Goal: Task Accomplishment & Management: Manage account settings

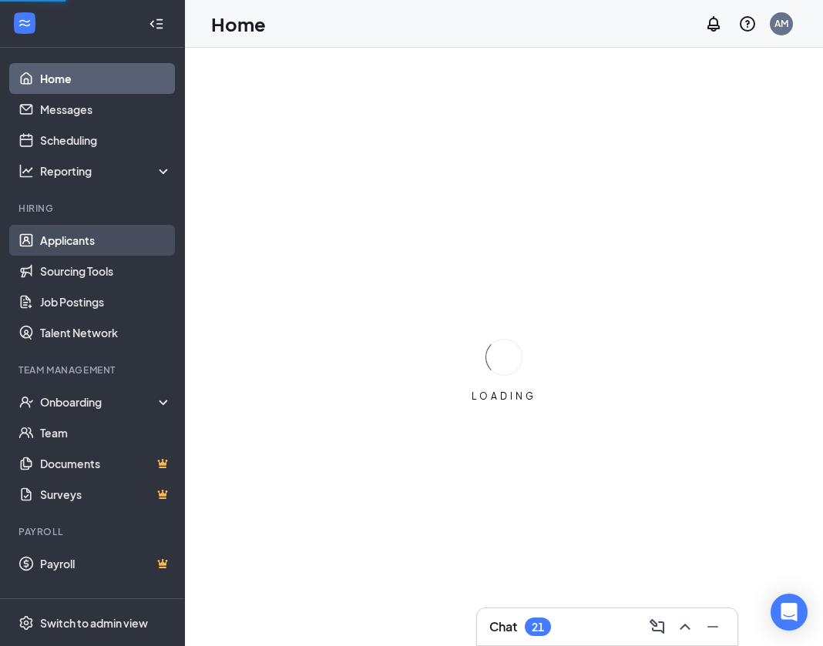
click at [89, 233] on link "Applicants" at bounding box center [106, 240] width 132 height 31
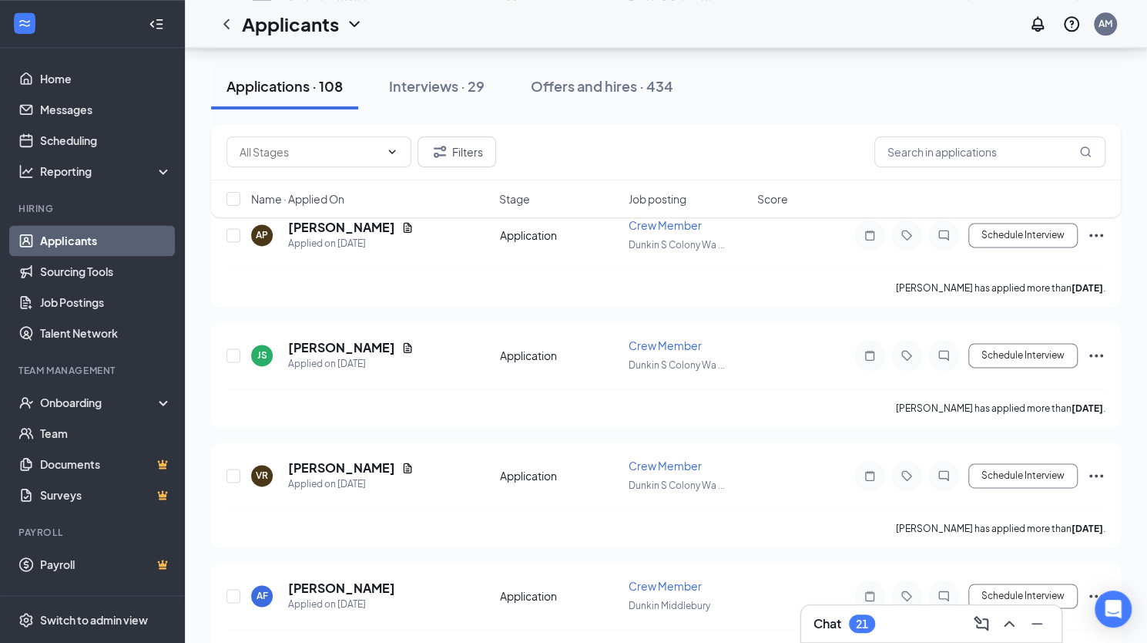
scroll to position [1085, 0]
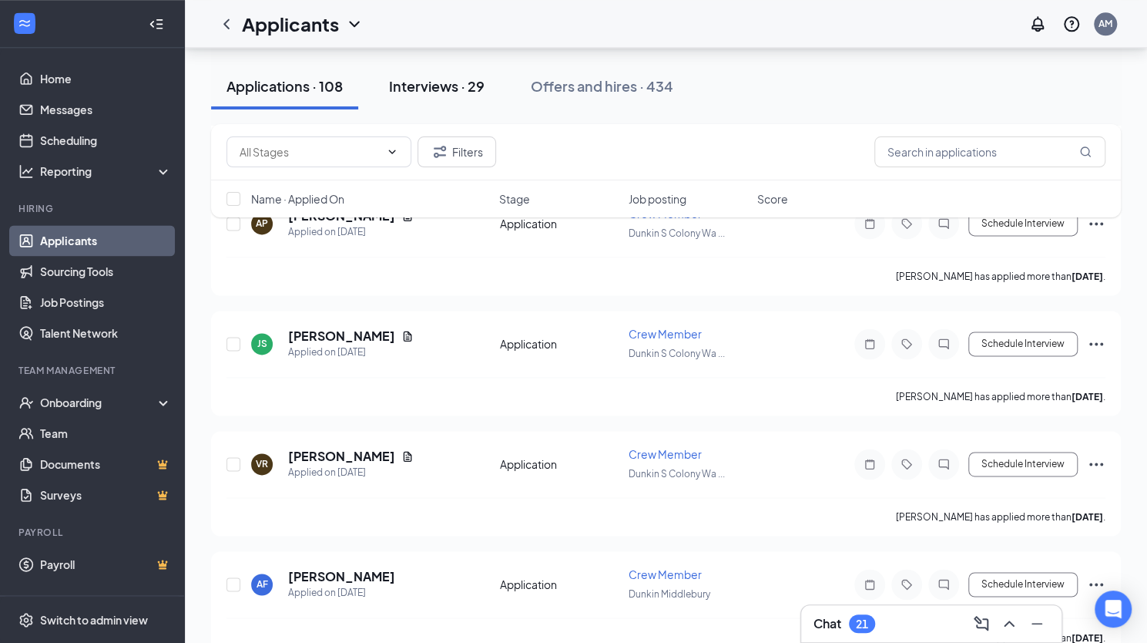
click at [462, 81] on div "Interviews · 29" at bounding box center [437, 85] width 96 height 19
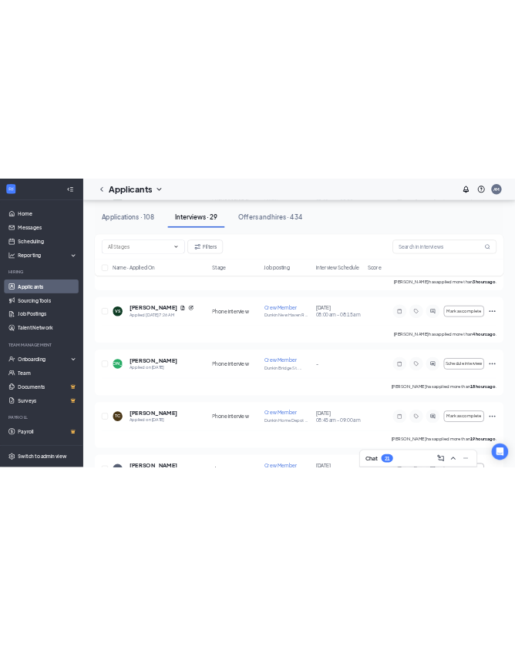
scroll to position [544, 0]
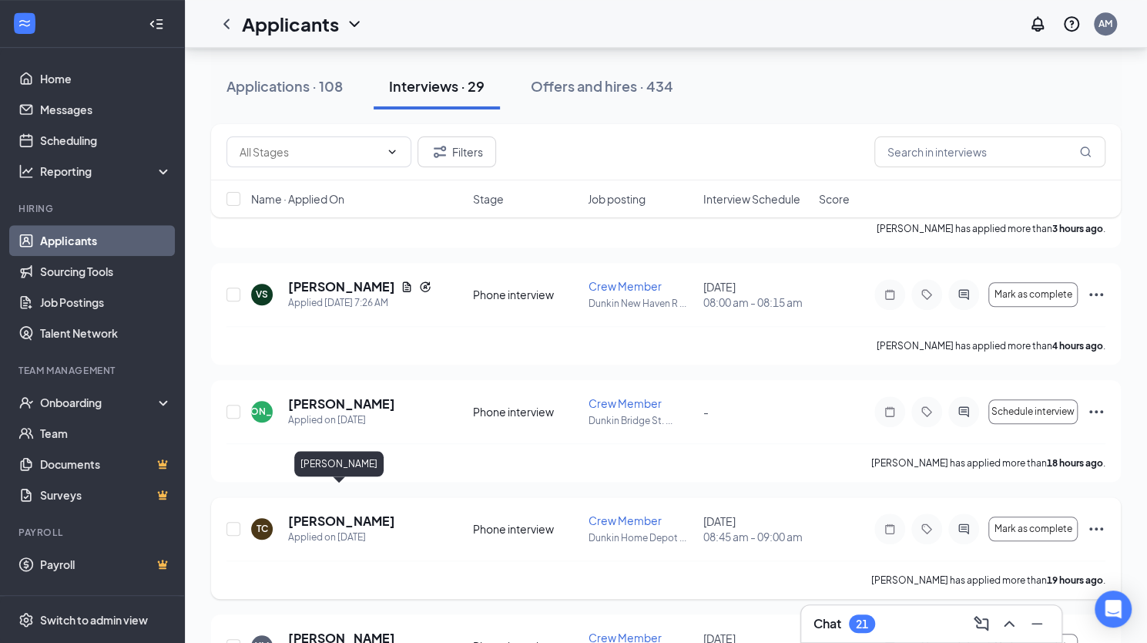
click at [365, 512] on h5 "[PERSON_NAME]" at bounding box center [341, 520] width 107 height 17
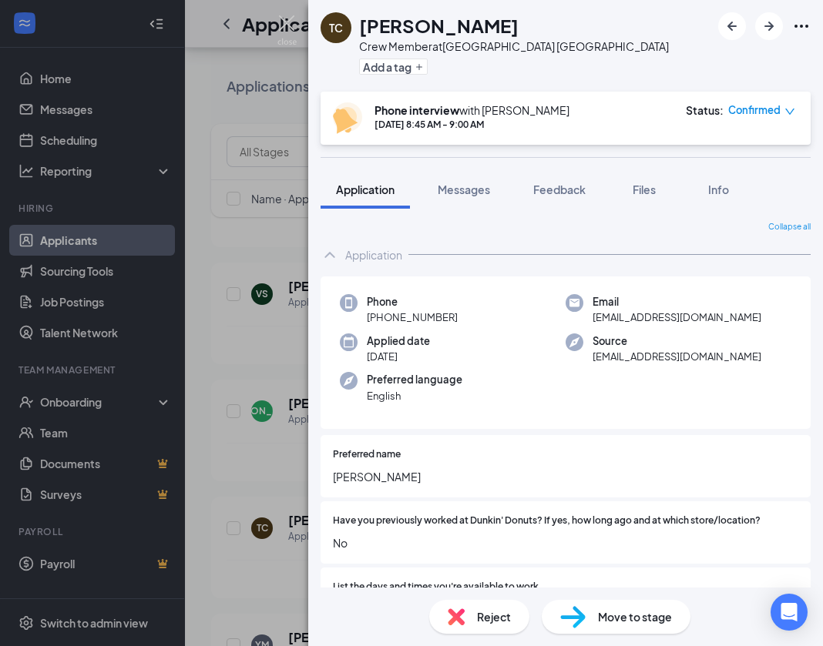
drag, startPoint x: 317, startPoint y: 166, endPoint x: 325, endPoint y: 158, distance: 10.9
click at [317, 166] on div "TC [PERSON_NAME] Chicaisa Crew Member at [GEOGRAPHIC_DATA] [GEOGRAPHIC_DATA] Ad…" at bounding box center [565, 323] width 515 height 646
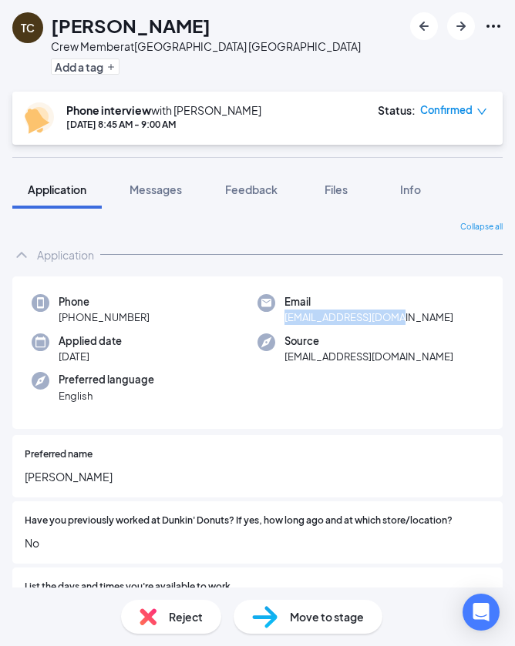
drag, startPoint x: 279, startPoint y: 314, endPoint x: 386, endPoint y: 317, distance: 107.2
click at [386, 317] on span "[EMAIL_ADDRESS][DOMAIN_NAME]" at bounding box center [368, 317] width 169 height 15
copy span "[EMAIL_ADDRESS][DOMAIN_NAME]"
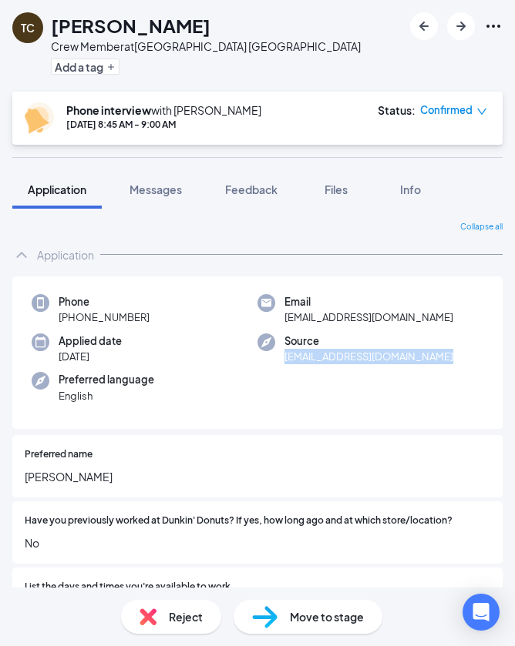
click at [446, 354] on span "[EMAIL_ADDRESS][DOMAIN_NAME]" at bounding box center [368, 356] width 169 height 15
copy span "[EMAIL_ADDRESS][DOMAIN_NAME]"
click at [364, 408] on div "Phone [PHONE_NUMBER] Email [EMAIL_ADDRESS][DOMAIN_NAME] Applied date [DATE] Sou…" at bounding box center [257, 353] width 490 height 153
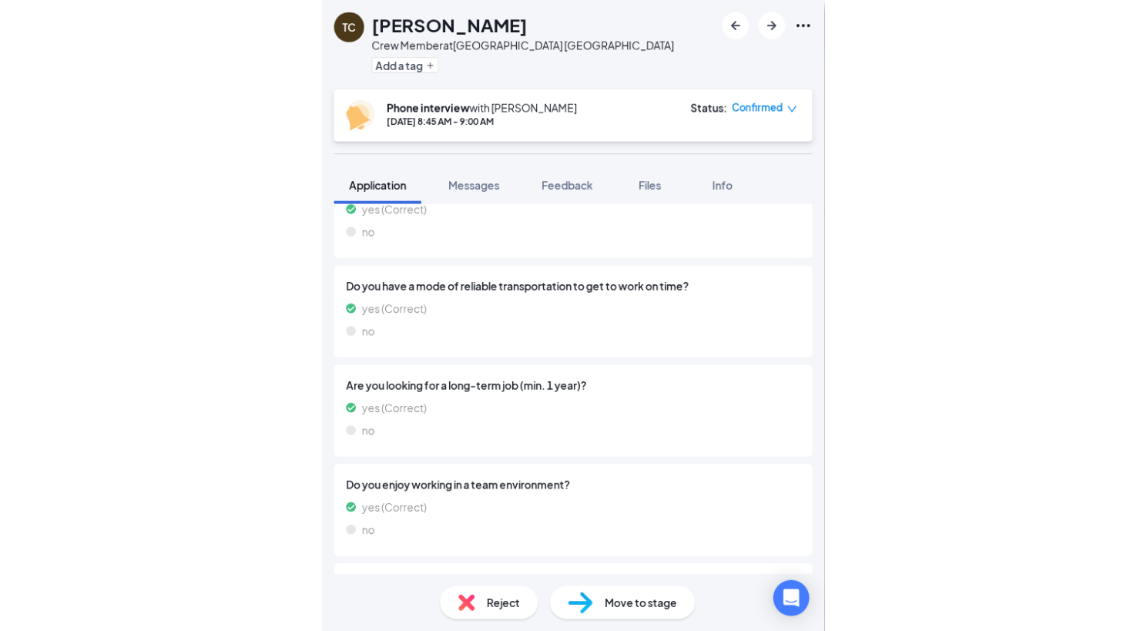
scroll to position [918, 0]
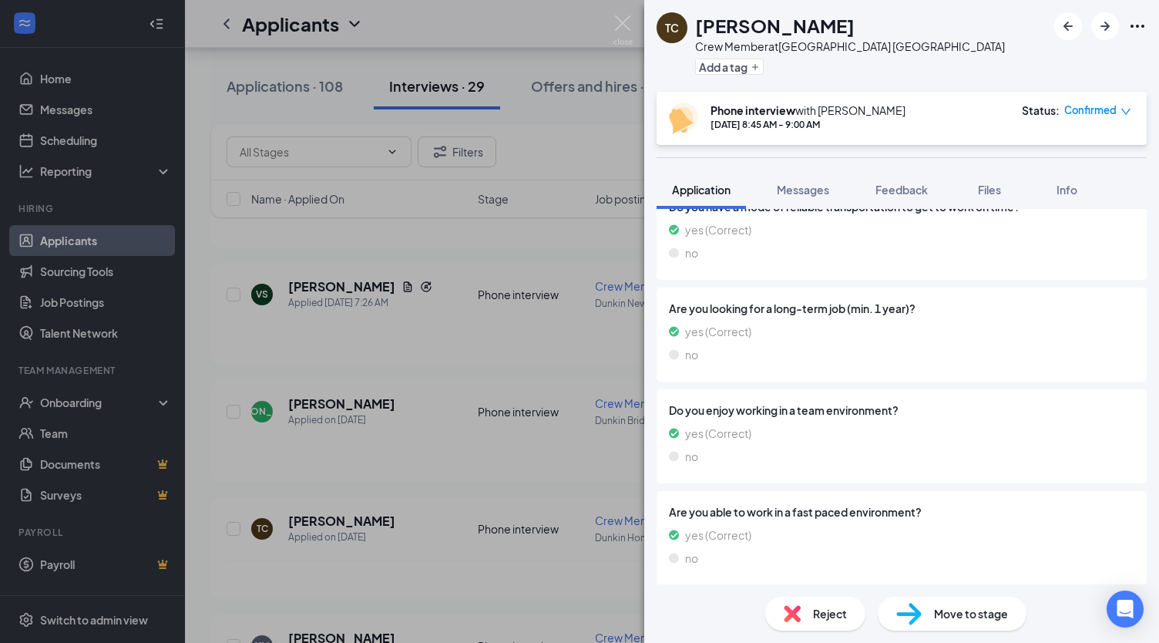
click at [91, 616] on div "TC [PERSON_NAME] Chicaisa Crew Member at [GEOGRAPHIC_DATA] [GEOGRAPHIC_DATA] Ad…" at bounding box center [579, 321] width 1159 height 643
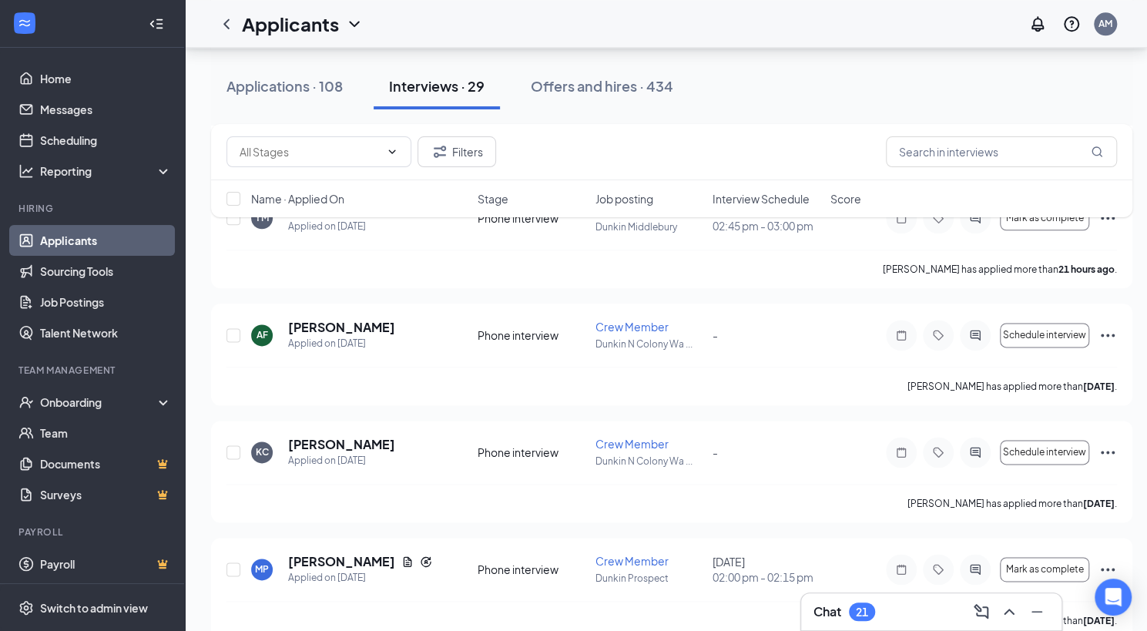
scroll to position [972, 3]
click at [88, 616] on div "Switch to admin view" at bounding box center [94, 607] width 108 height 15
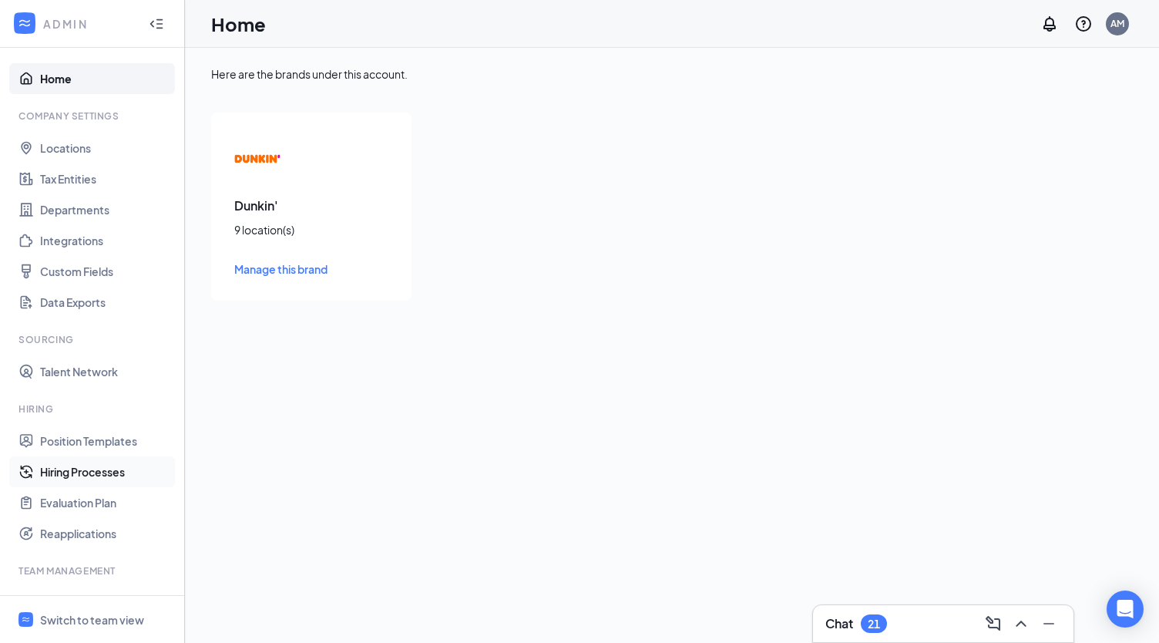
click at [80, 473] on link "Hiring Processes" at bounding box center [106, 471] width 132 height 31
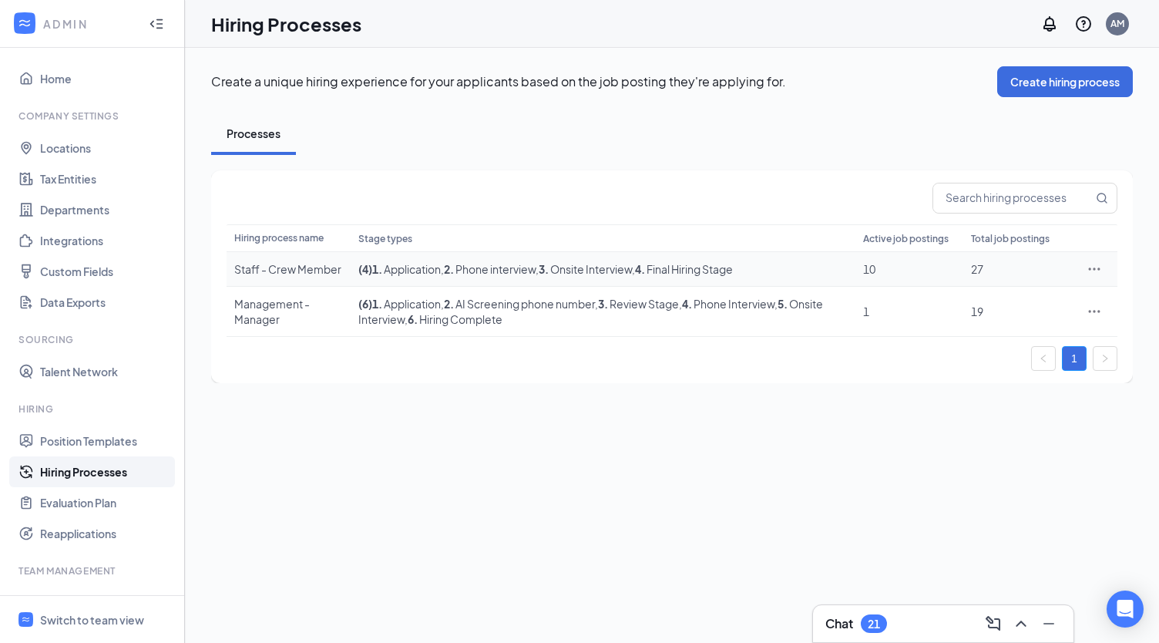
click at [822, 266] on icon "Ellipses" at bounding box center [1093, 268] width 15 height 15
click at [822, 294] on span "Edit" at bounding box center [967, 300] width 20 height 14
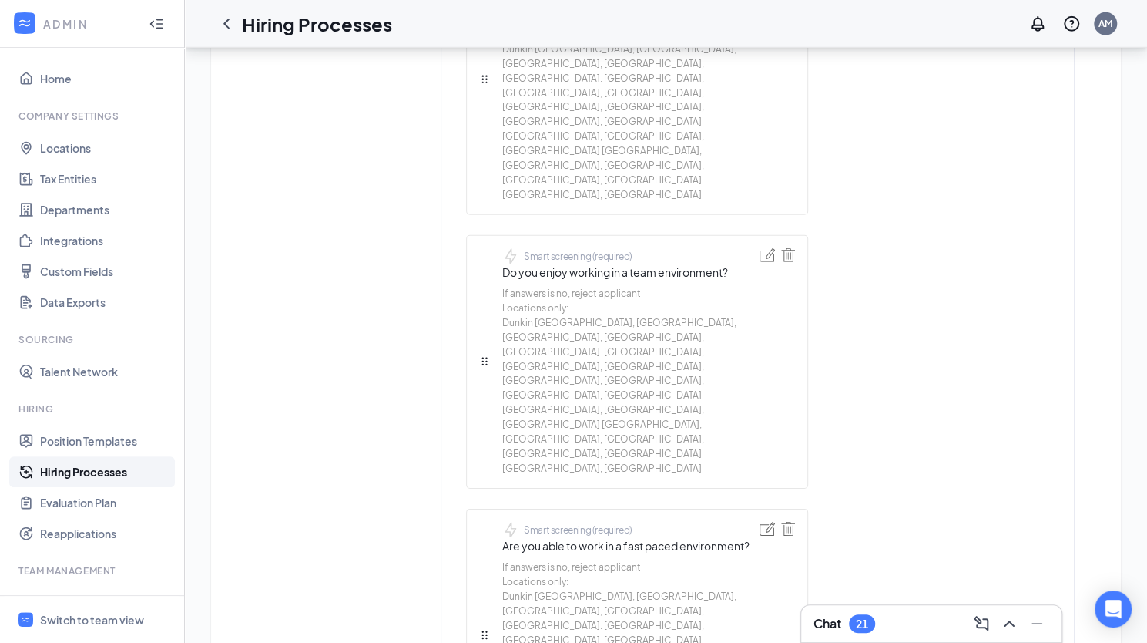
scroll to position [2584, 0]
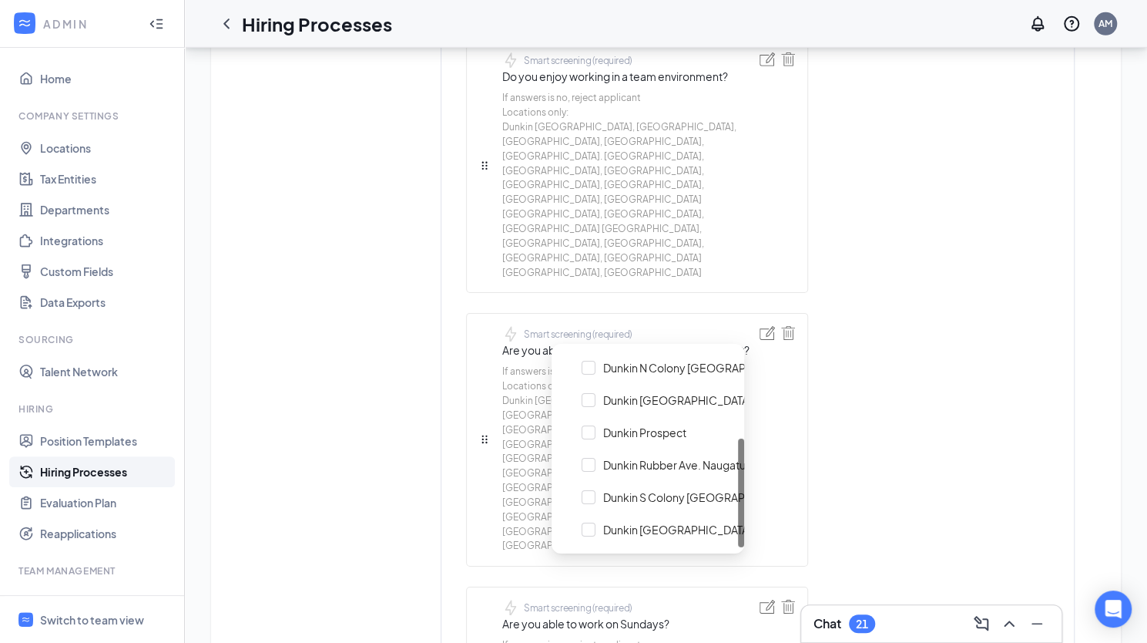
scroll to position [2787, 0]
click at [591, 526] on div at bounding box center [589, 526] width 14 height 14
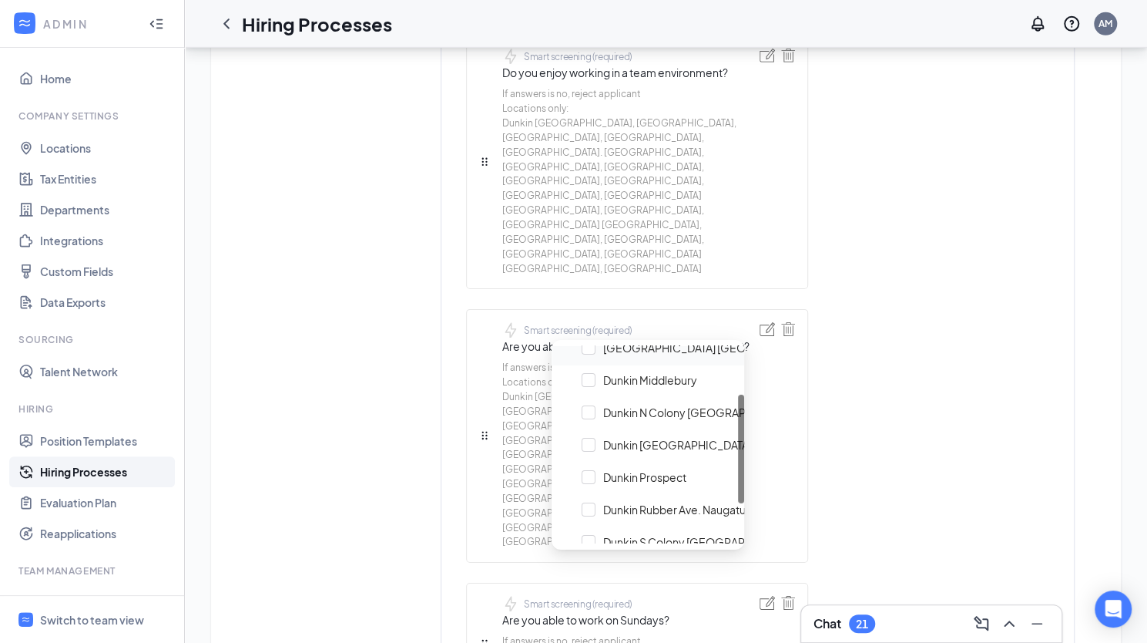
scroll to position [159, 0]
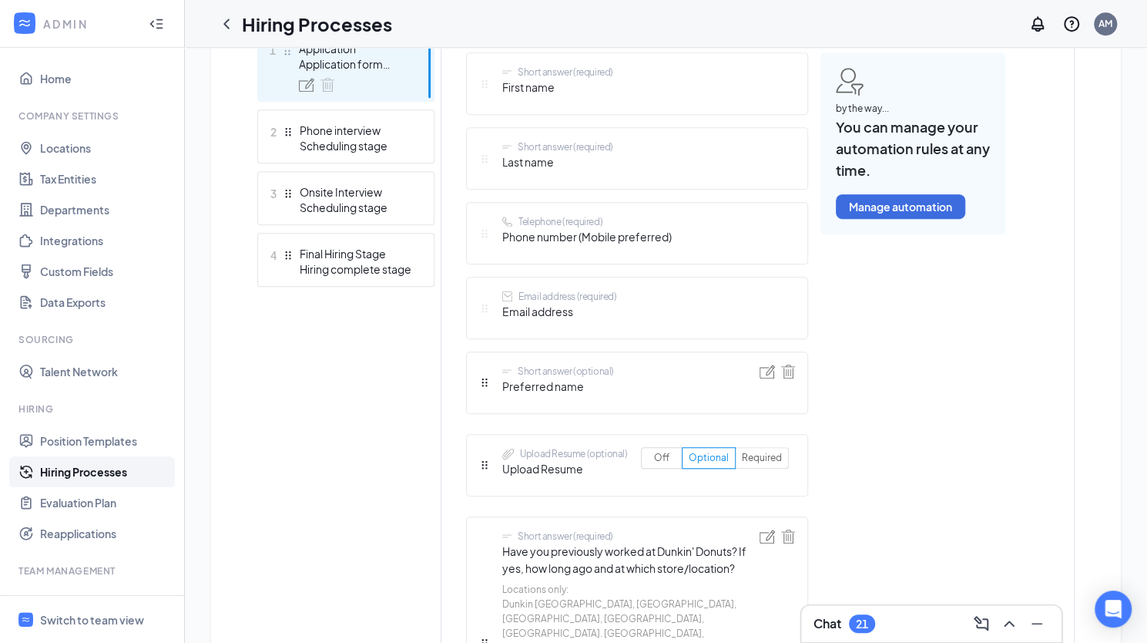
scroll to position [0, 0]
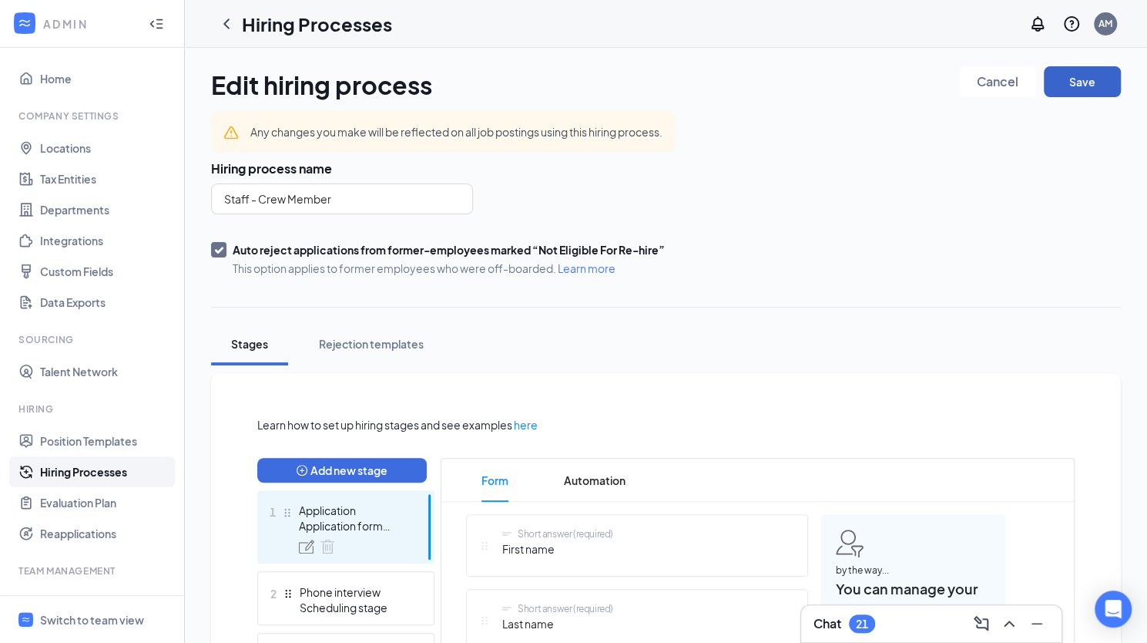
click at [822, 90] on button "Save" at bounding box center [1082, 81] width 77 height 31
click at [822, 75] on button "Save" at bounding box center [1082, 81] width 77 height 31
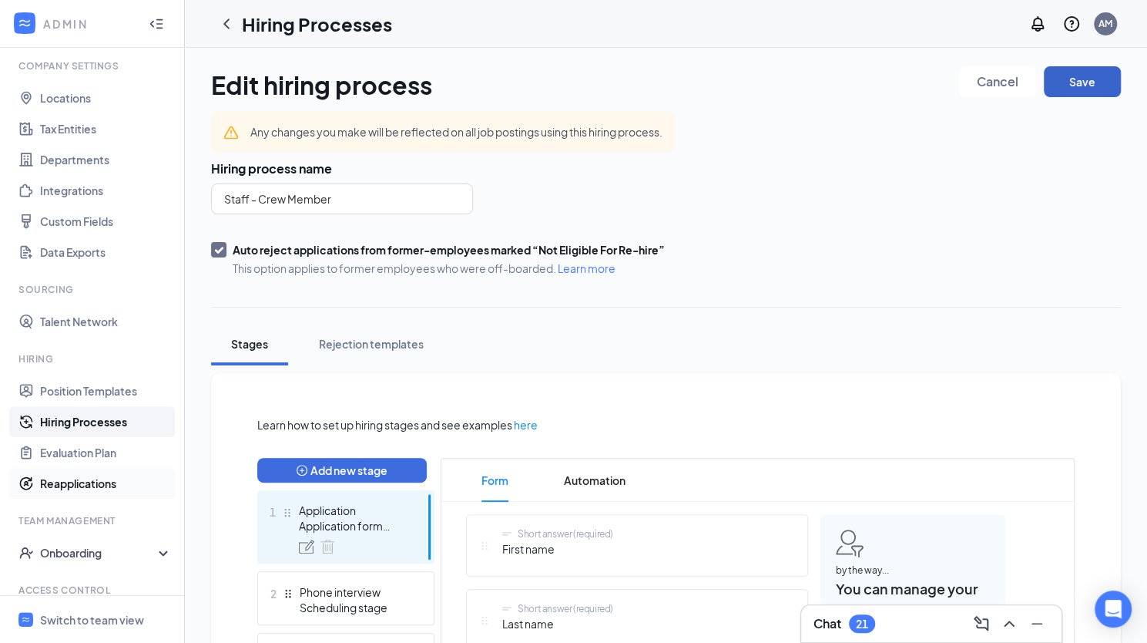
scroll to position [52, 0]
click at [92, 614] on div "Switch to team view" at bounding box center [92, 619] width 104 height 15
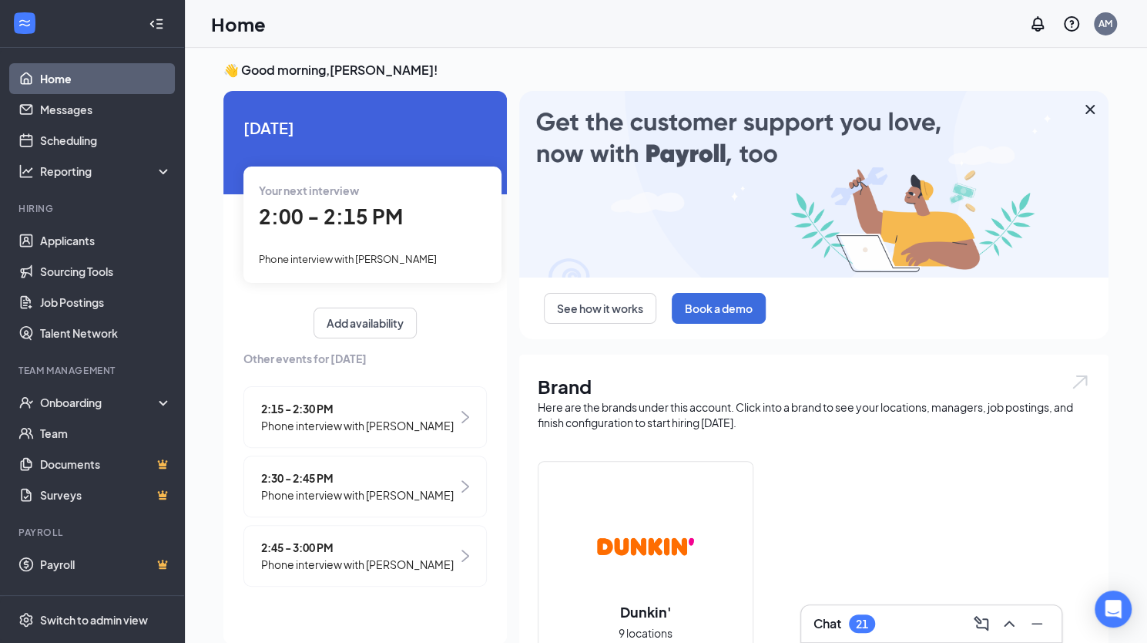
scroll to position [7, 0]
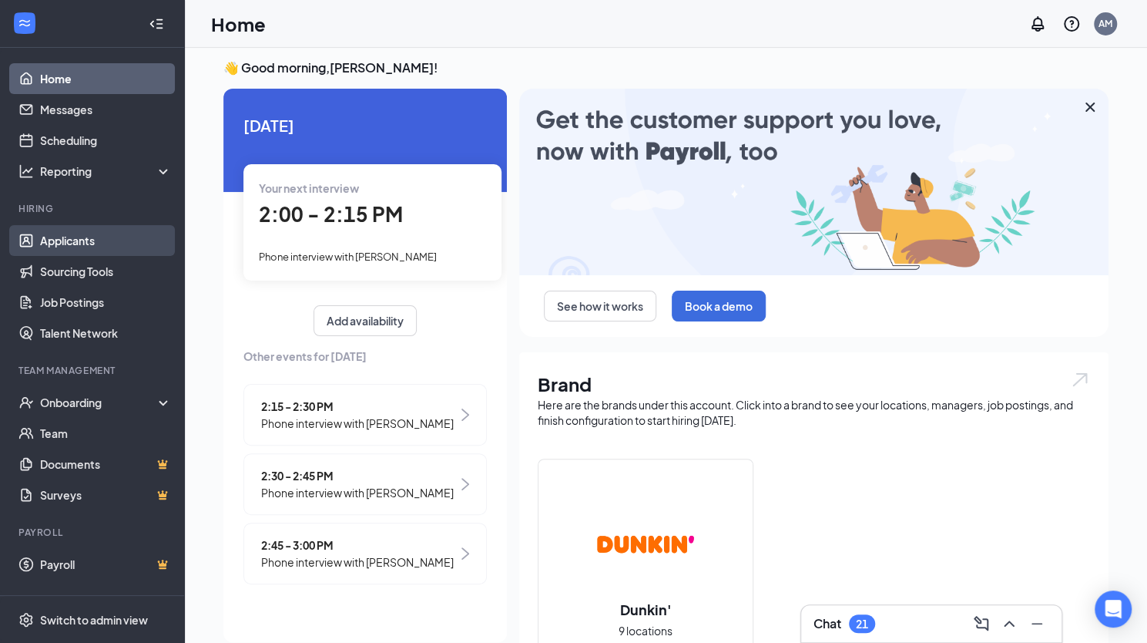
click at [96, 237] on link "Applicants" at bounding box center [106, 240] width 132 height 31
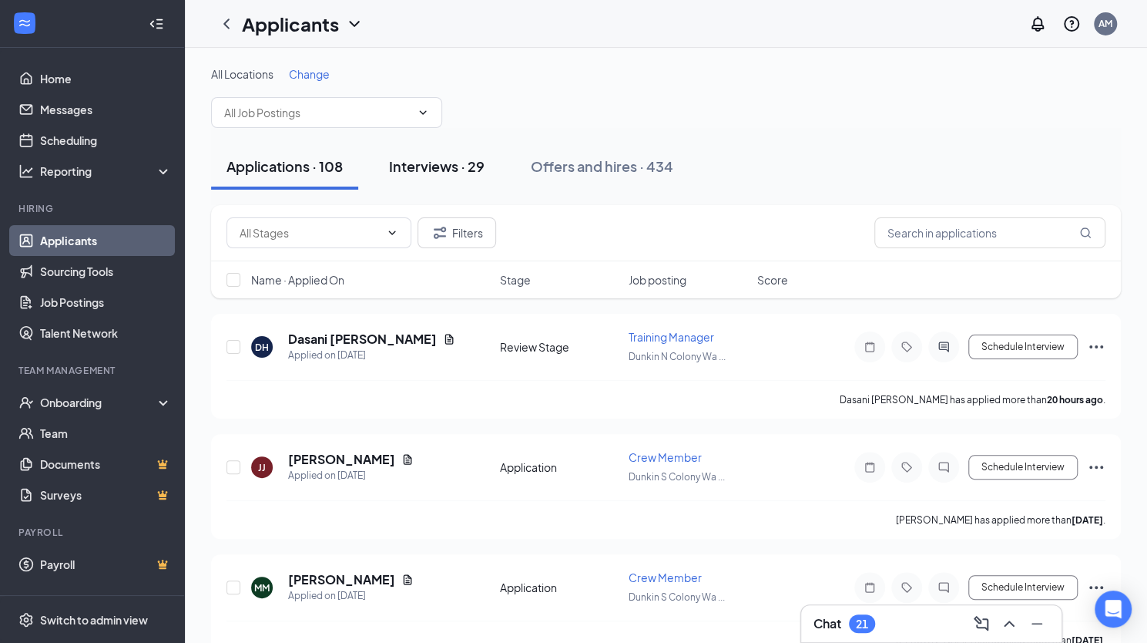
click at [478, 177] on button "Interviews · 29" at bounding box center [437, 166] width 126 height 46
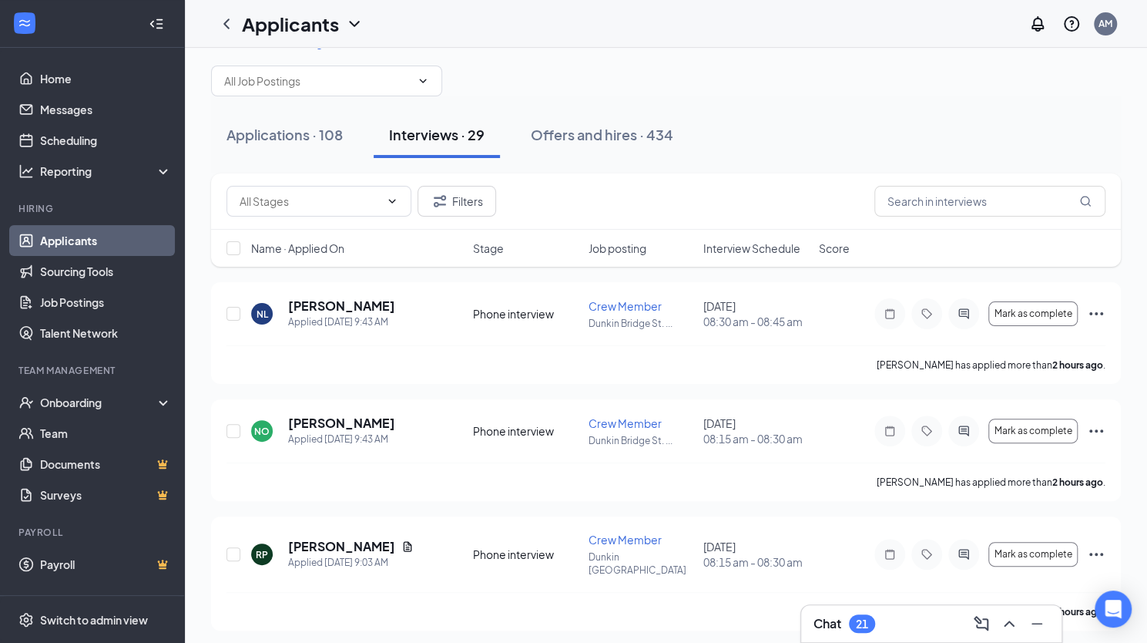
scroll to position [34, 0]
click at [745, 243] on span "Interview Schedule" at bounding box center [751, 245] width 97 height 15
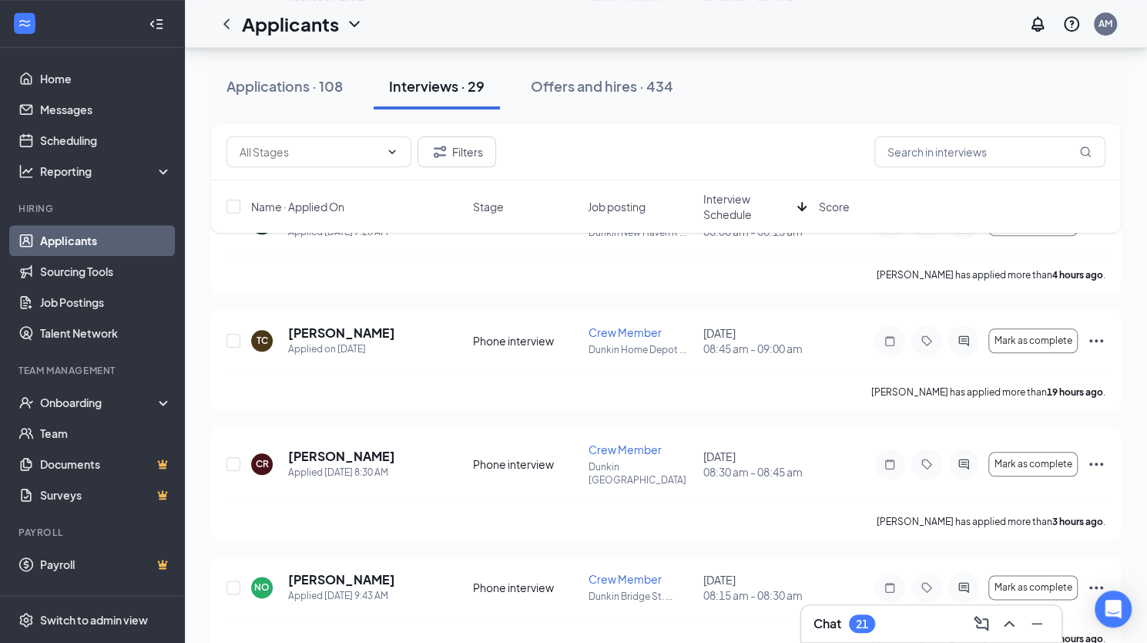
scroll to position [738, 0]
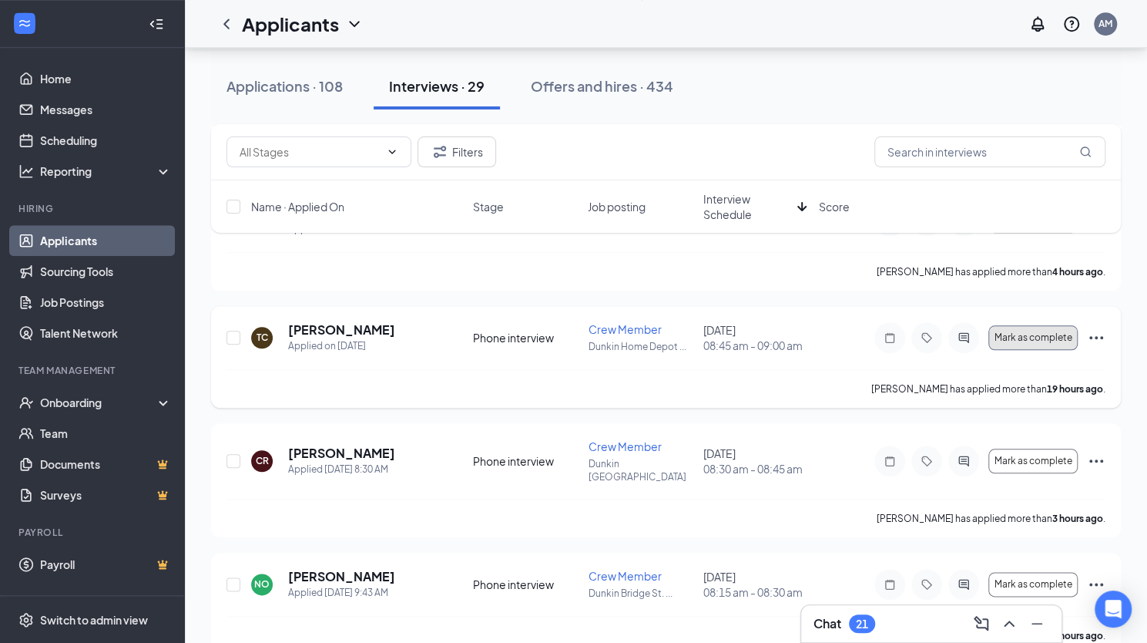
click at [822, 332] on span "Mark as complete" at bounding box center [1034, 337] width 78 height 11
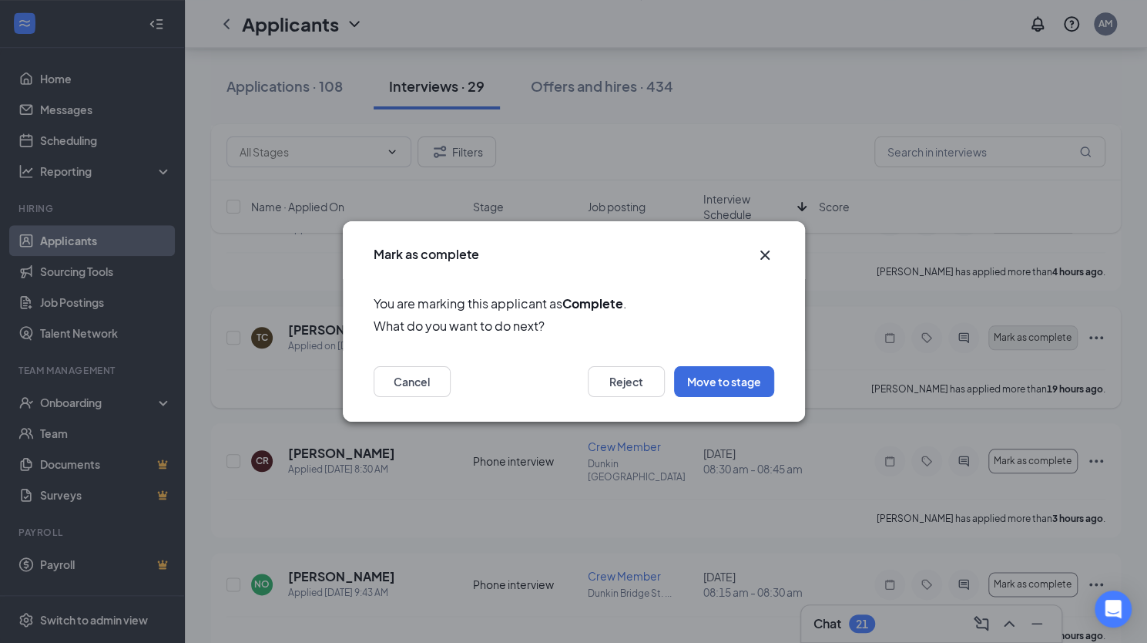
click at [822, 328] on div "Mark as complete You are marking this applicant as Complete . What do you want …" at bounding box center [573, 321] width 1147 height 643
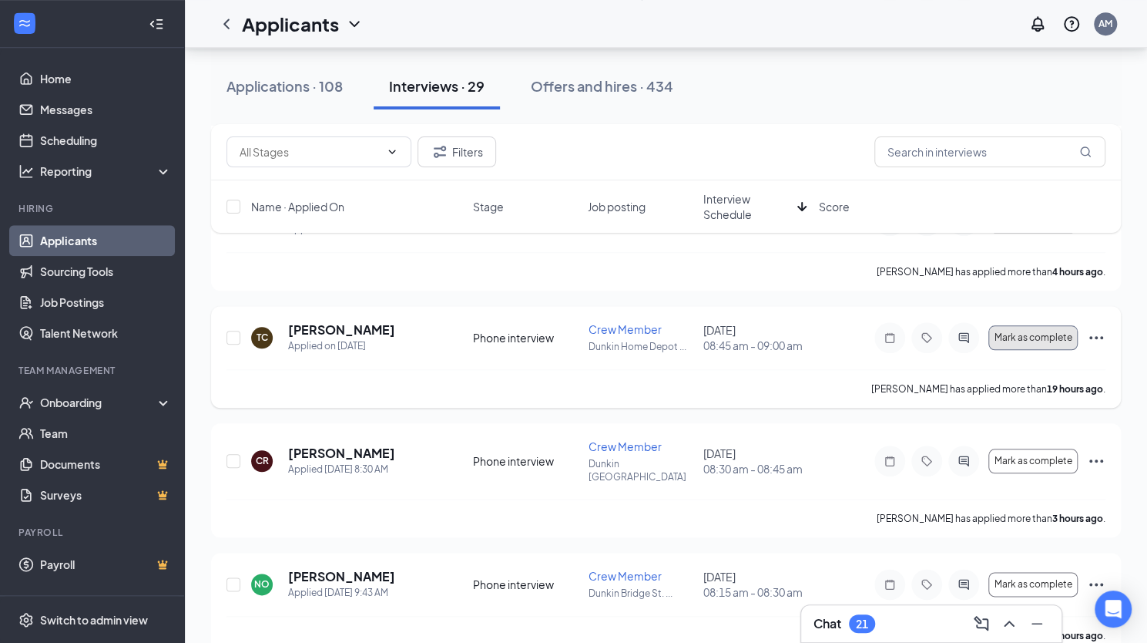
click at [822, 331] on button "Mark as complete" at bounding box center [1033, 337] width 89 height 25
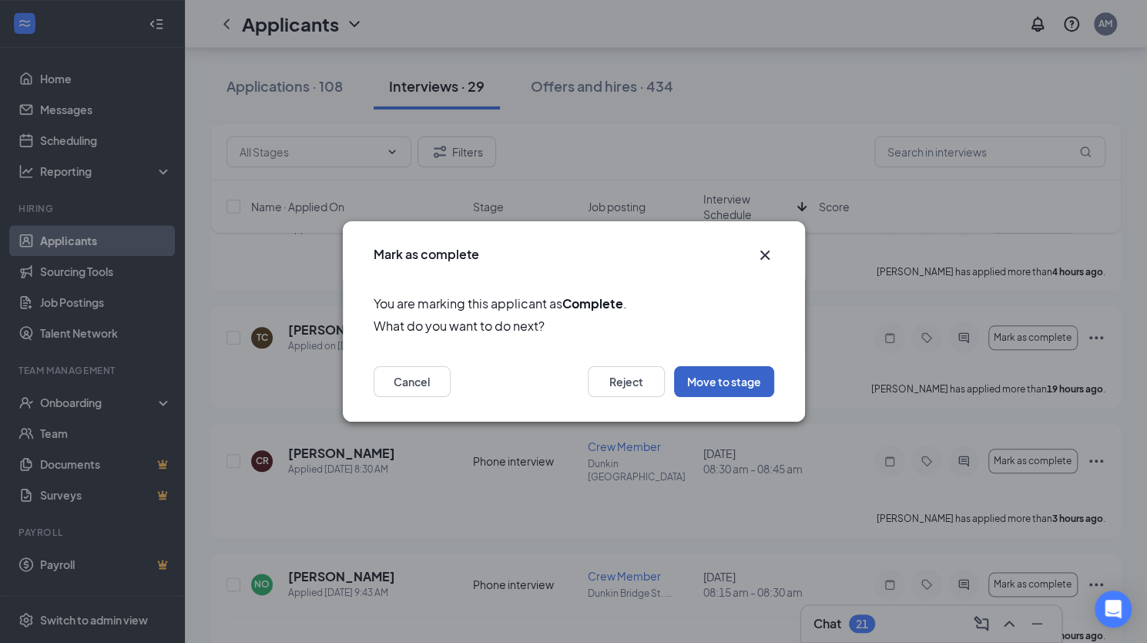
click at [731, 383] on button "Move to stage" at bounding box center [724, 381] width 100 height 31
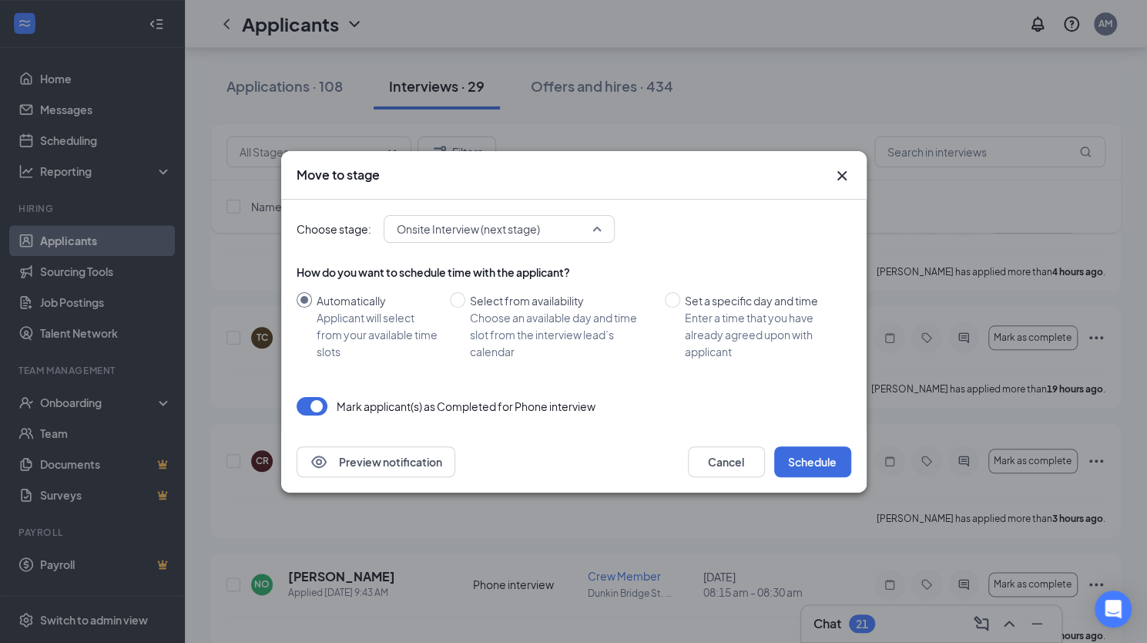
click at [577, 235] on span "Onsite Interview (next stage)" at bounding box center [492, 228] width 191 height 23
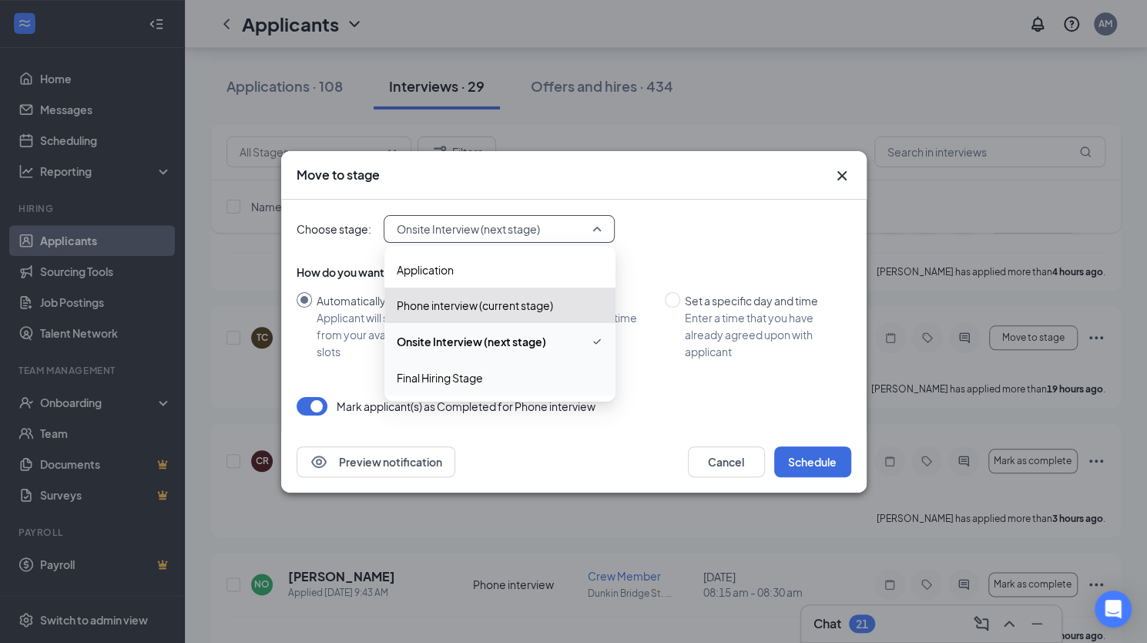
click at [485, 370] on span "Final Hiring Stage" at bounding box center [500, 377] width 206 height 17
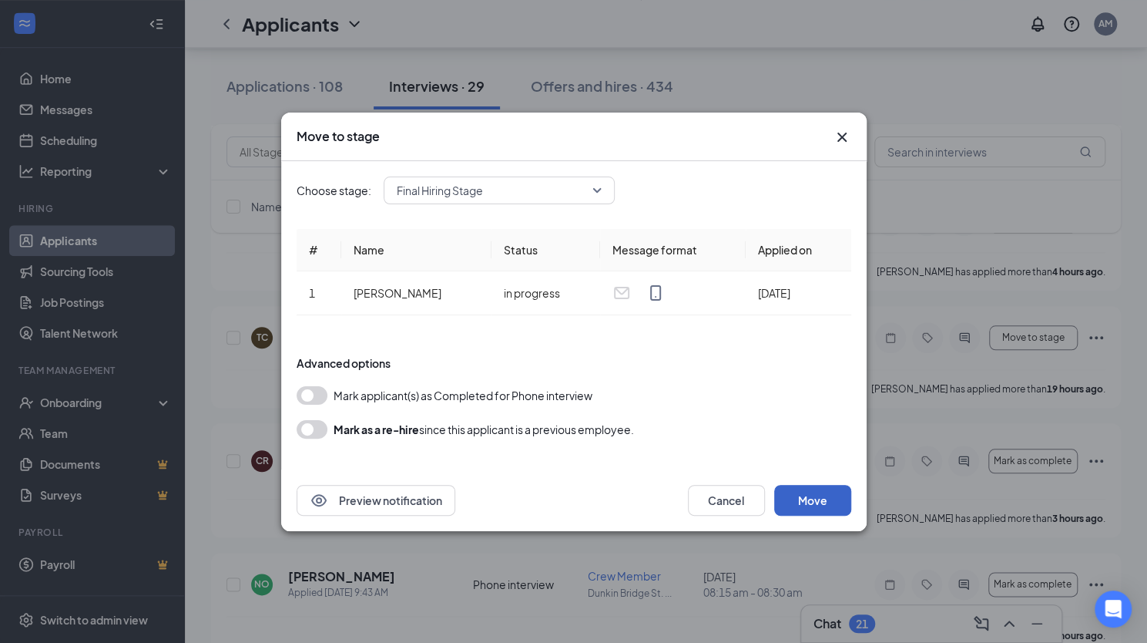
click at [822, 503] on button "Move" at bounding box center [812, 500] width 77 height 31
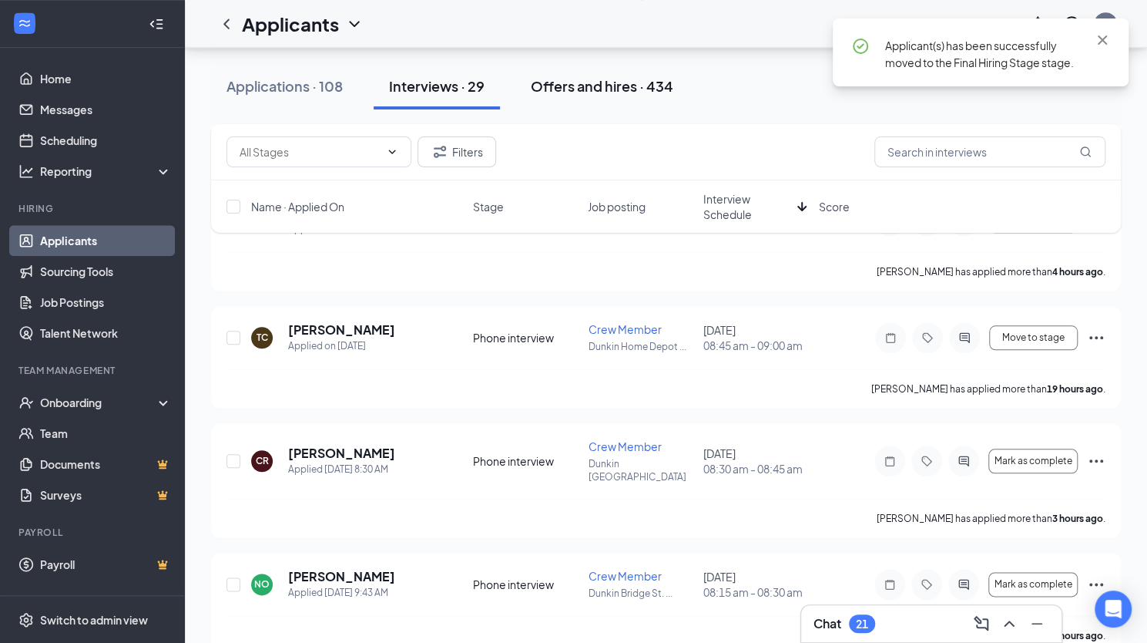
click at [604, 79] on div "Offers and hires · 434" at bounding box center [602, 85] width 143 height 19
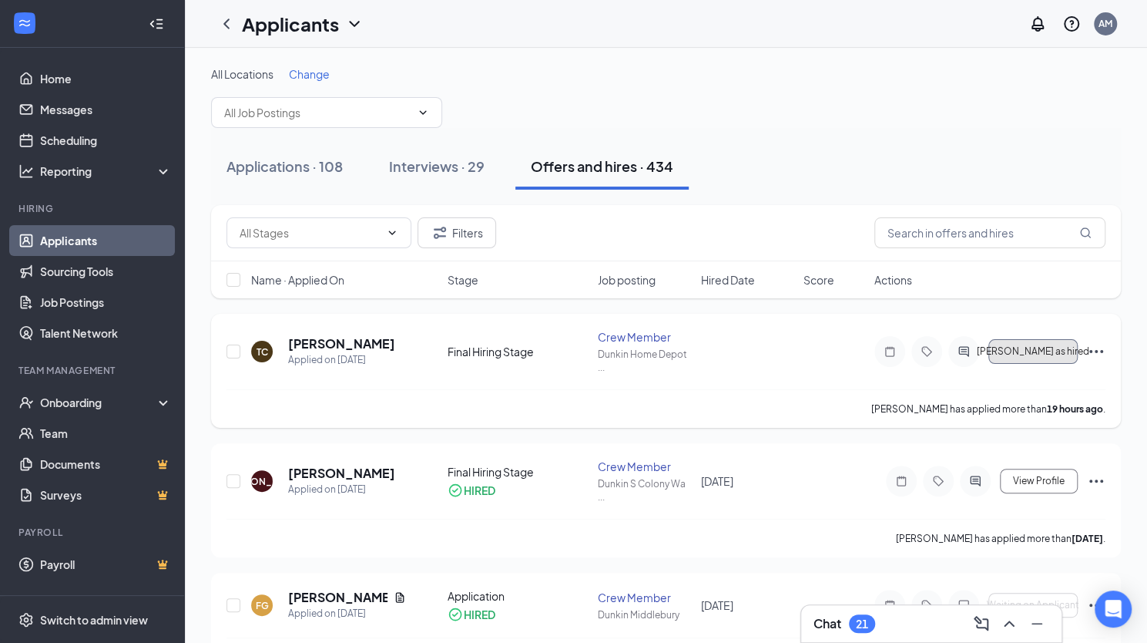
click at [822, 352] on span "[PERSON_NAME] as hired" at bounding box center [1033, 351] width 112 height 11
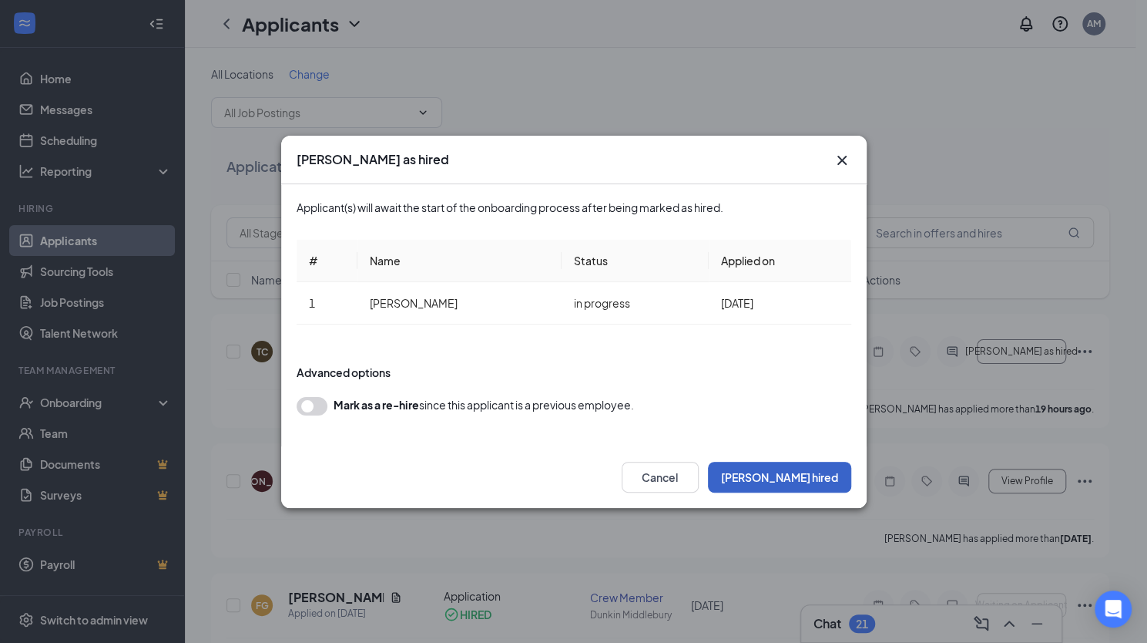
click at [809, 485] on button "[PERSON_NAME] hired" at bounding box center [779, 477] width 143 height 31
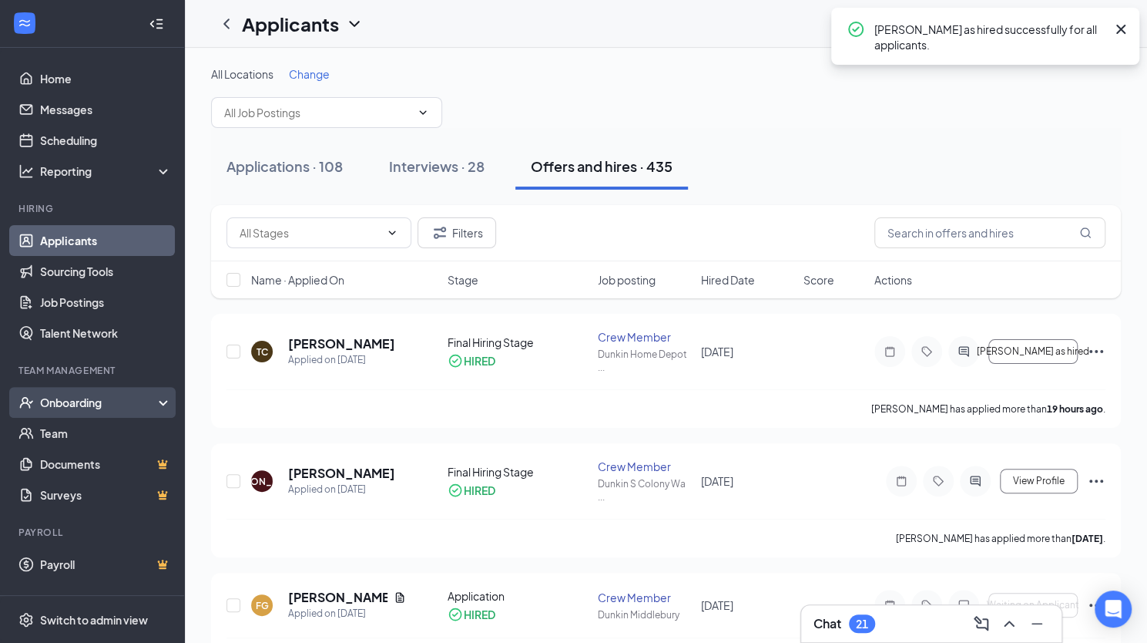
click at [94, 402] on div "Onboarding" at bounding box center [99, 401] width 119 height 15
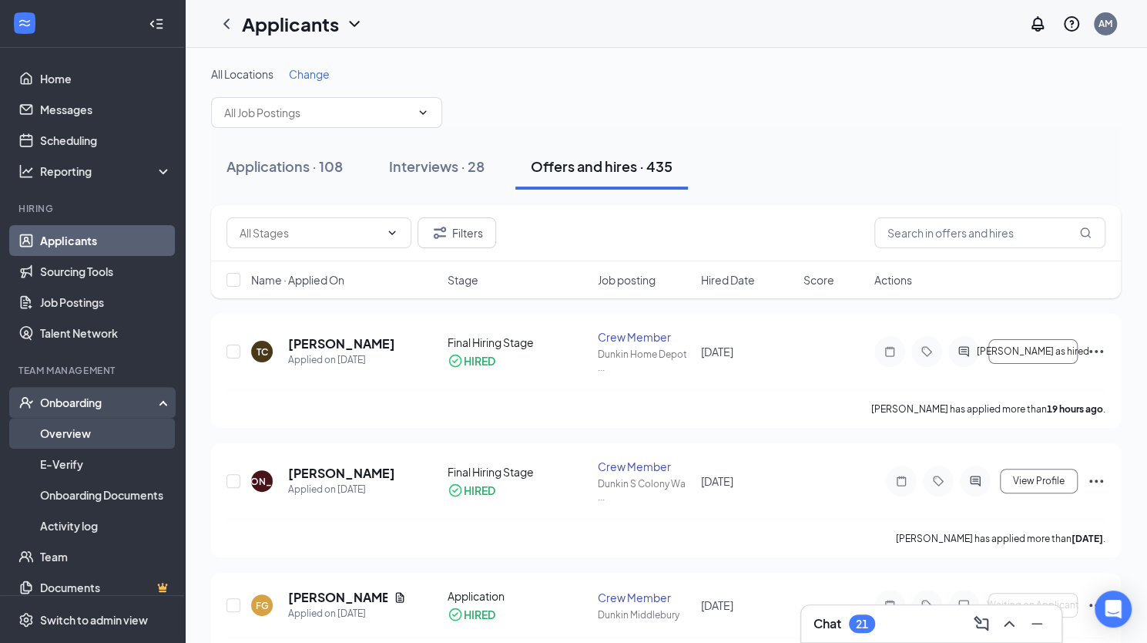
click at [79, 432] on link "Overview" at bounding box center [106, 433] width 132 height 31
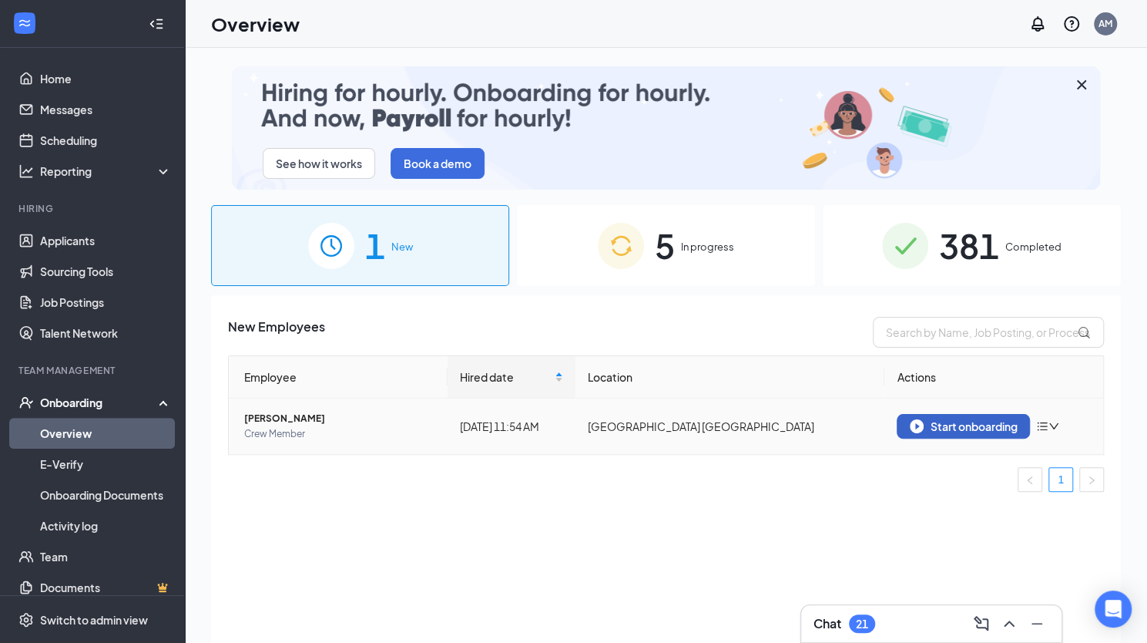
click at [822, 421] on div "Start onboarding" at bounding box center [963, 426] width 107 height 14
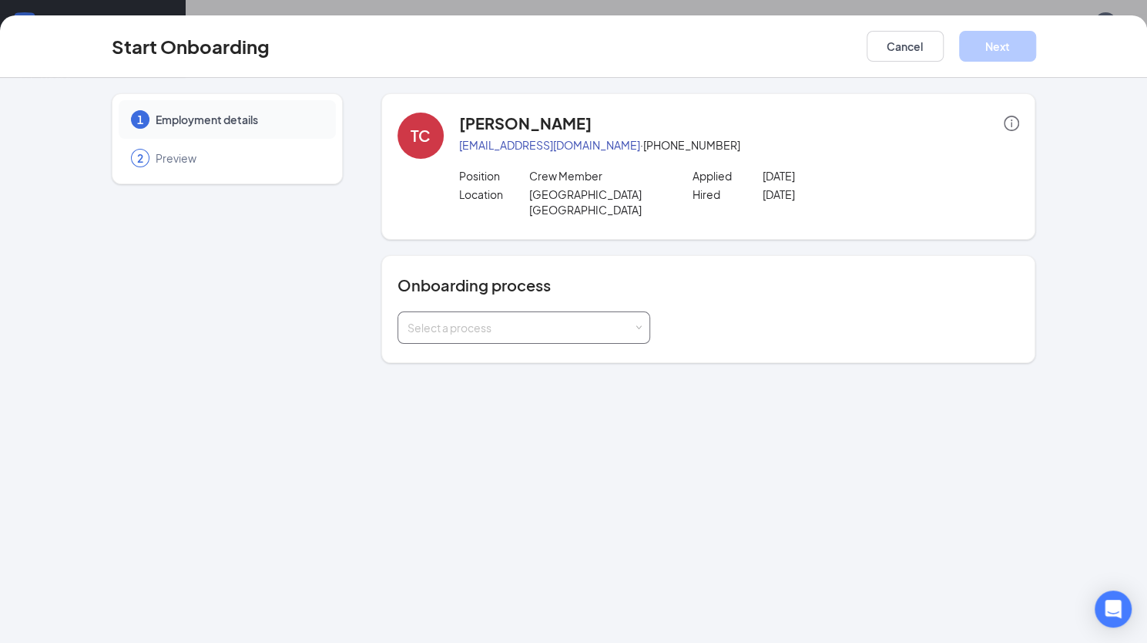
click at [613, 327] on div "Select a process" at bounding box center [521, 327] width 226 height 15
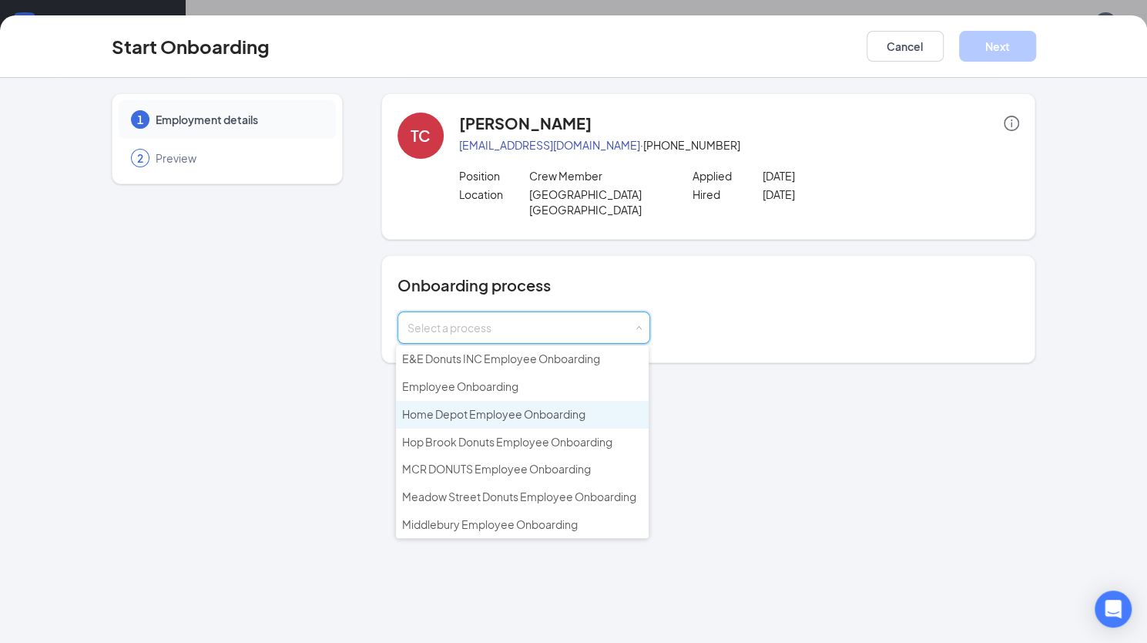
click at [472, 407] on span "Home Depot Employee Onboarding" at bounding box center [493, 414] width 183 height 14
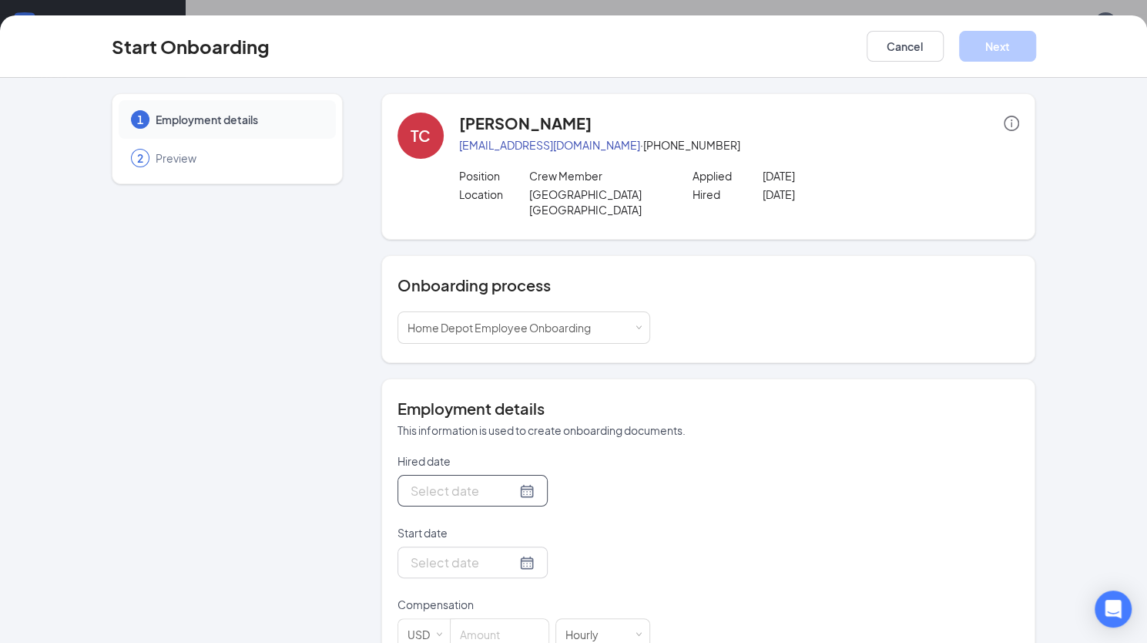
click at [505, 492] on div at bounding box center [473, 490] width 124 height 19
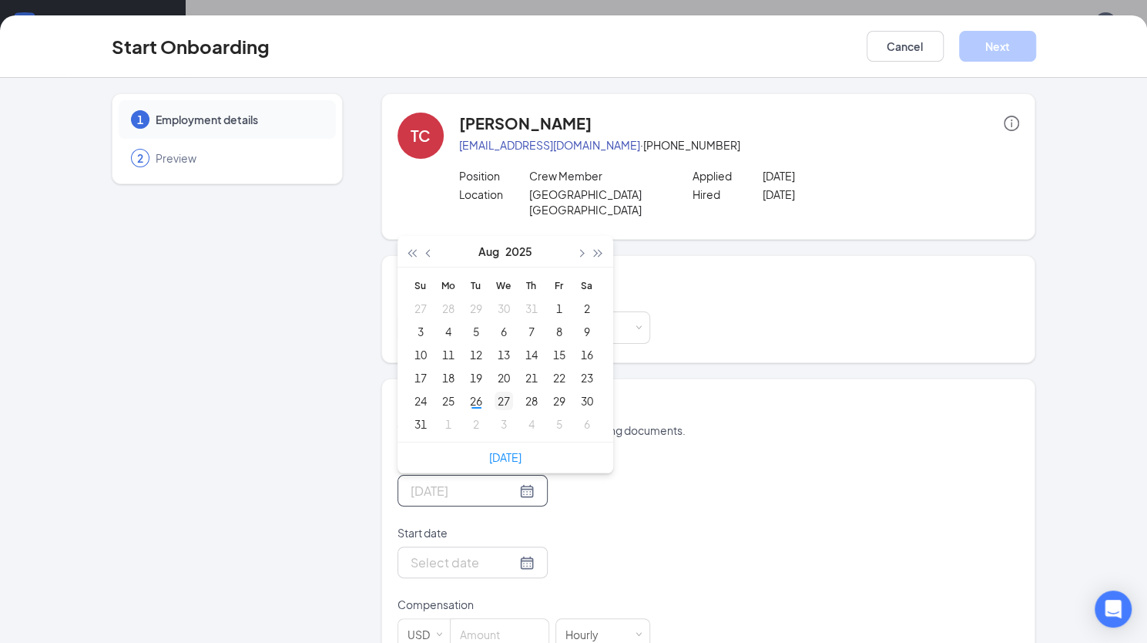
type input "[DATE]"
click at [502, 399] on div "27" at bounding box center [504, 400] width 18 height 18
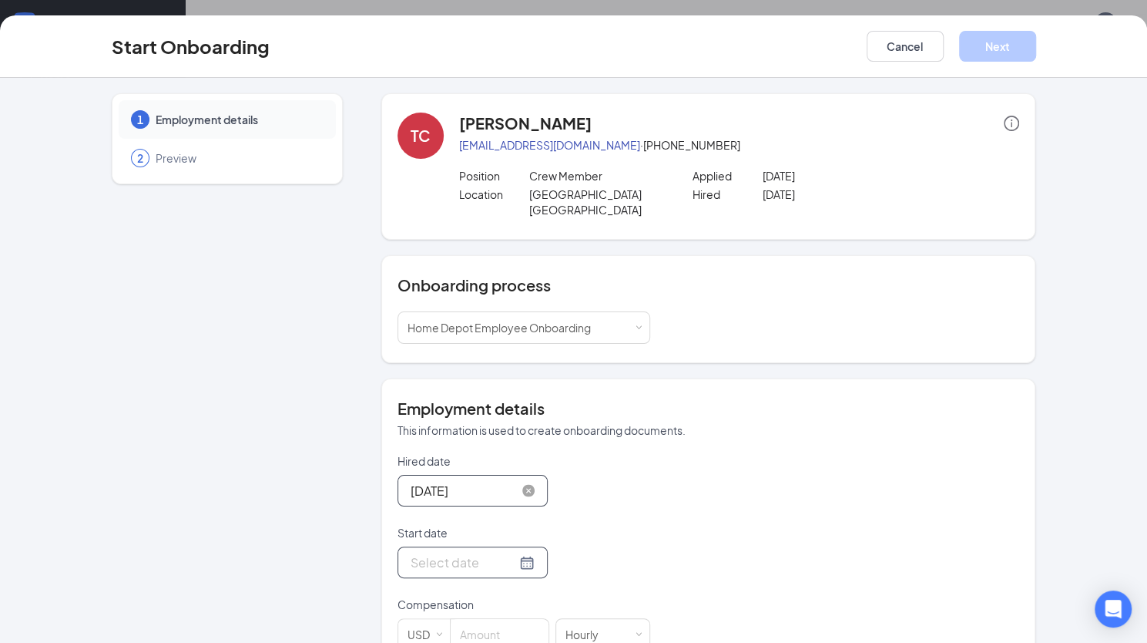
click at [508, 557] on div at bounding box center [473, 561] width 124 height 19
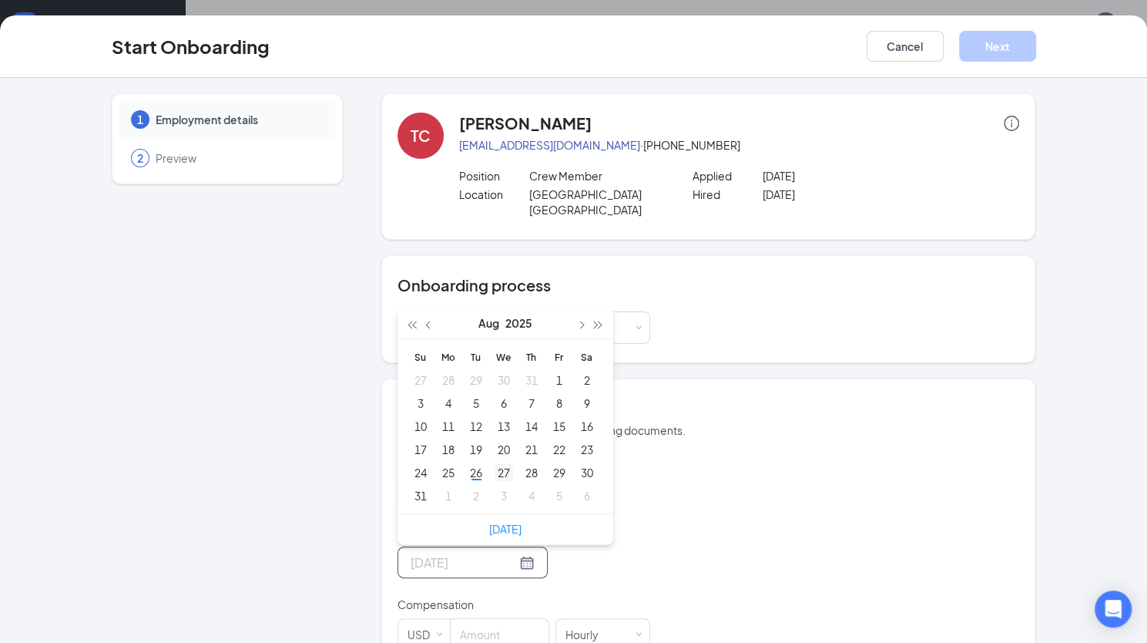
type input "[DATE]"
click at [502, 465] on div "27" at bounding box center [504, 472] width 18 height 18
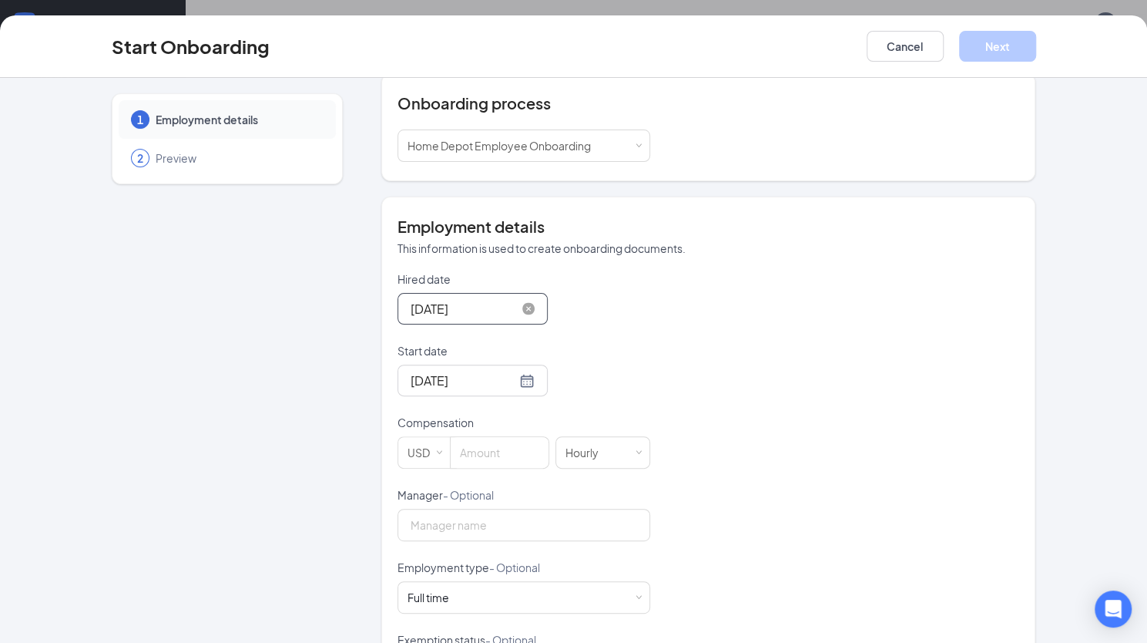
scroll to position [188, 0]
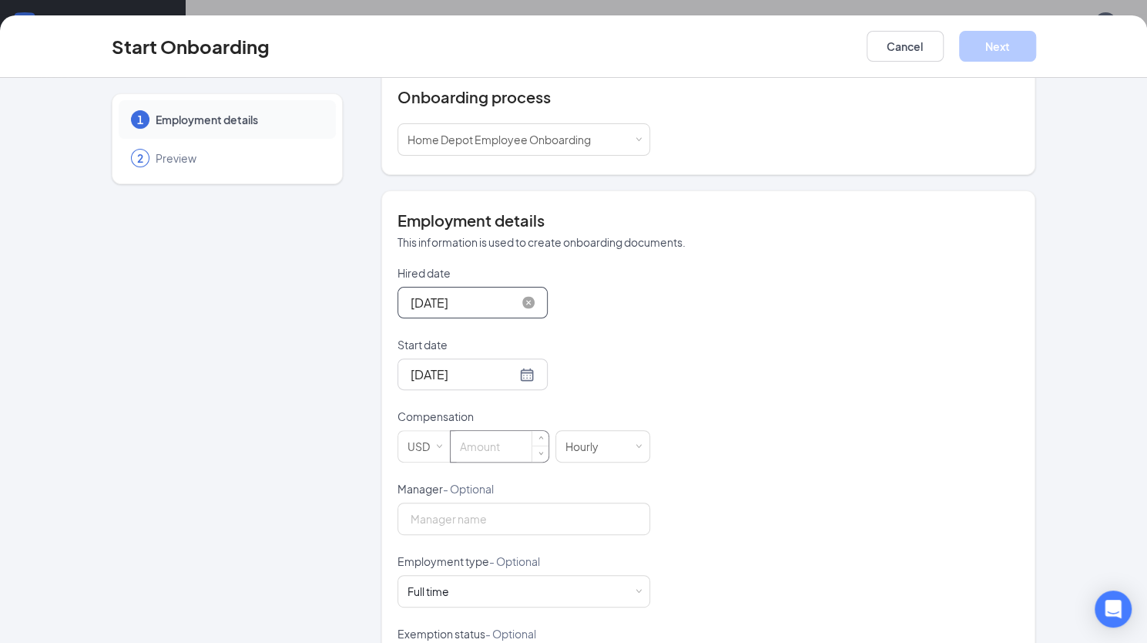
click at [478, 457] on input at bounding box center [500, 446] width 98 height 31
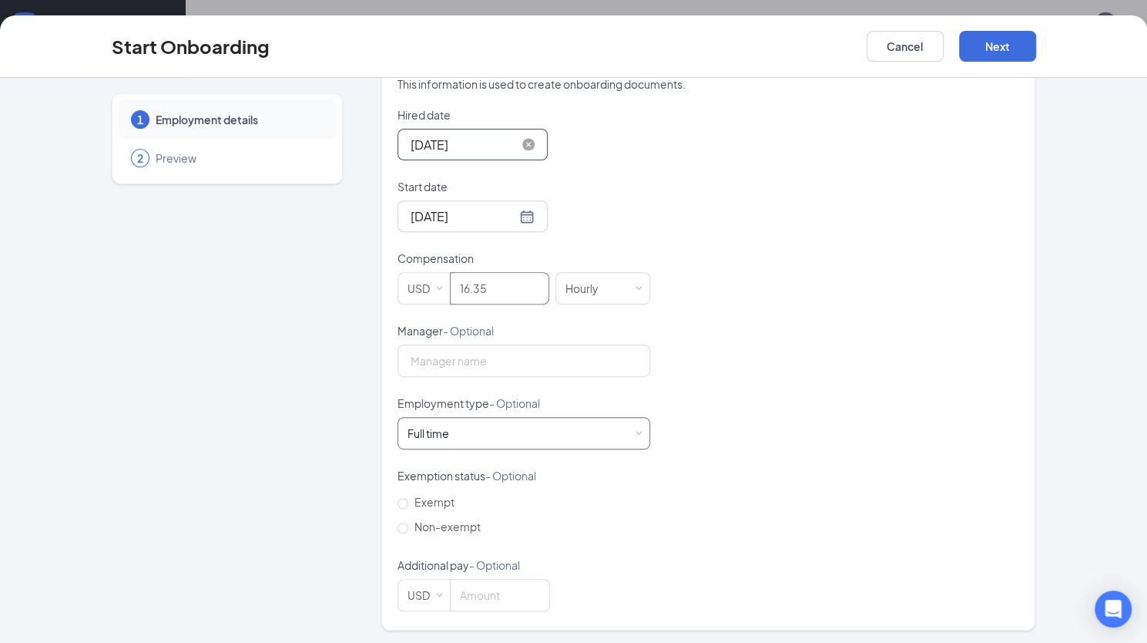
type input "16.35"
click at [508, 440] on div "Full time Works 30+ hours per week and is reasonably expected to work" at bounding box center [524, 433] width 233 height 31
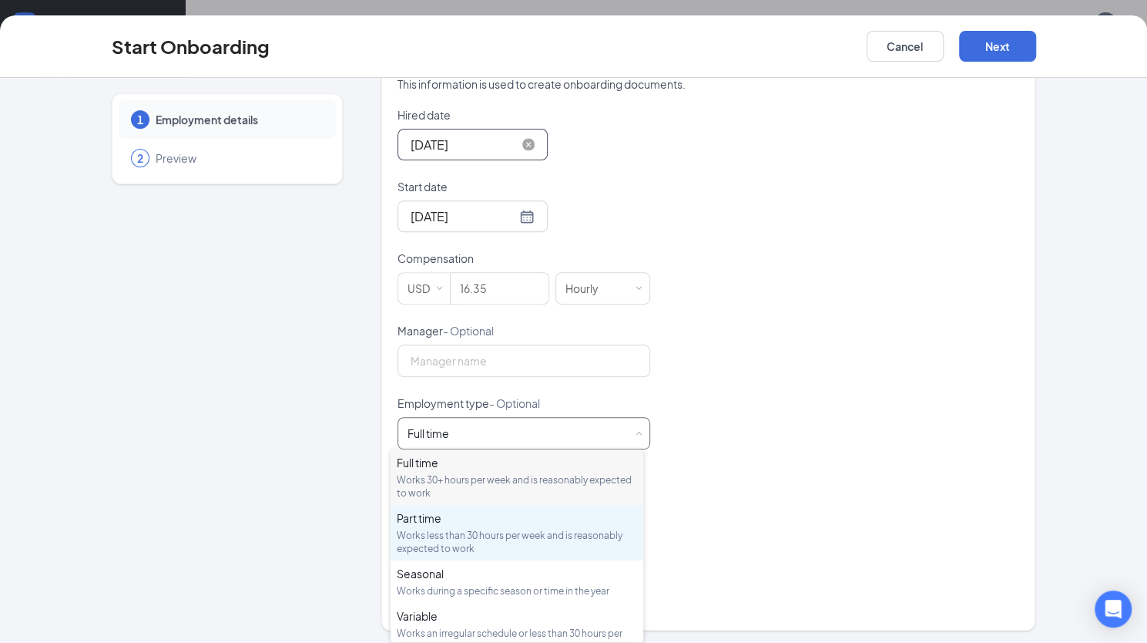
click at [436, 522] on div "Part time" at bounding box center [517, 517] width 240 height 15
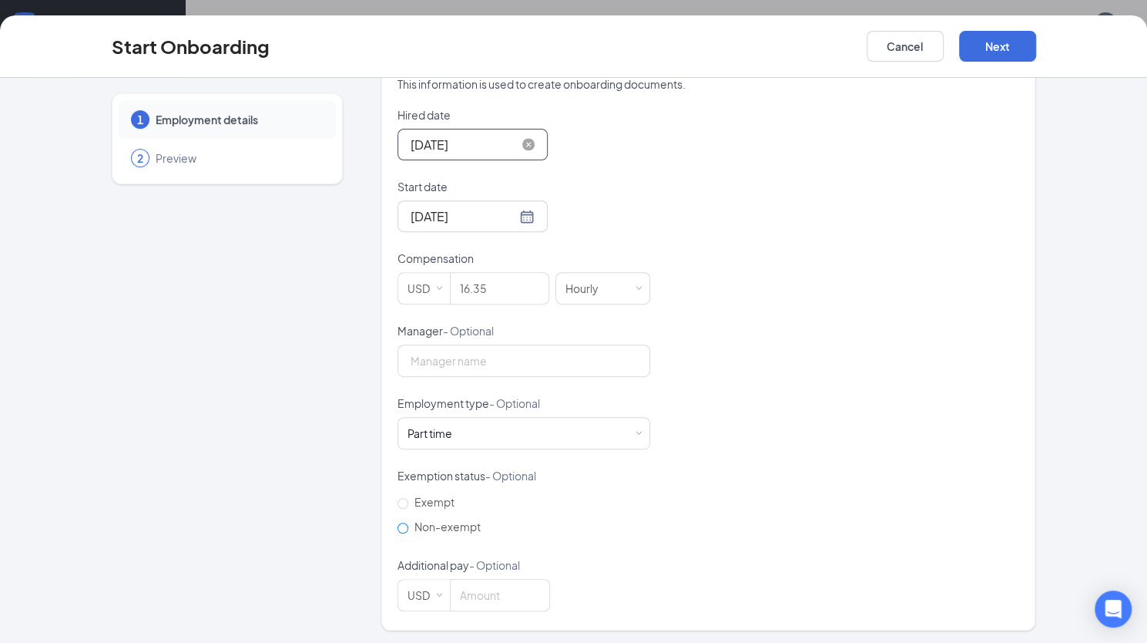
click at [398, 526] on input "Non-exempt" at bounding box center [403, 527] width 11 height 11
radio input "true"
click at [822, 59] on button "Next" at bounding box center [997, 46] width 77 height 31
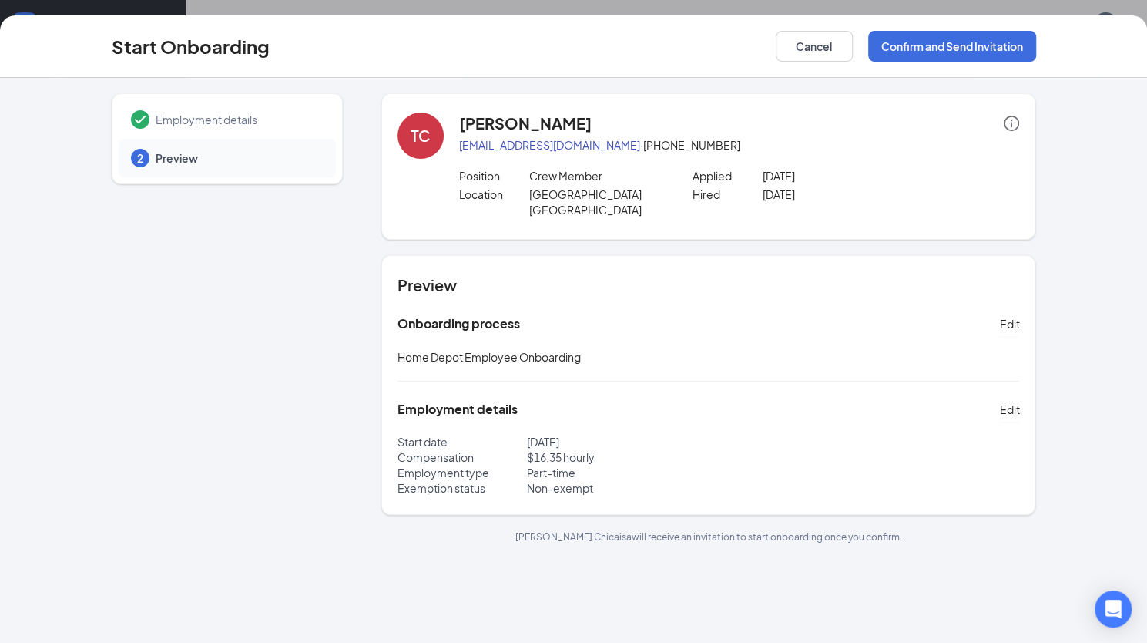
scroll to position [0, 0]
click at [822, 41] on button "Confirm and Send Invitation" at bounding box center [952, 46] width 168 height 31
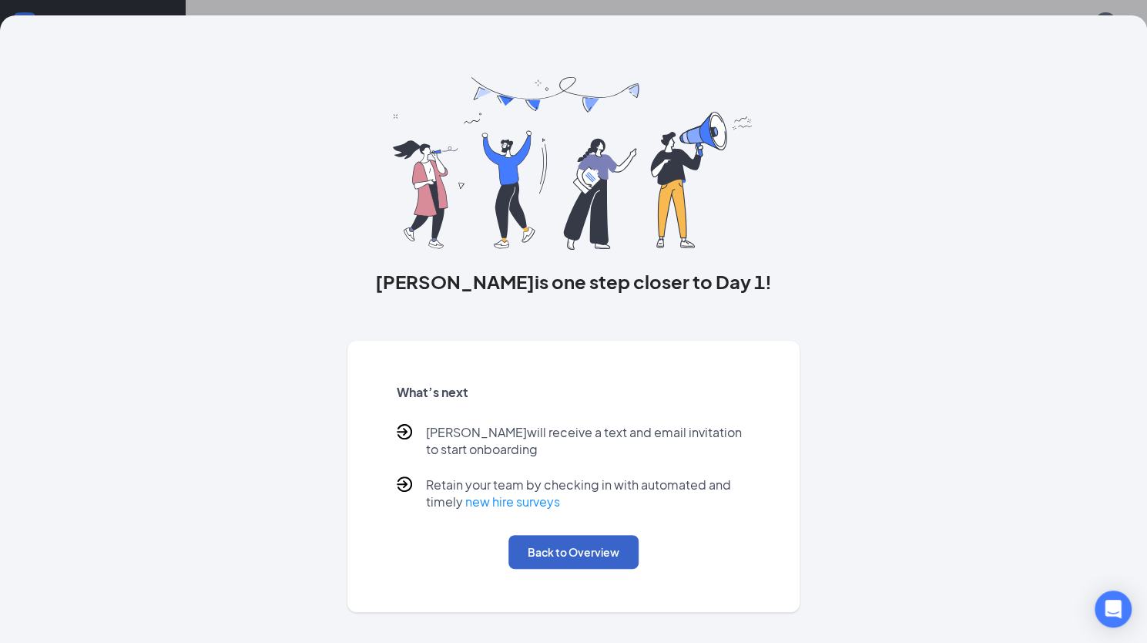
click at [613, 554] on button "Back to Overview" at bounding box center [574, 552] width 130 height 34
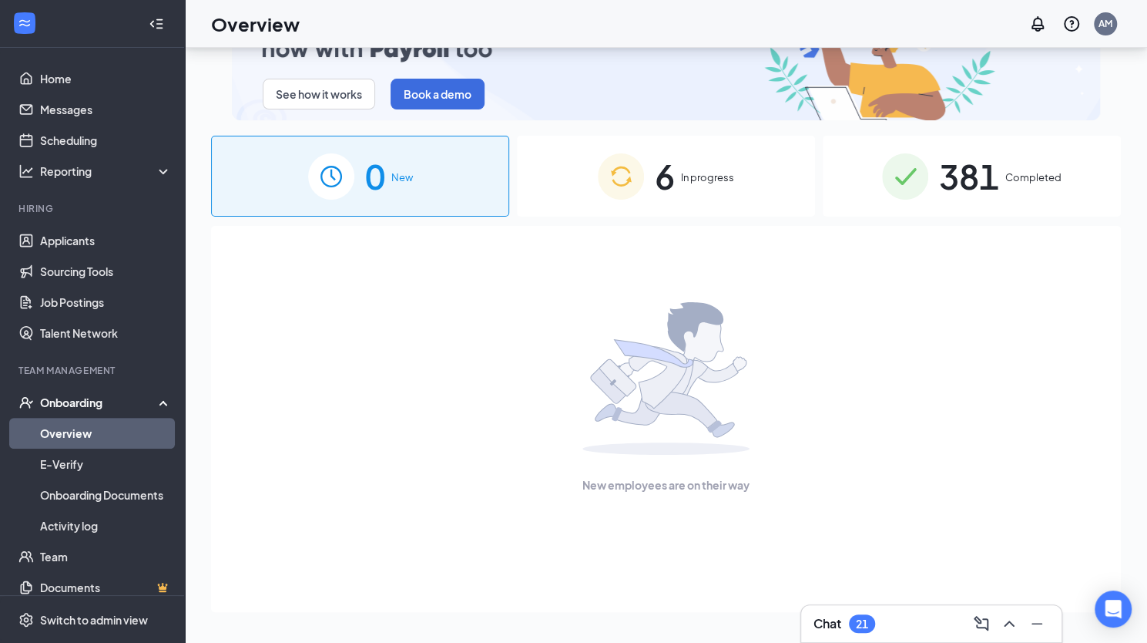
click at [730, 152] on div "6 In progress" at bounding box center [666, 176] width 298 height 81
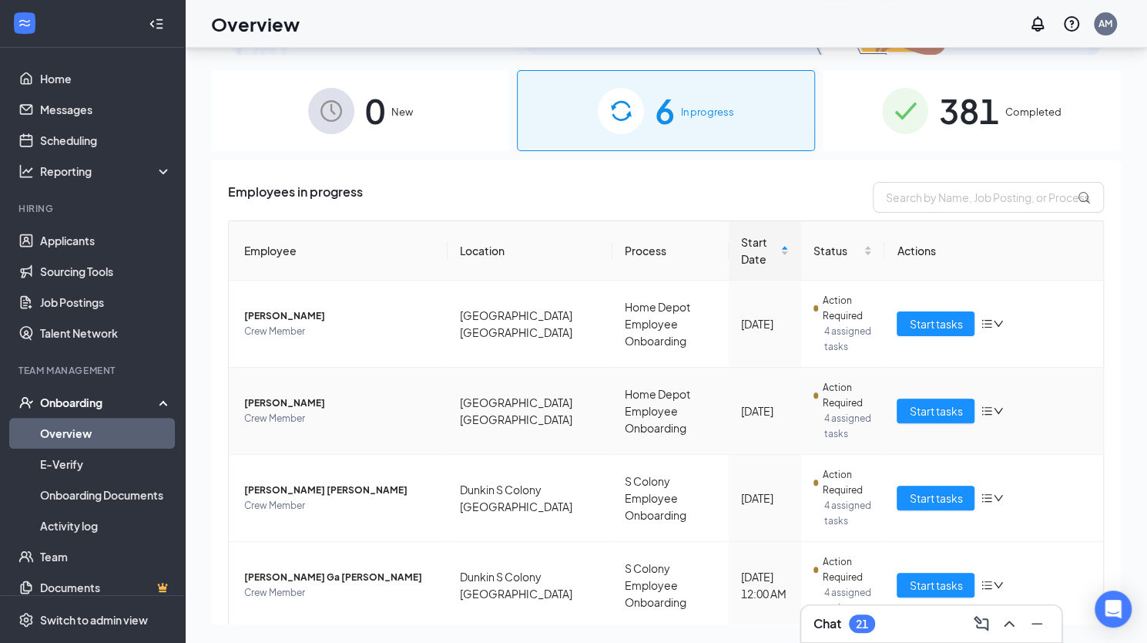
scroll to position [66, 0]
click at [822, 321] on icon "down" at bounding box center [998, 322] width 11 height 11
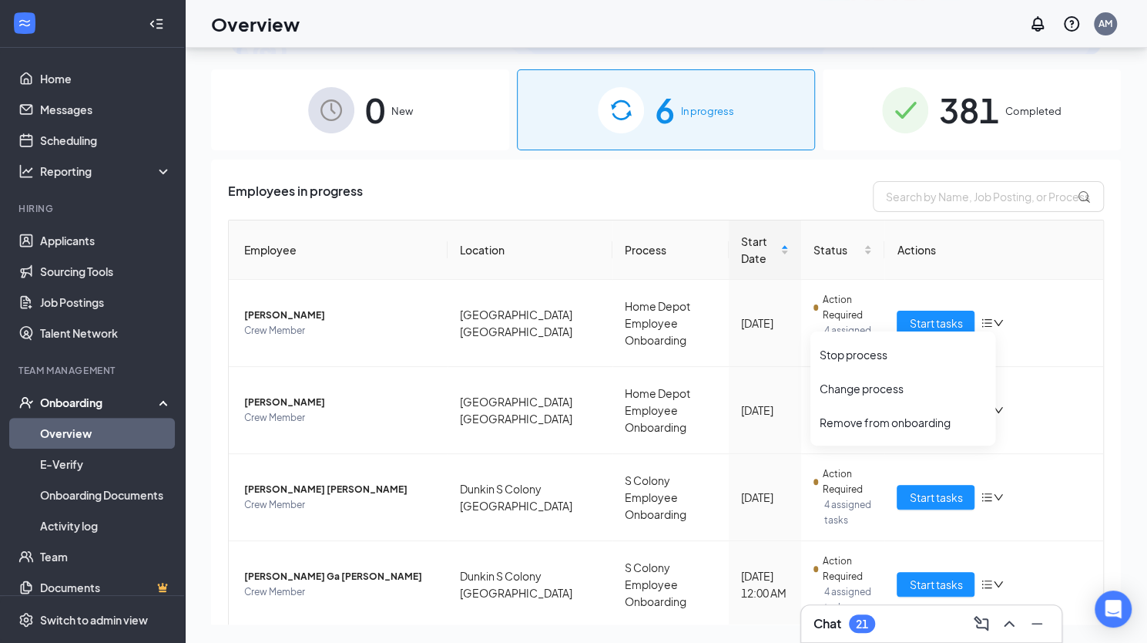
click at [822, 153] on div "See how it works Book a demo 0 New 6 In progress 381 Completed Employees in pro…" at bounding box center [666, 310] width 910 height 627
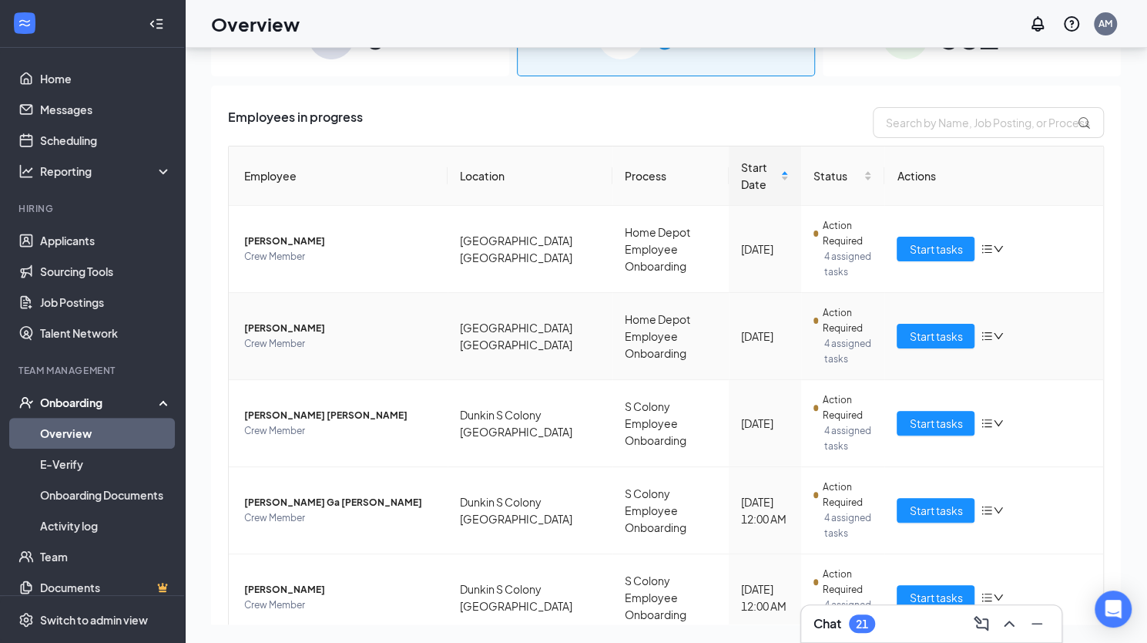
scroll to position [141, 0]
click at [822, 243] on icon "down" at bounding box center [998, 248] width 11 height 11
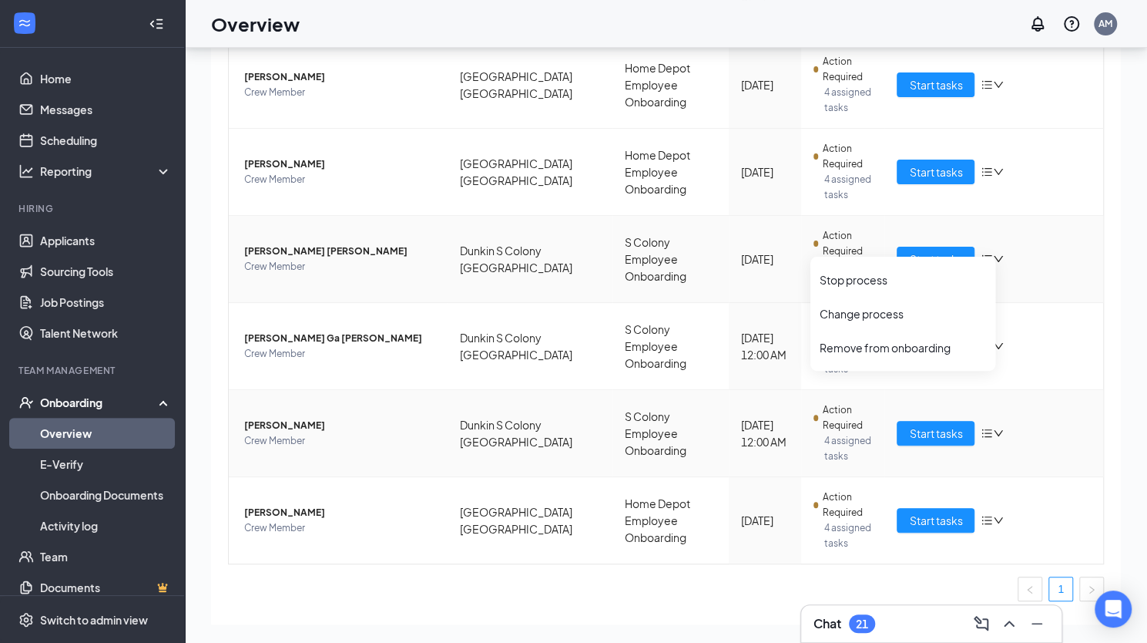
scroll to position [346, 0]
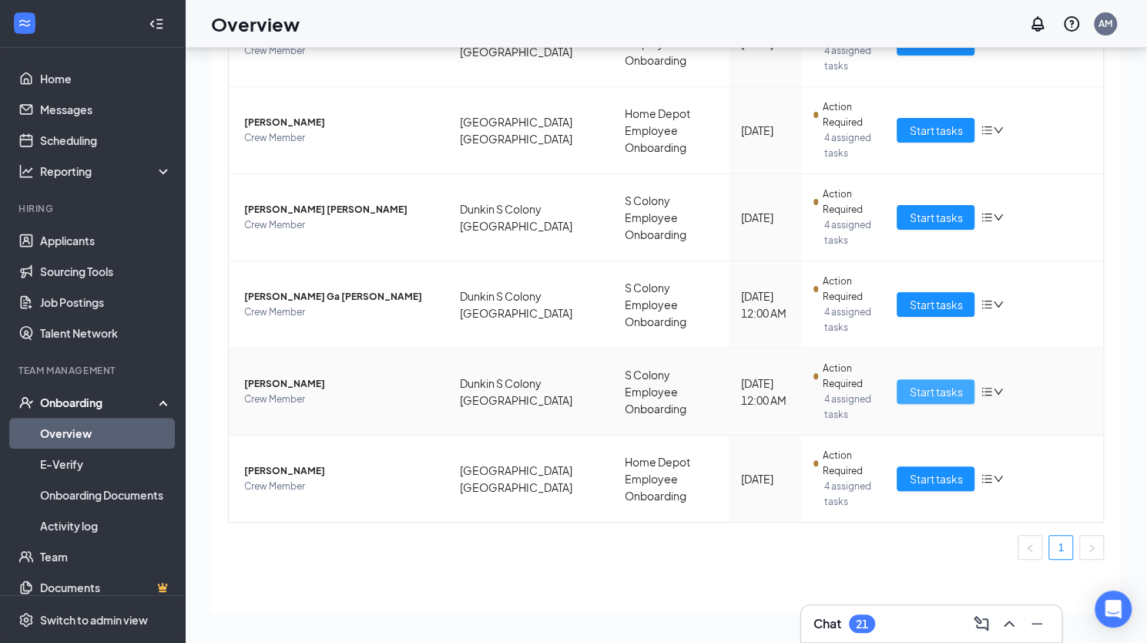
click at [822, 397] on span "Start tasks" at bounding box center [935, 391] width 53 height 17
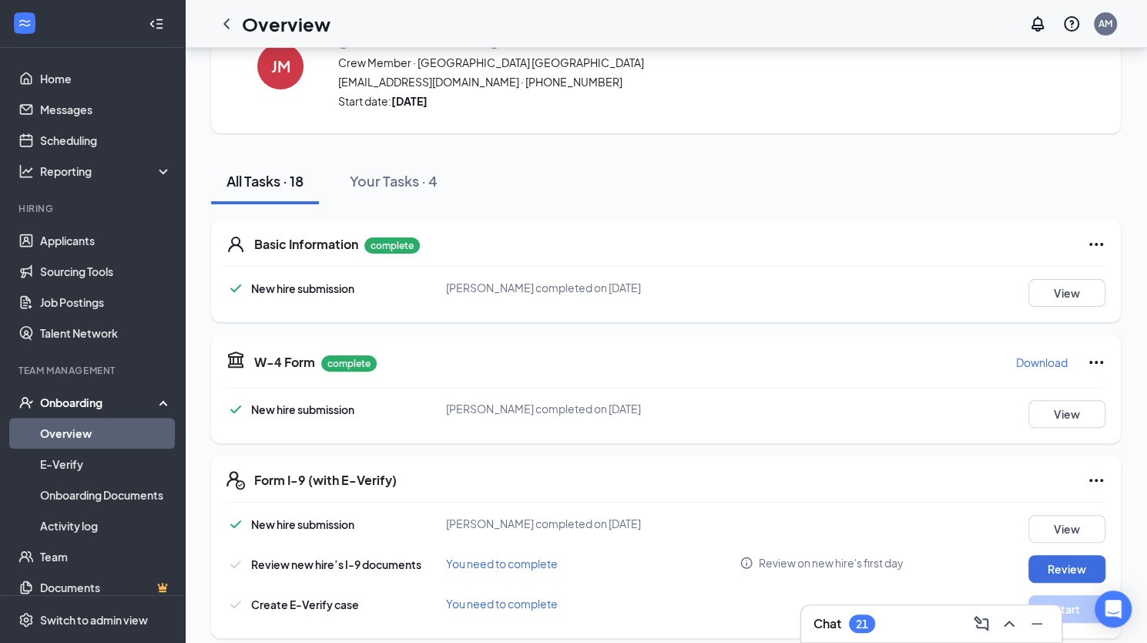
scroll to position [74, 0]
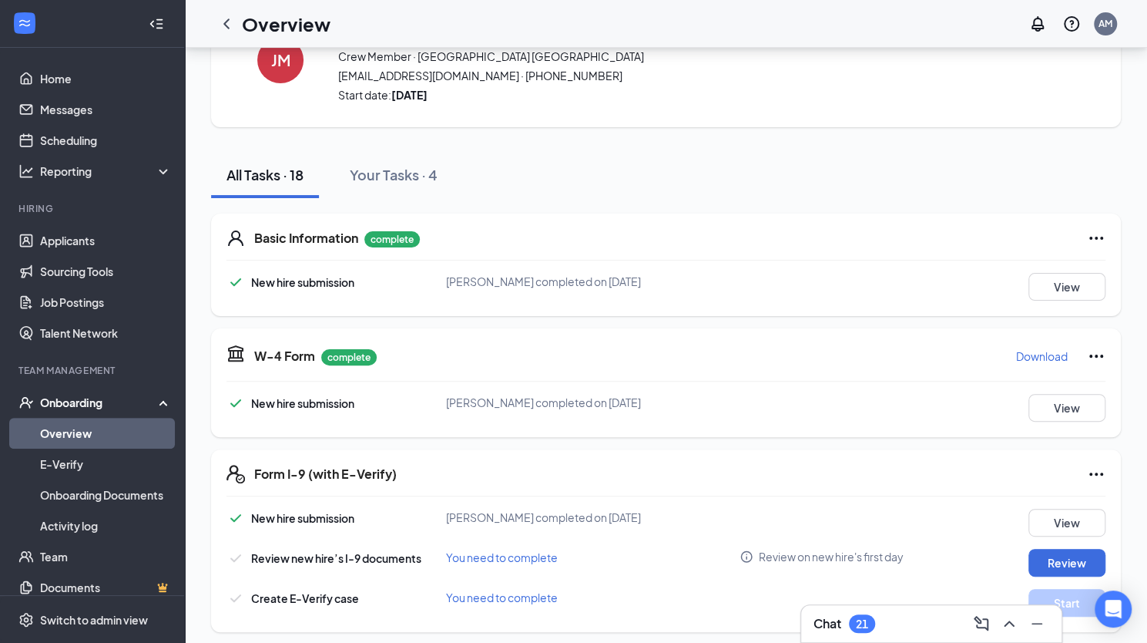
click at [822, 357] on p "Download" at bounding box center [1042, 355] width 52 height 15
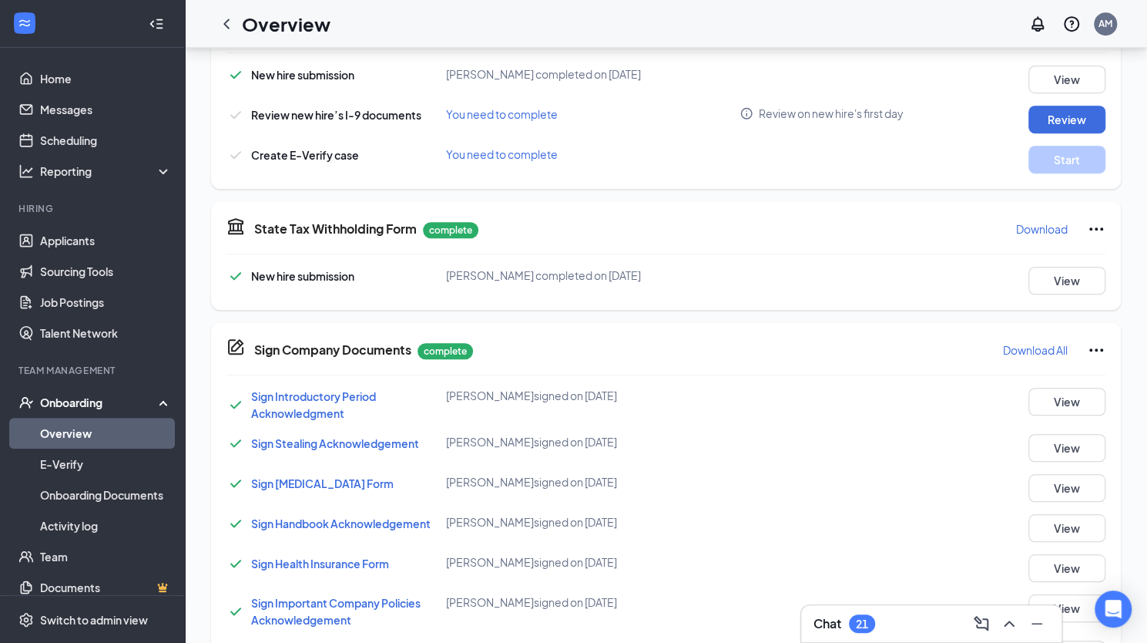
scroll to position [522, 0]
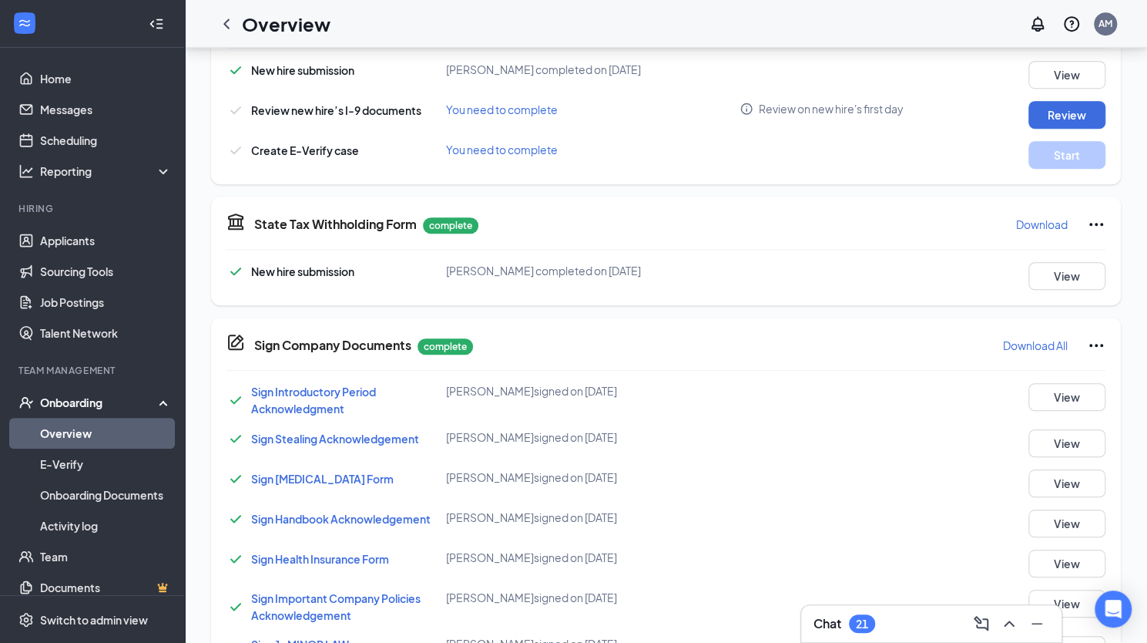
click at [822, 220] on p "Download" at bounding box center [1042, 224] width 52 height 15
click at [822, 115] on button "Review" at bounding box center [1067, 115] width 77 height 28
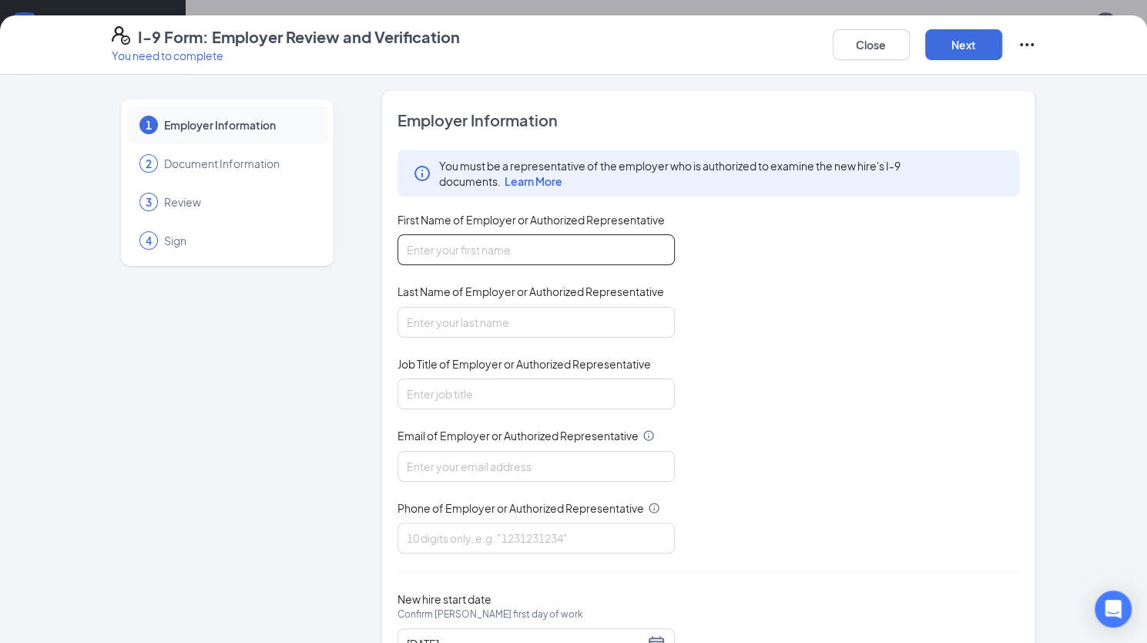
click at [561, 259] on input "First Name of Employer or Authorized Representative" at bounding box center [536, 249] width 277 height 31
type input "Amber"
type input "Montague"
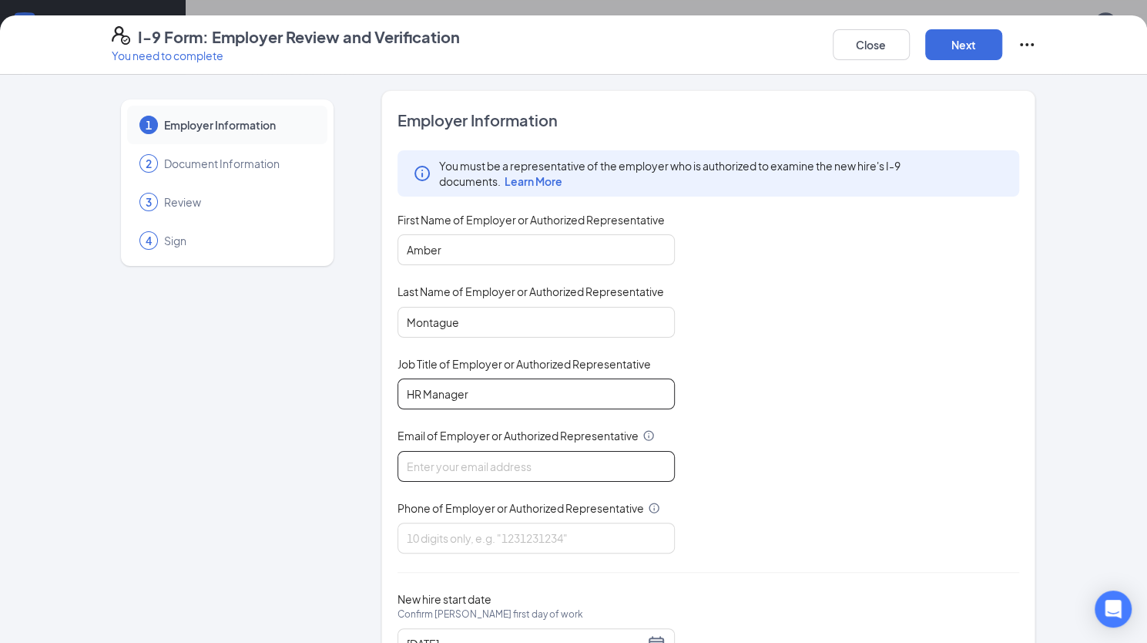
type input "HR Manager"
click at [564, 455] on input "Email of Employer or Authorized Representative" at bounding box center [536, 466] width 277 height 31
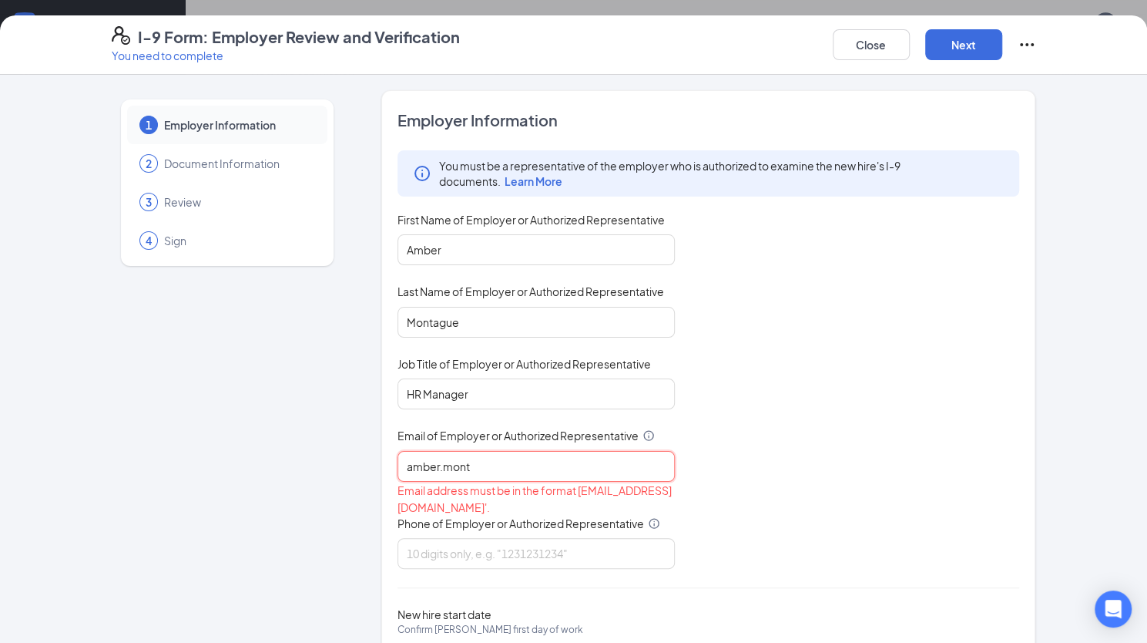
type input "amber.mont"
type input "[EMAIL_ADDRESS][DOMAIN_NAME]"
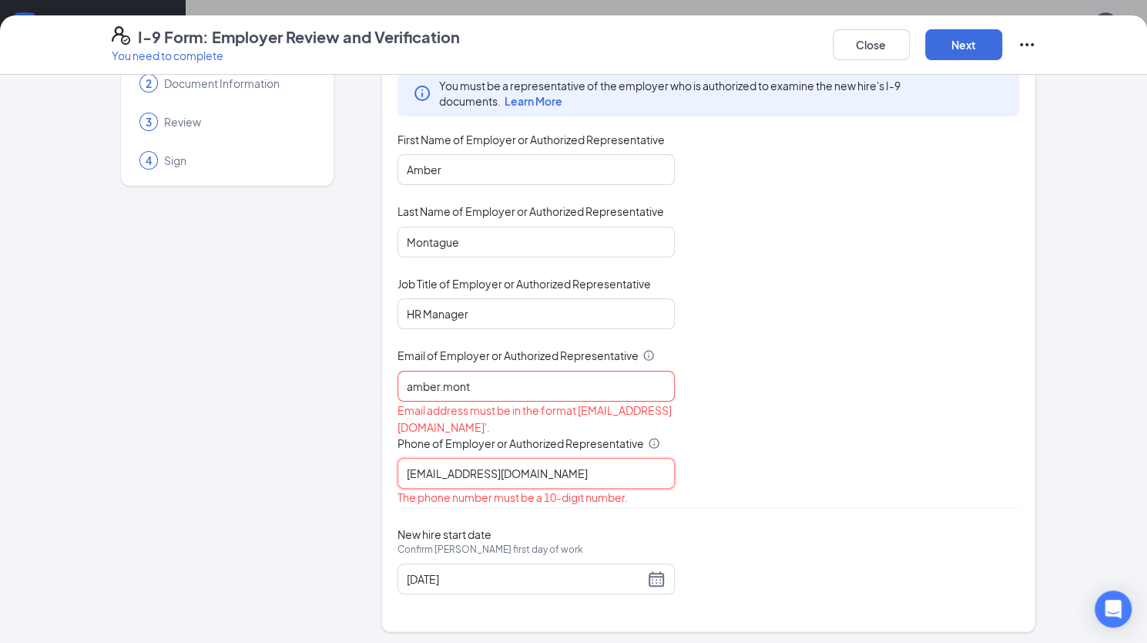
drag, startPoint x: 536, startPoint y: 477, endPoint x: 317, endPoint y: 474, distance: 219.6
click at [317, 474] on div "1 Employer Information 2 Document Information 3 Review 4 Sign Employer Informat…" at bounding box center [574, 321] width 925 height 622
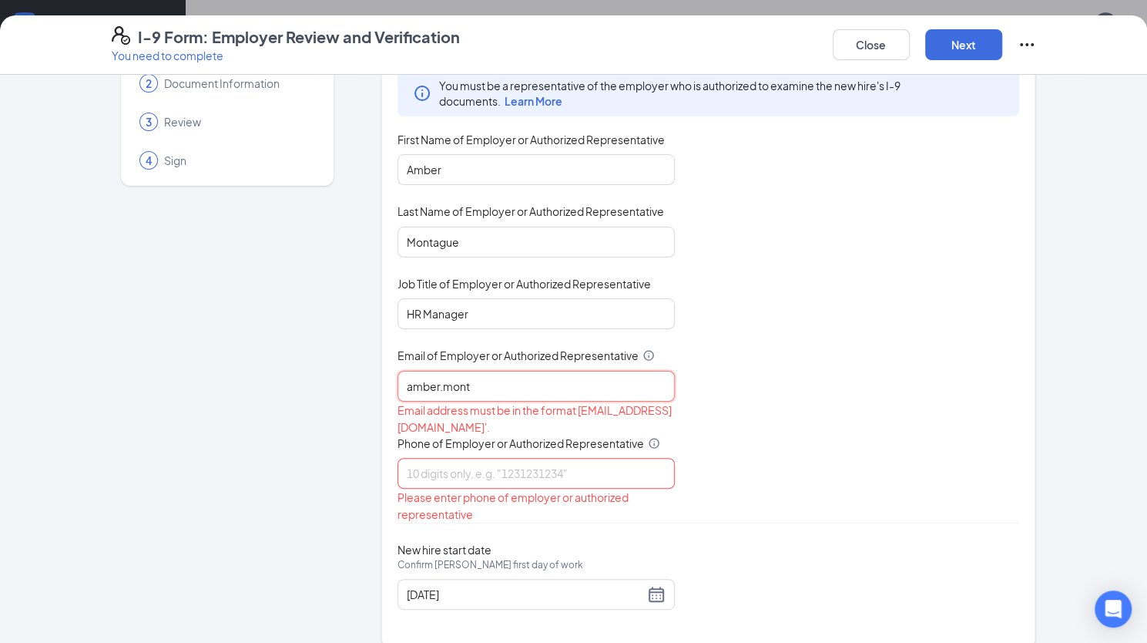
click at [484, 380] on input "amber.mont" at bounding box center [536, 386] width 277 height 31
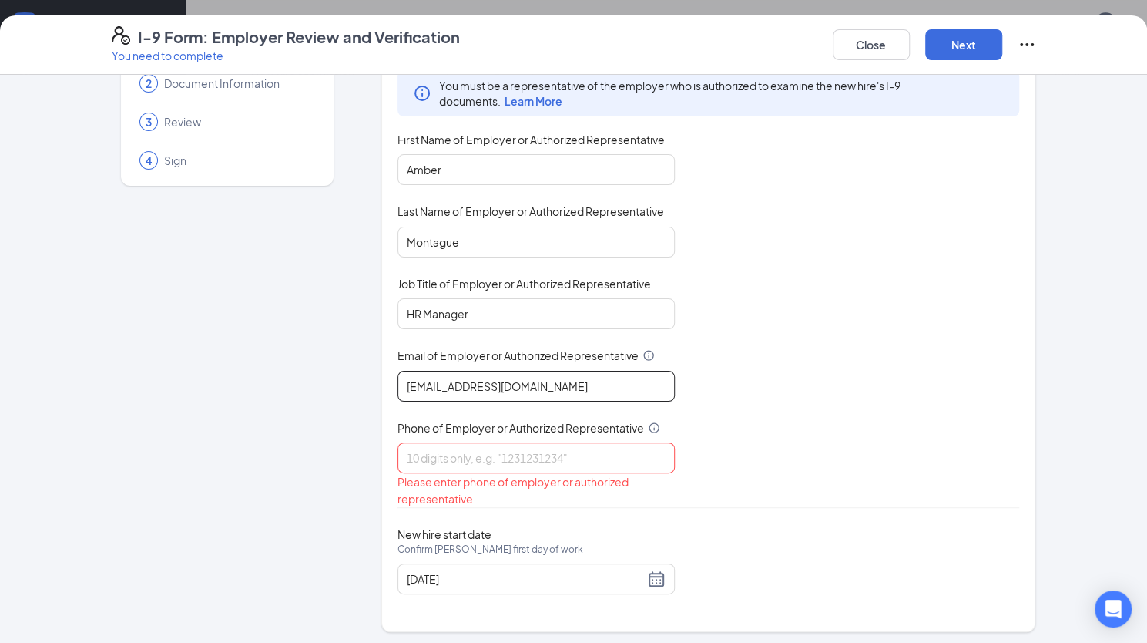
type input "[EMAIL_ADDRESS][DOMAIN_NAME]"
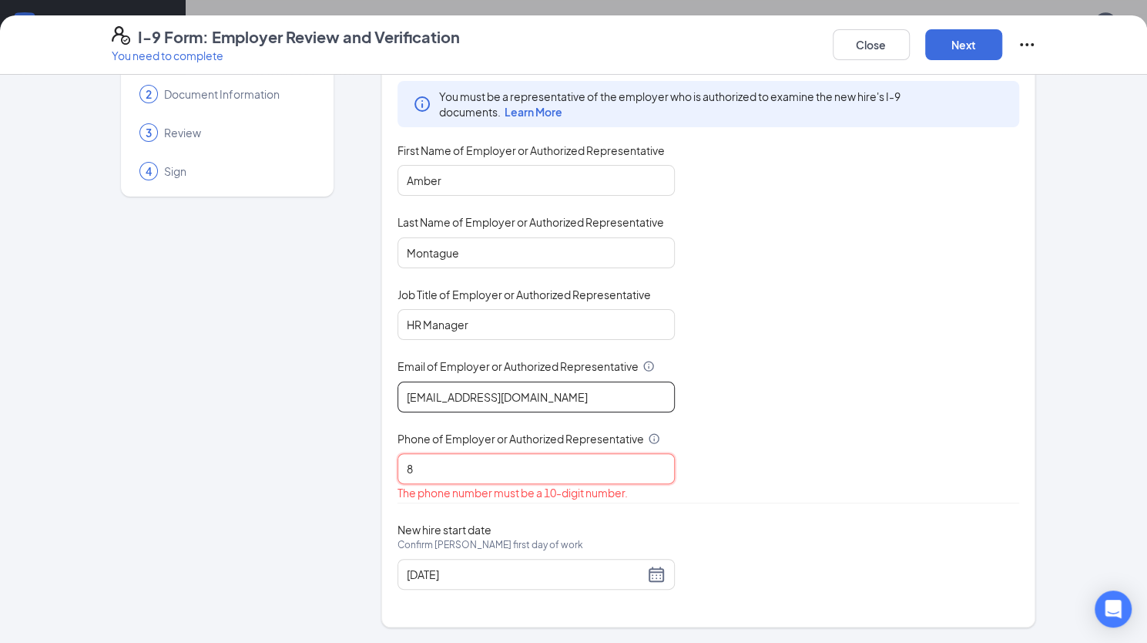
scroll to position [65, 0]
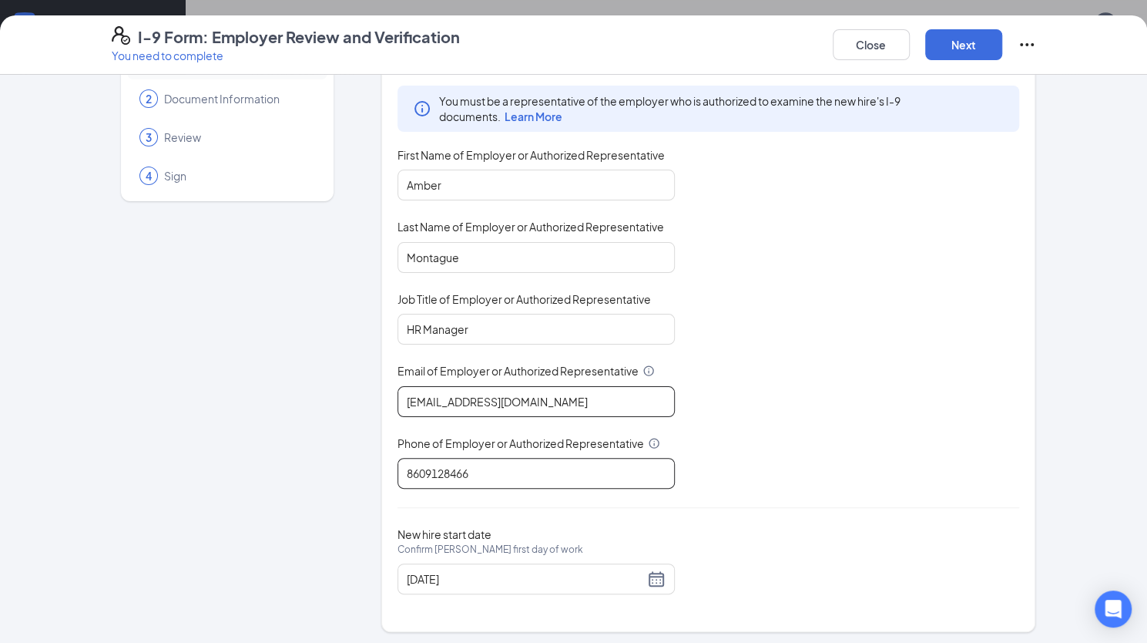
type input "8609128466"
click at [822, 472] on div "You must be a representative of the employer who is authorized to examine the n…" at bounding box center [709, 287] width 623 height 403
click at [822, 45] on button "Next" at bounding box center [963, 44] width 77 height 31
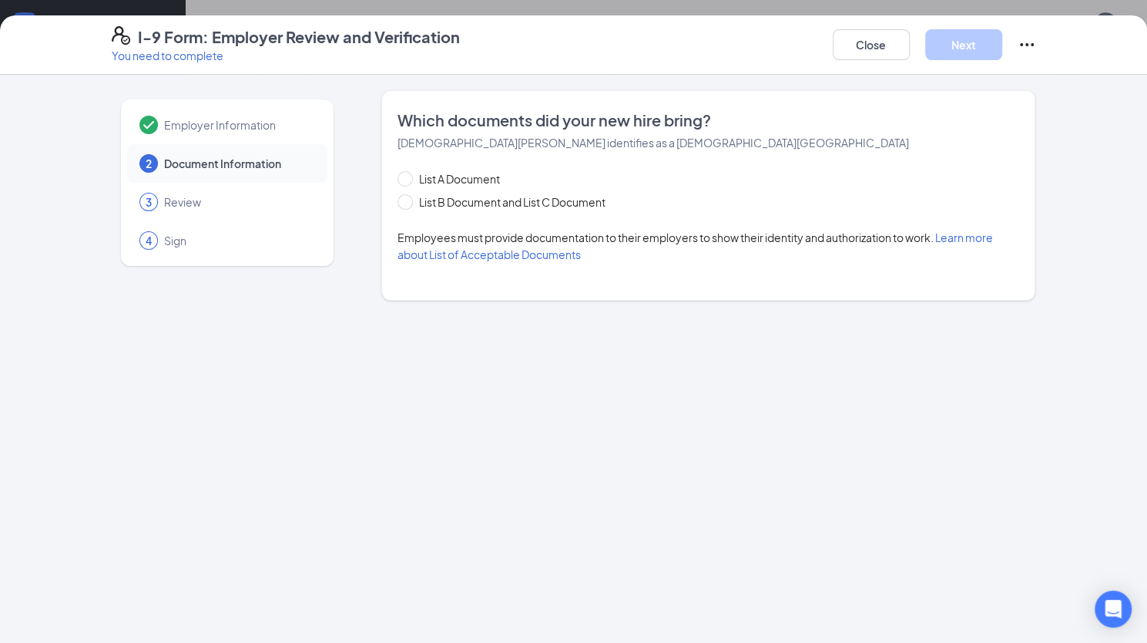
scroll to position [0, 0]
click at [405, 203] on input "List B Document and List C Document" at bounding box center [403, 199] width 11 height 11
radio input "true"
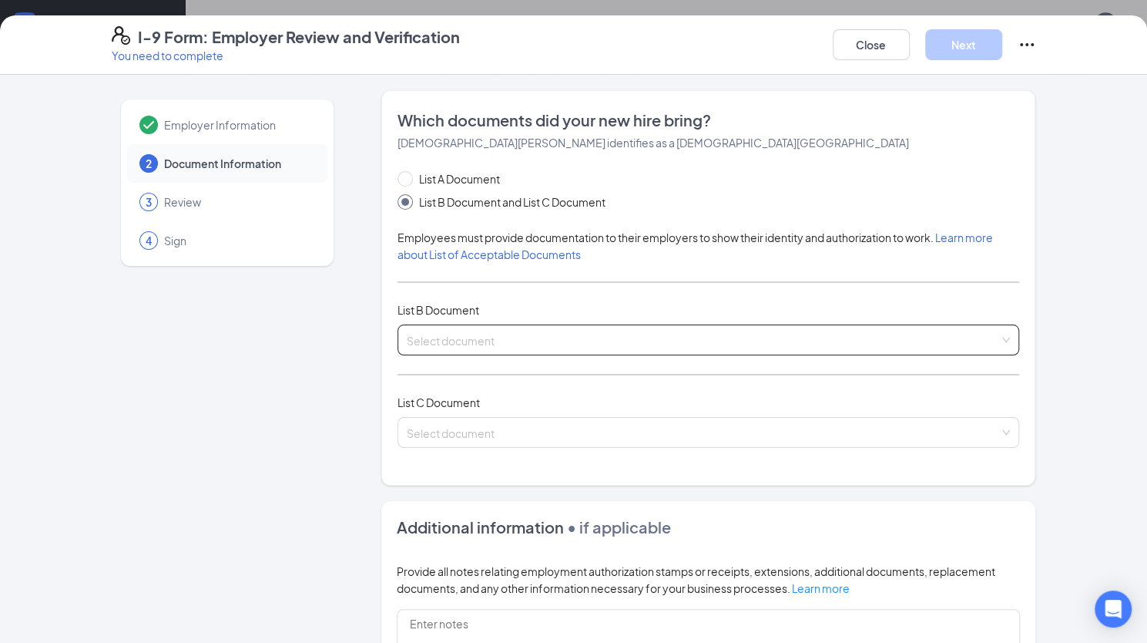
click at [479, 338] on div "Select document List B Documents Driver’s License issued by U.S State or outlyi…" at bounding box center [709, 339] width 623 height 31
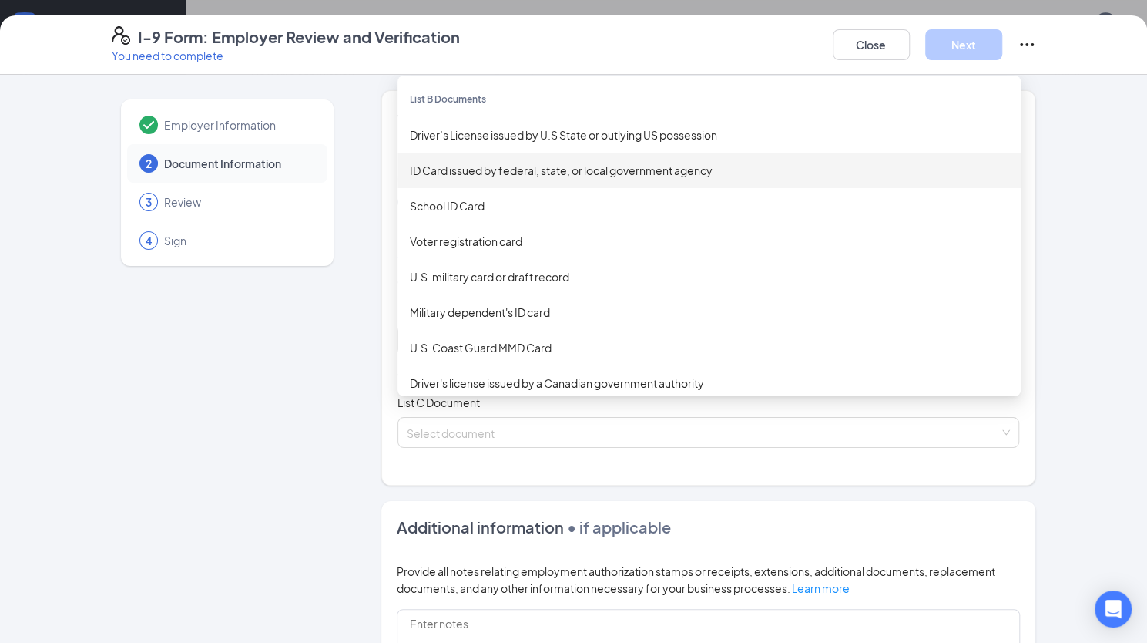
click at [539, 181] on div "ID Card issued by federal, state, or local government agency" at bounding box center [709, 170] width 623 height 35
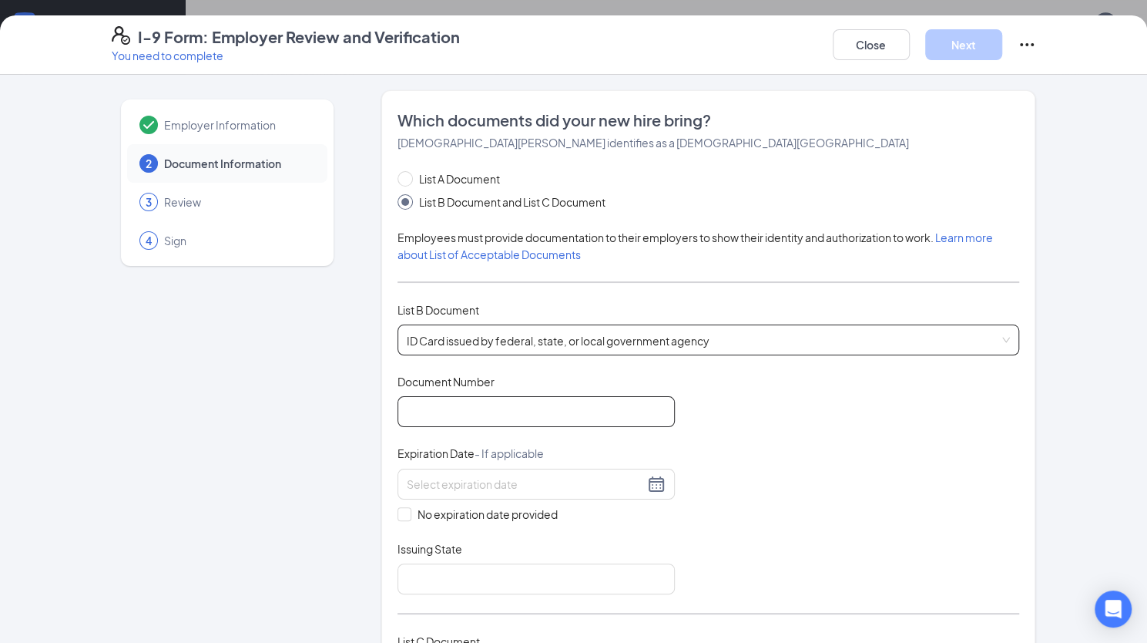
click at [460, 414] on input "Document Number" at bounding box center [536, 411] width 277 height 31
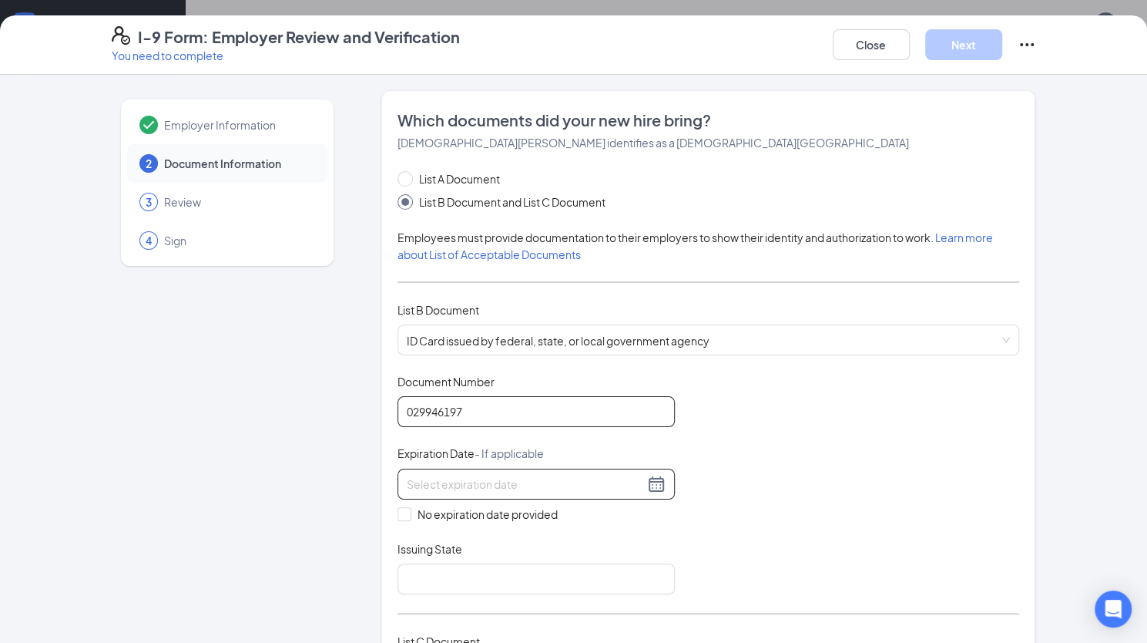
type input "029946197"
click at [491, 484] on input at bounding box center [525, 483] width 237 height 17
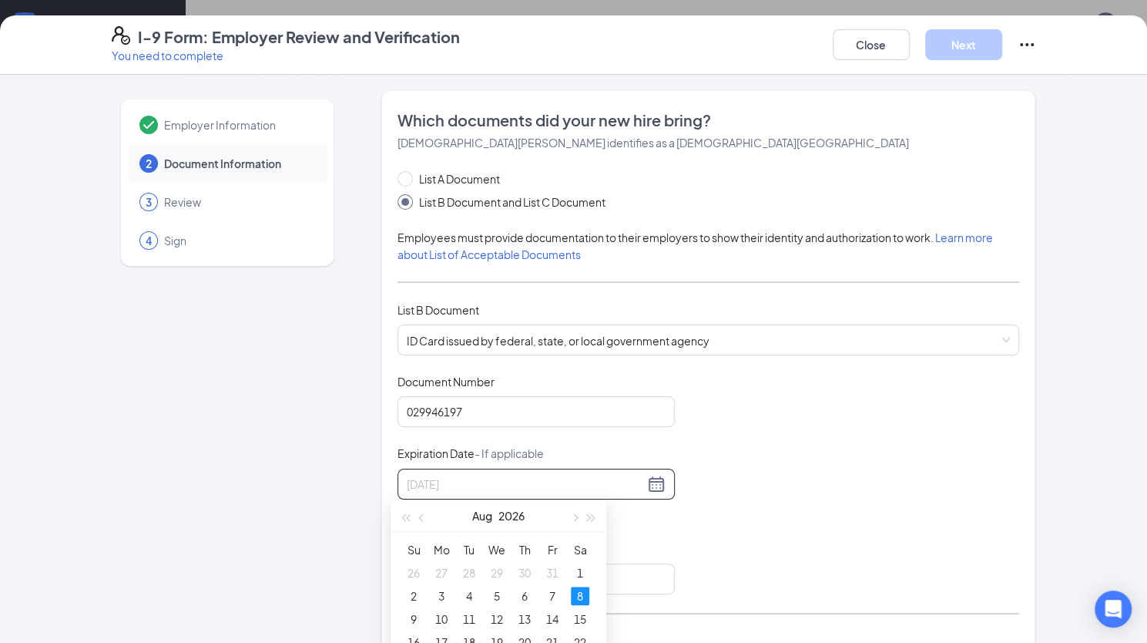
click at [584, 594] on div "8" at bounding box center [580, 595] width 18 height 18
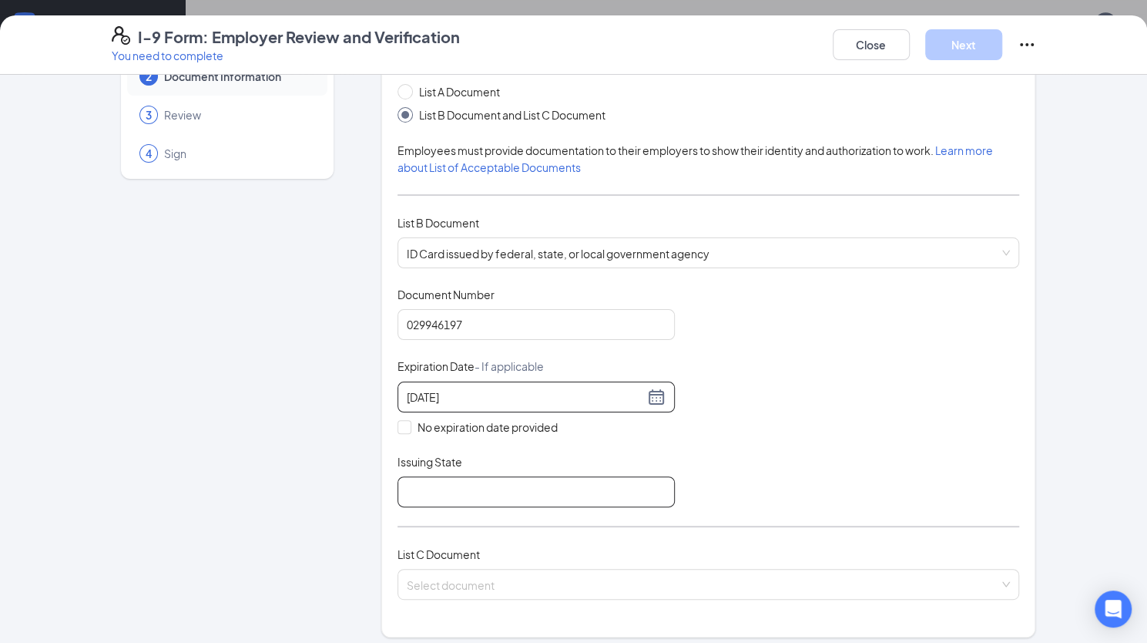
scroll to position [91, 0]
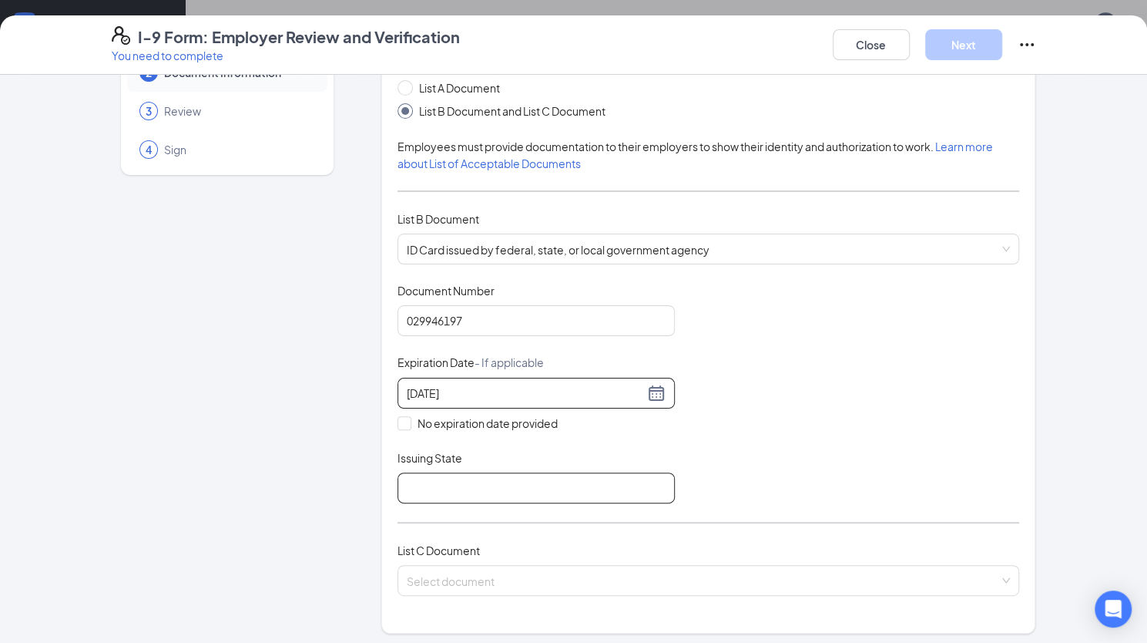
type input "[DATE]"
click at [612, 499] on input "Issuing State" at bounding box center [536, 487] width 277 height 31
type input "[US_STATE]"
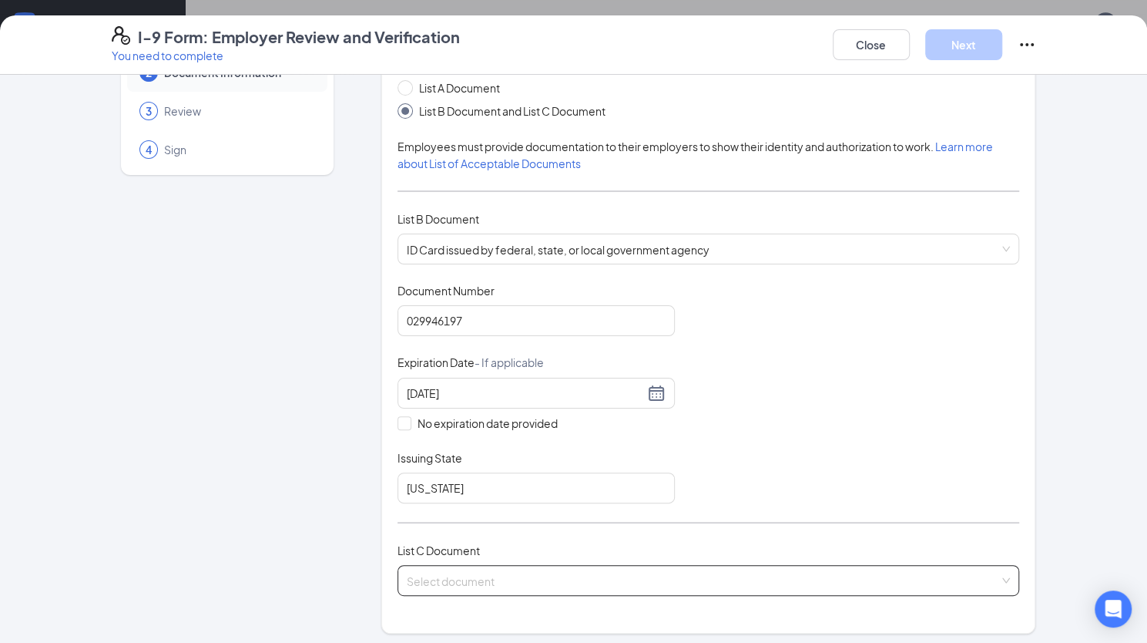
click at [503, 576] on input "search" at bounding box center [703, 577] width 593 height 23
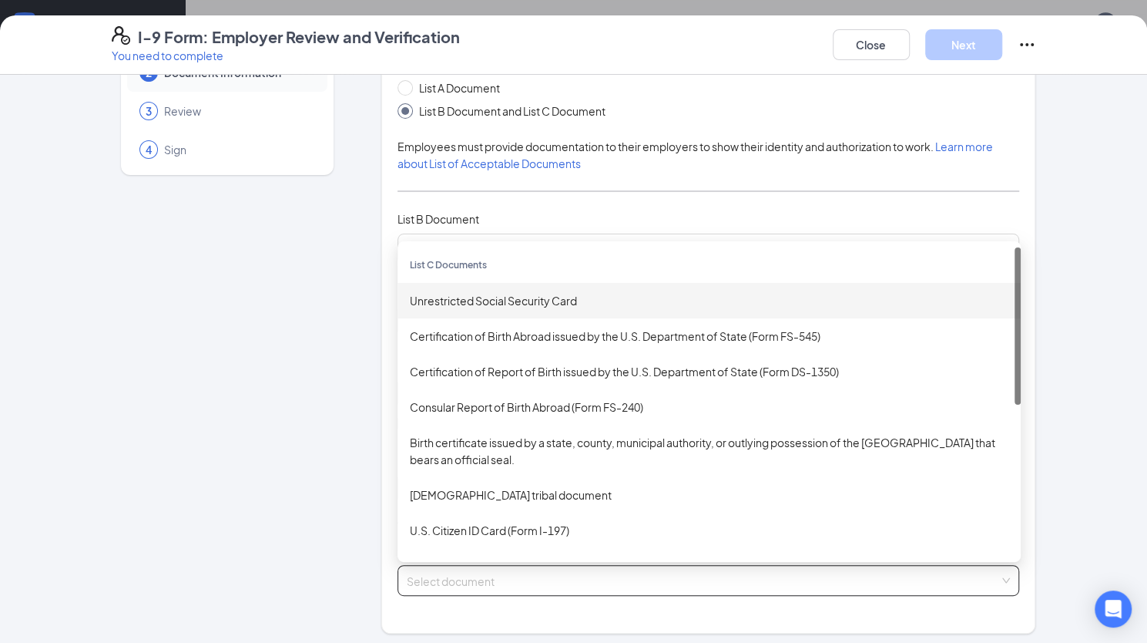
click at [502, 295] on div "Unrestricted Social Security Card" at bounding box center [709, 300] width 599 height 17
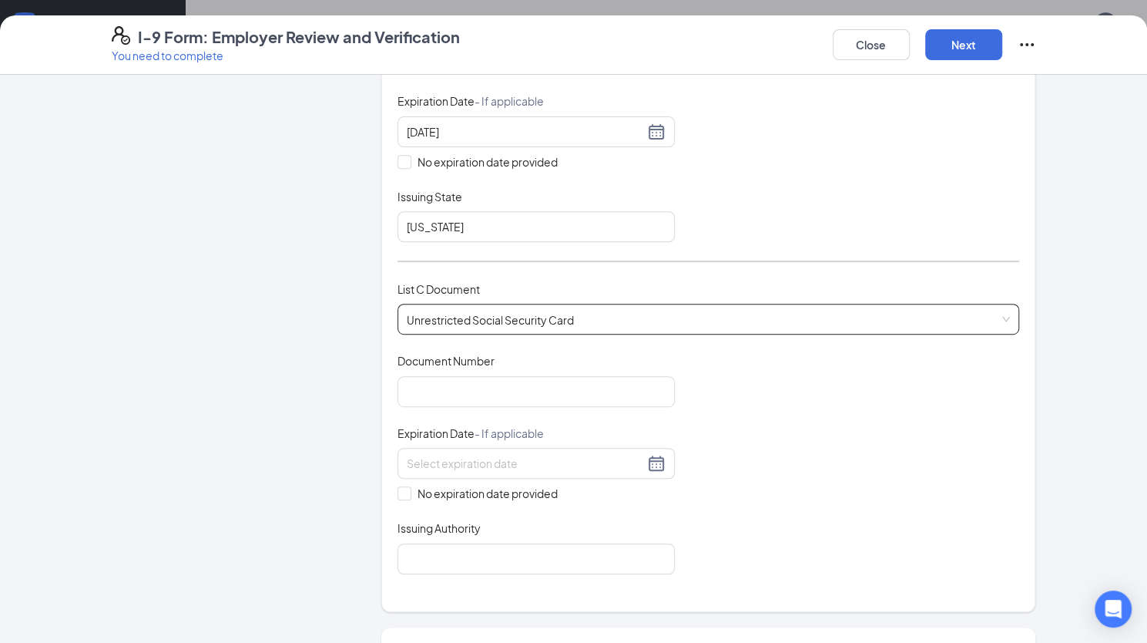
scroll to position [357, 0]
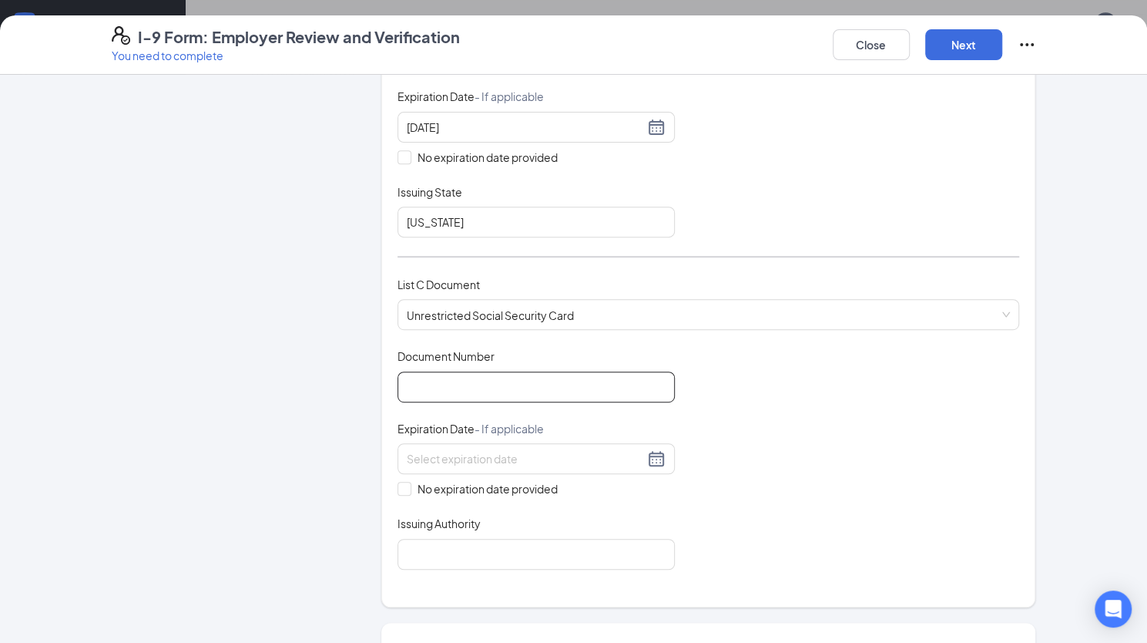
click at [476, 377] on input "Document Number" at bounding box center [536, 386] width 277 height 31
type input "045110143"
click at [398, 482] on input "No expiration date provided" at bounding box center [403, 487] width 11 height 11
checkbox input "true"
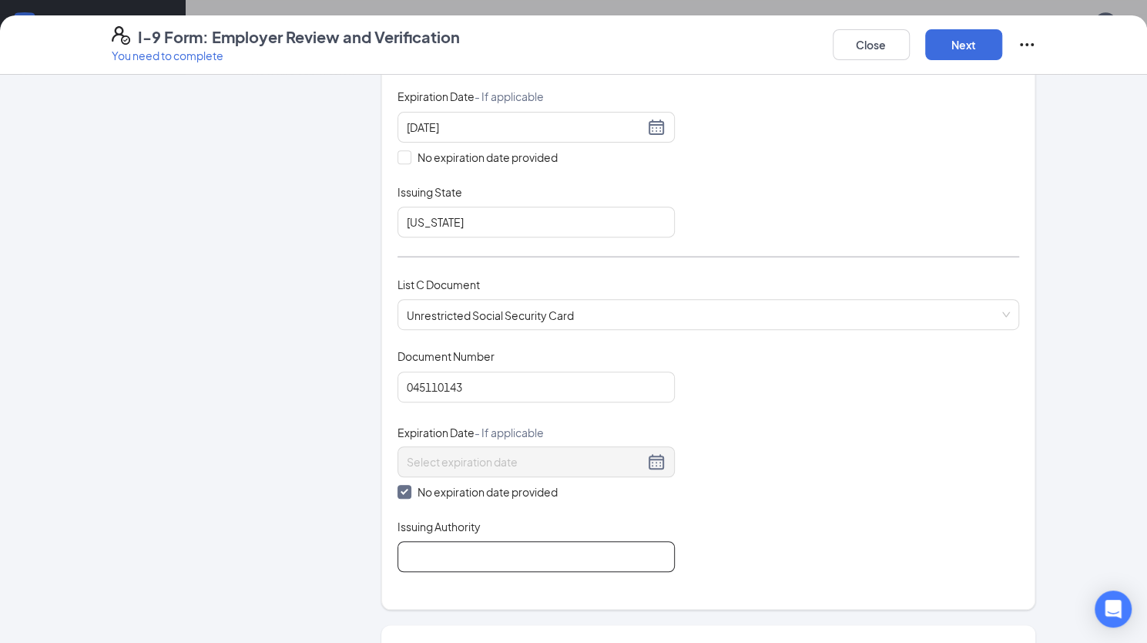
click at [511, 549] on input "Issuing Authority" at bounding box center [536, 556] width 277 height 31
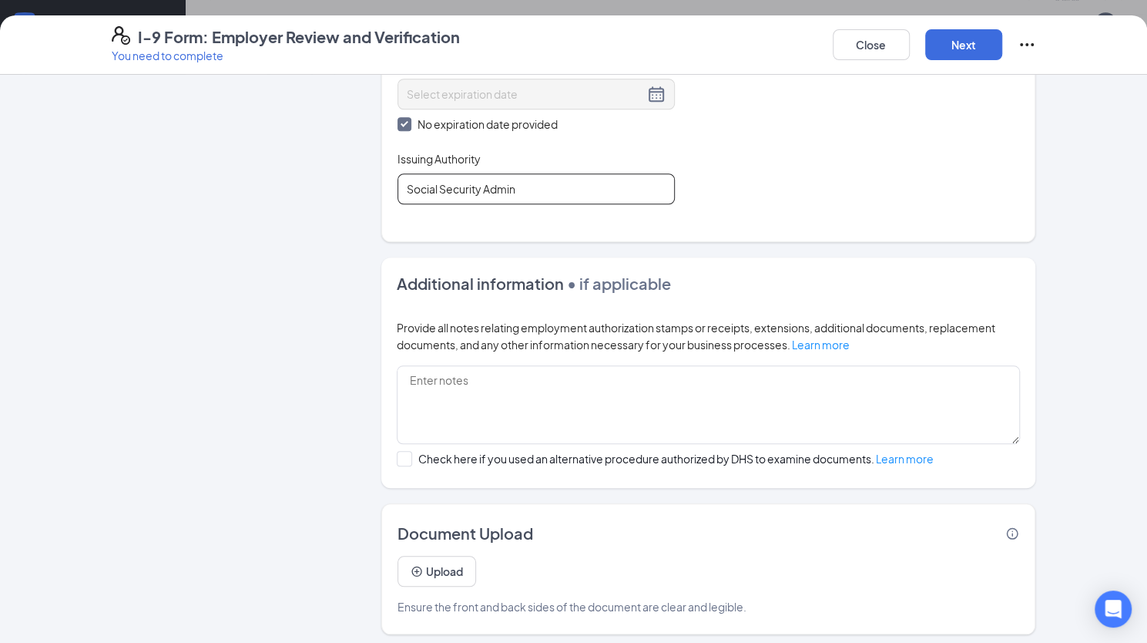
scroll to position [803, 0]
type input "Social Security Admin"
click at [822, 63] on div "I-9 Form: Employer Review and Verification You need to complete Close Next" at bounding box center [573, 44] width 1147 height 59
click at [822, 54] on button "Next" at bounding box center [963, 44] width 77 height 31
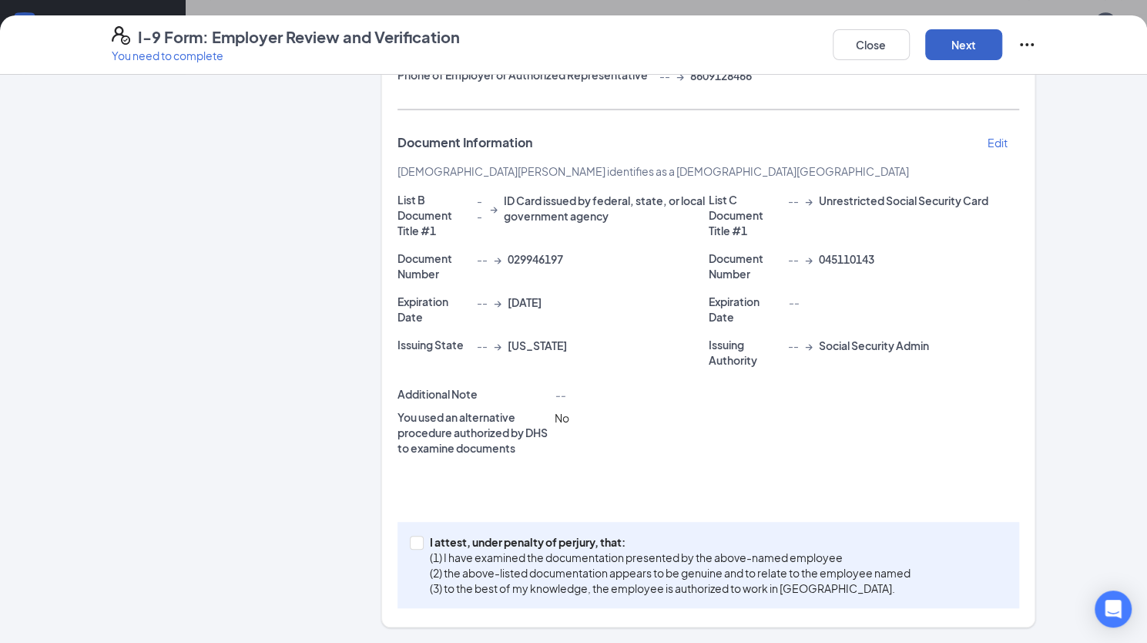
scroll to position [287, 0]
click at [410, 539] on input "I attest, under penalty of [PERSON_NAME], that: (1) I have examined the documen…" at bounding box center [415, 542] width 11 height 11
checkbox input "true"
click at [822, 53] on button "Next" at bounding box center [963, 44] width 77 height 31
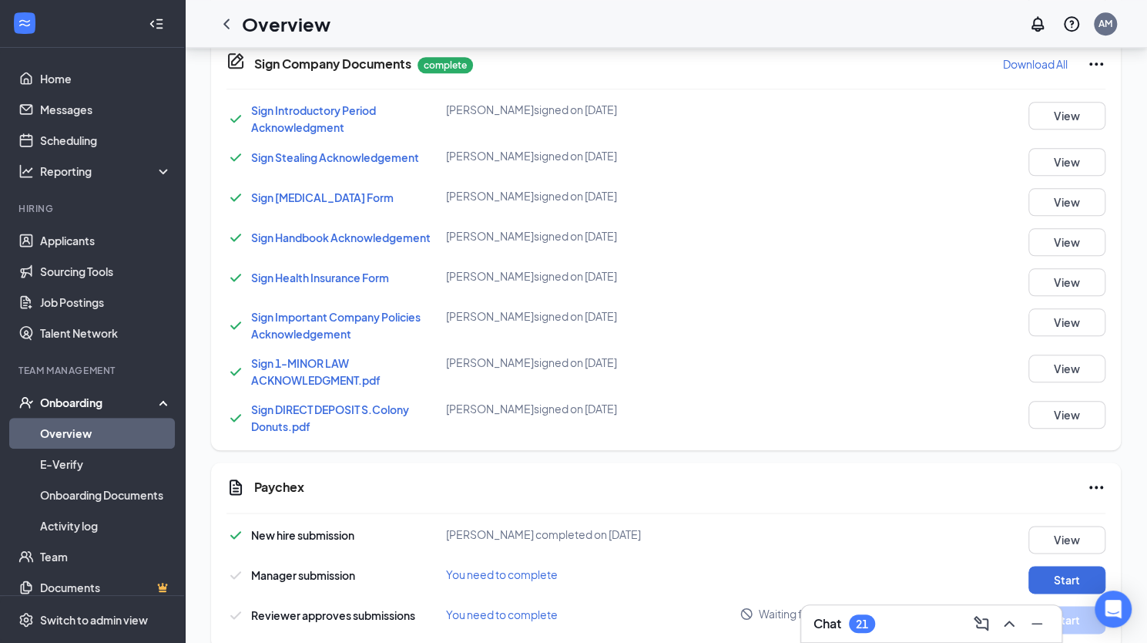
scroll to position [314, 0]
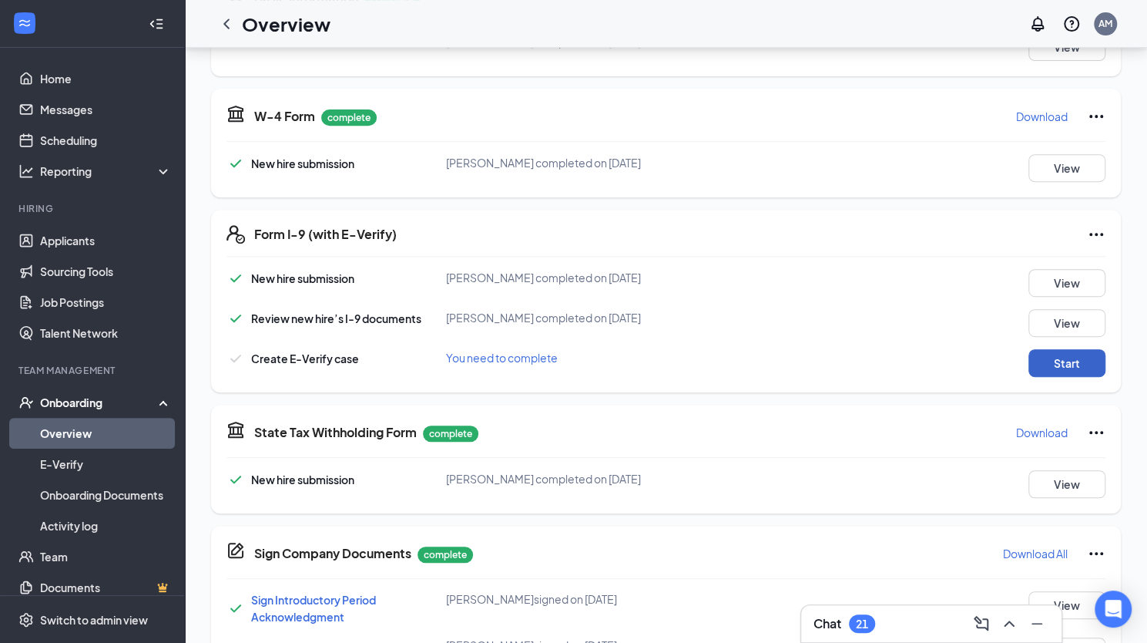
click at [822, 369] on button "Start" at bounding box center [1067, 363] width 77 height 28
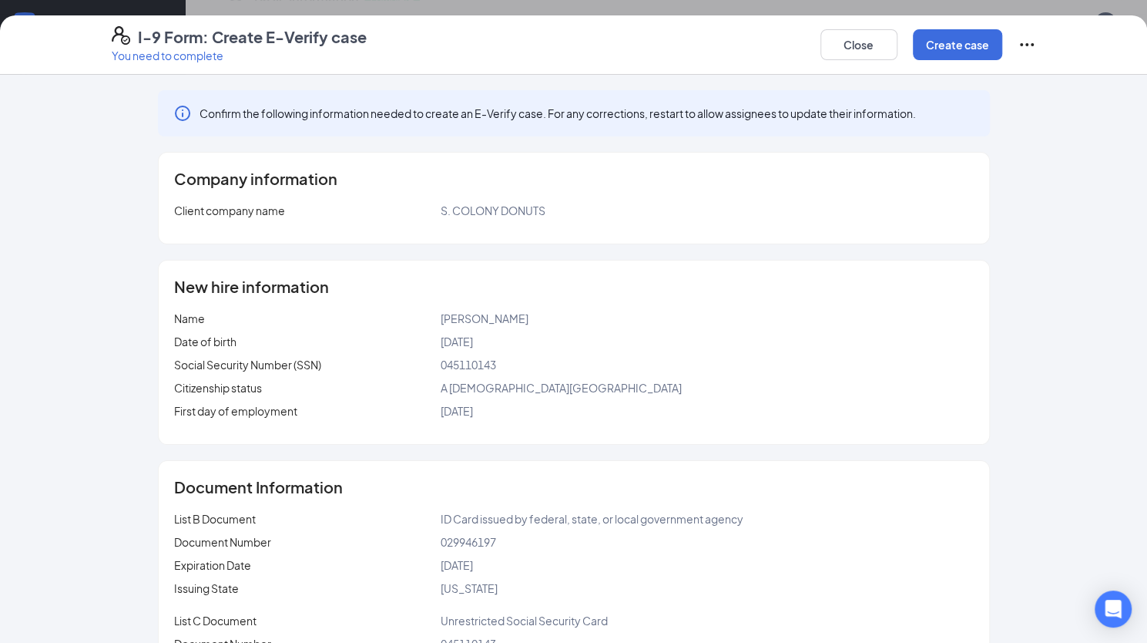
scroll to position [94, 0]
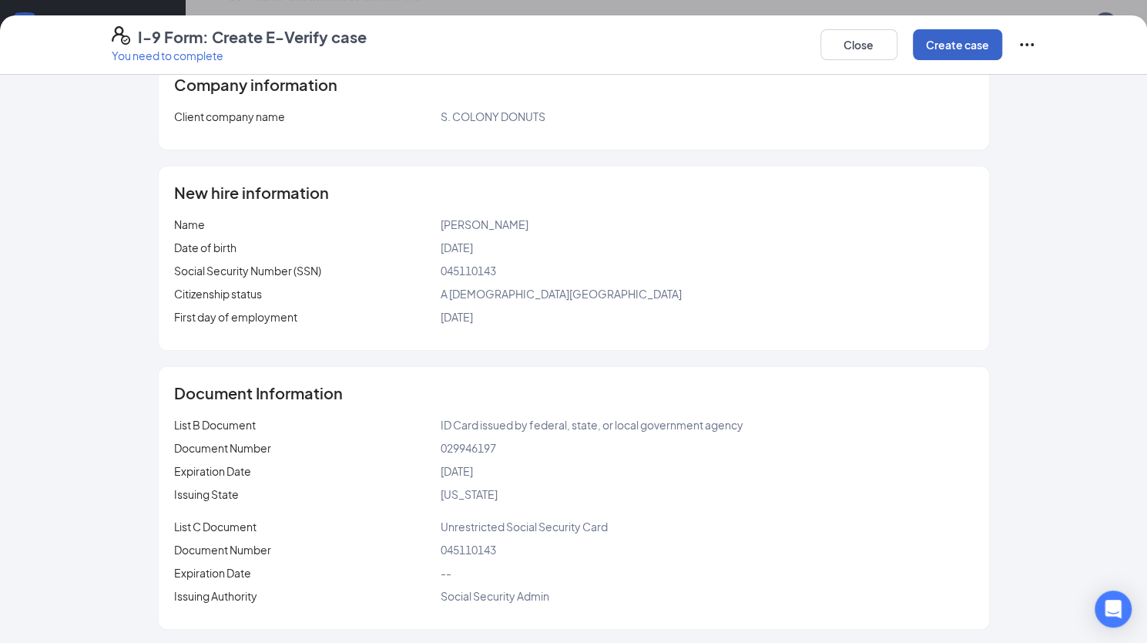
click at [822, 38] on button "Create case" at bounding box center [957, 44] width 89 height 31
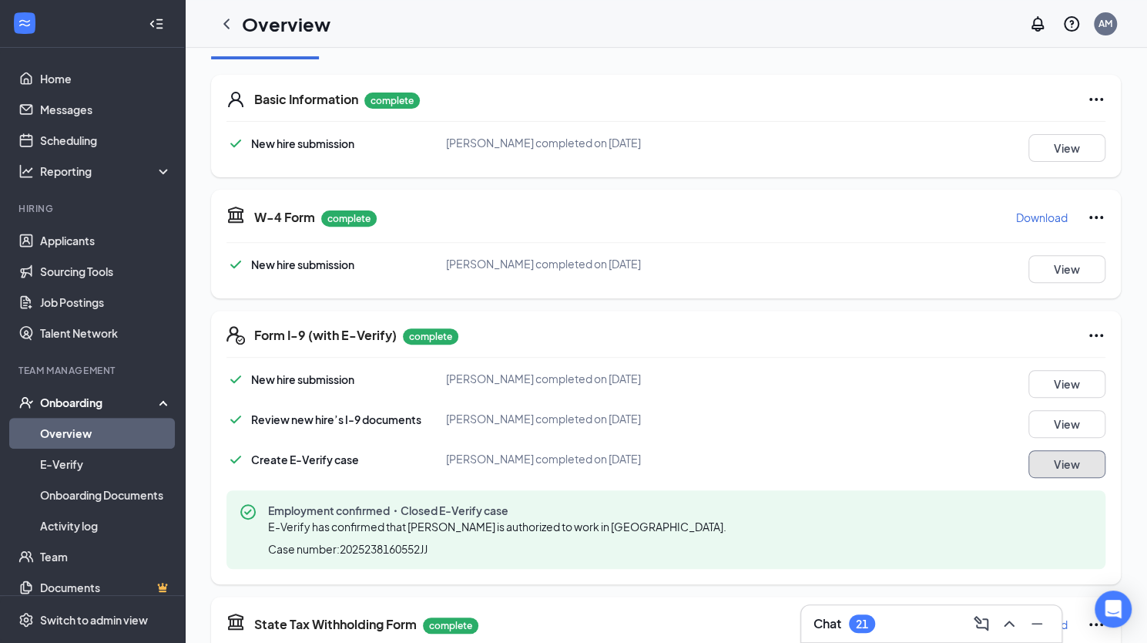
scroll to position [0, 0]
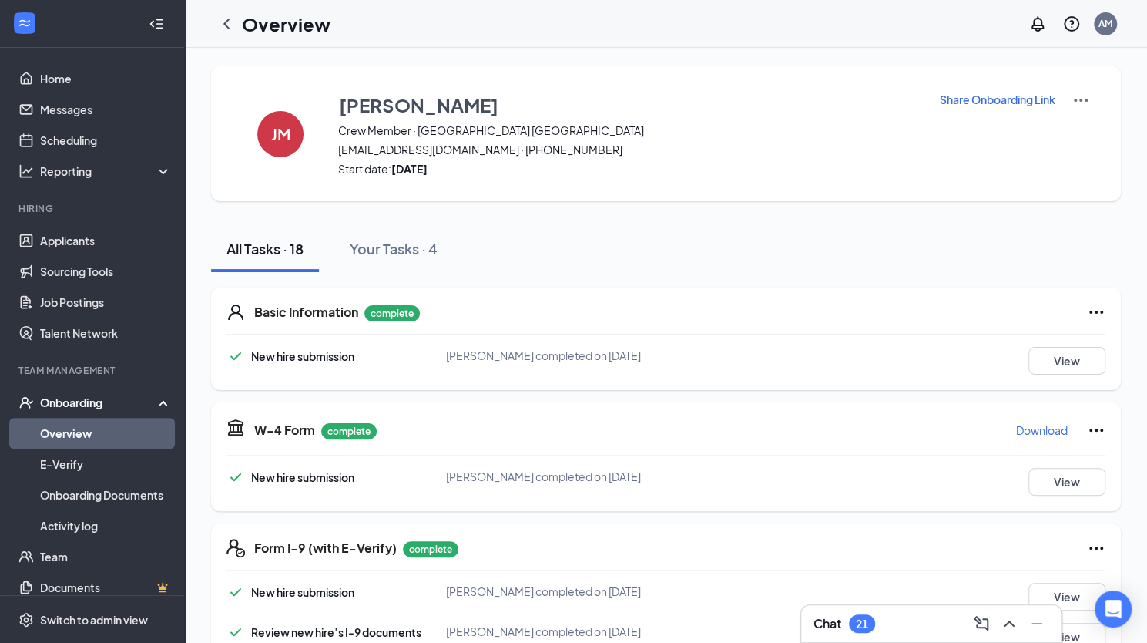
drag, startPoint x: 489, startPoint y: 150, endPoint x: 337, endPoint y: 147, distance: 151.8
click at [337, 147] on div "[PERSON_NAME] Crew Member · [GEOGRAPHIC_DATA] Wallingford [EMAIL_ADDRESS][DOMAI…" at bounding box center [666, 133] width 910 height 135
drag, startPoint x: 487, startPoint y: 150, endPoint x: 407, endPoint y: 148, distance: 80.2
click at [407, 148] on span "[EMAIL_ADDRESS][DOMAIN_NAME] · [PHONE_NUMBER]" at bounding box center [629, 149] width 582 height 15
drag, startPoint x: 337, startPoint y: 151, endPoint x: 490, endPoint y: 149, distance: 153.3
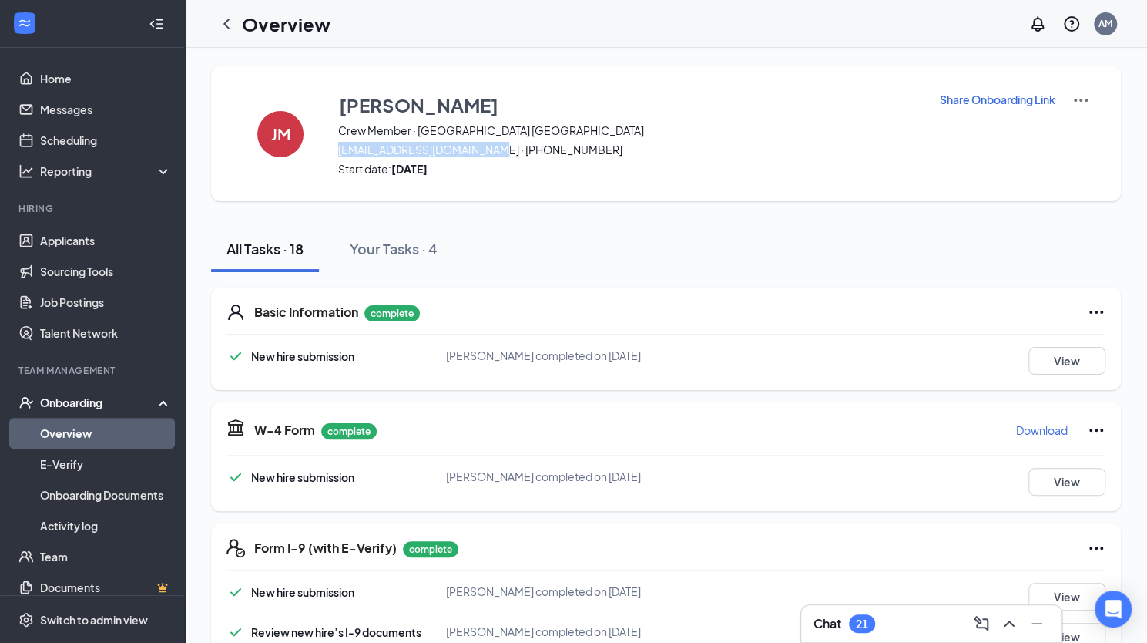
click at [490, 149] on div "[PERSON_NAME] Crew Member · [GEOGRAPHIC_DATA] Wallingford [EMAIL_ADDRESS][DOMAI…" at bounding box center [666, 133] width 910 height 135
copy span "[EMAIL_ADDRESS][DOMAIN_NAME]"
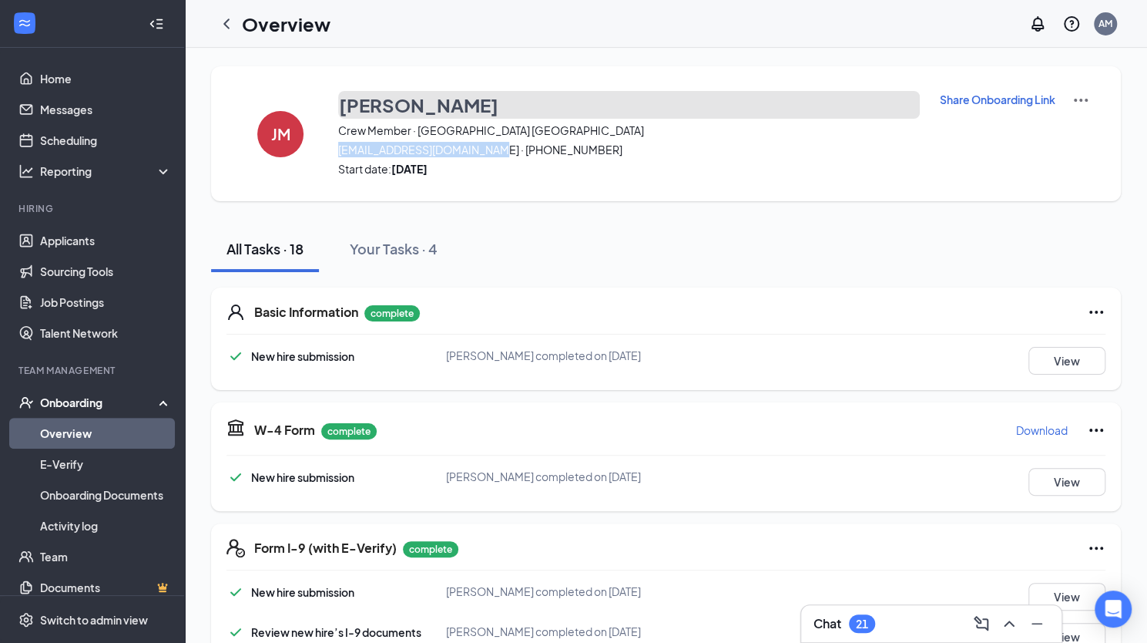
click at [434, 105] on h3 "[PERSON_NAME]" at bounding box center [418, 105] width 159 height 26
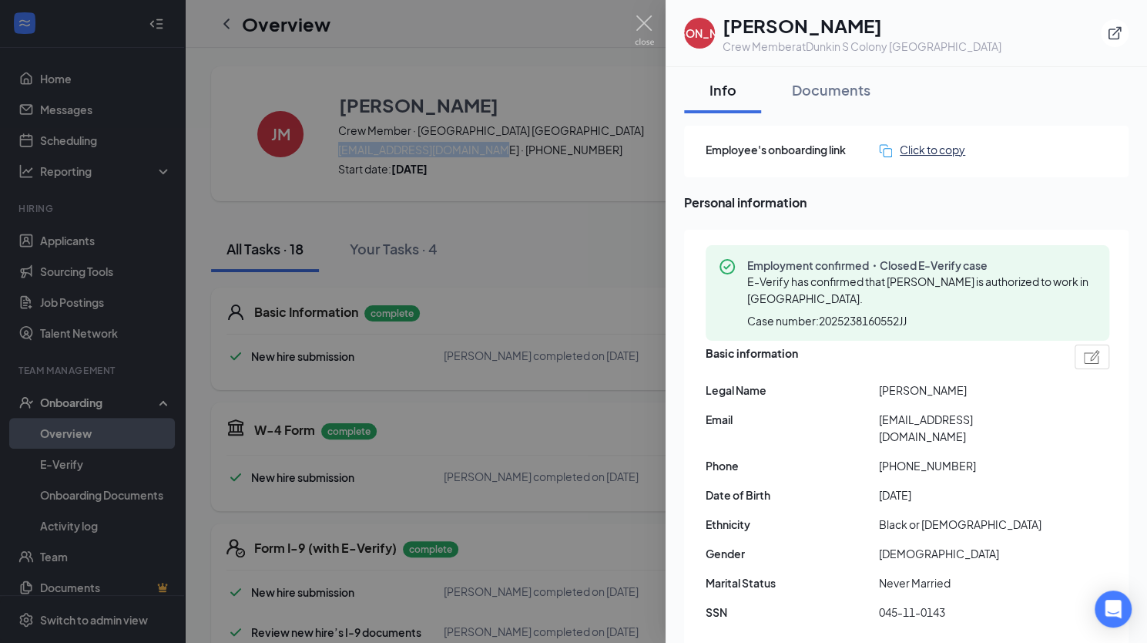
click at [822, 151] on div "Click to copy" at bounding box center [922, 149] width 86 height 17
click at [822, 96] on div "Documents" at bounding box center [831, 89] width 79 height 19
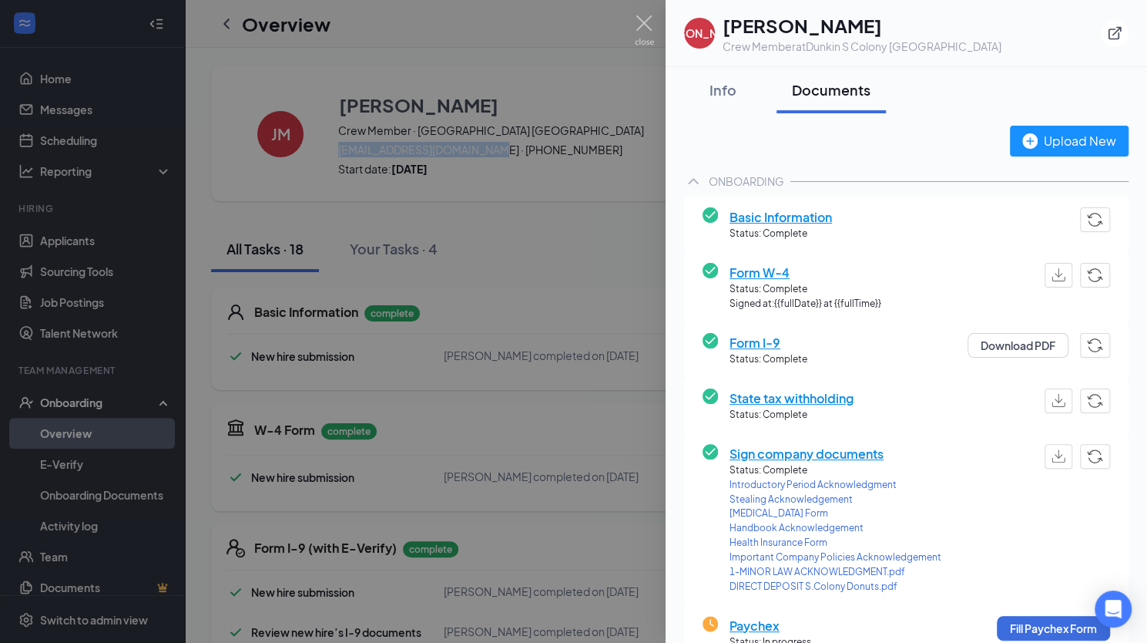
scroll to position [332, 0]
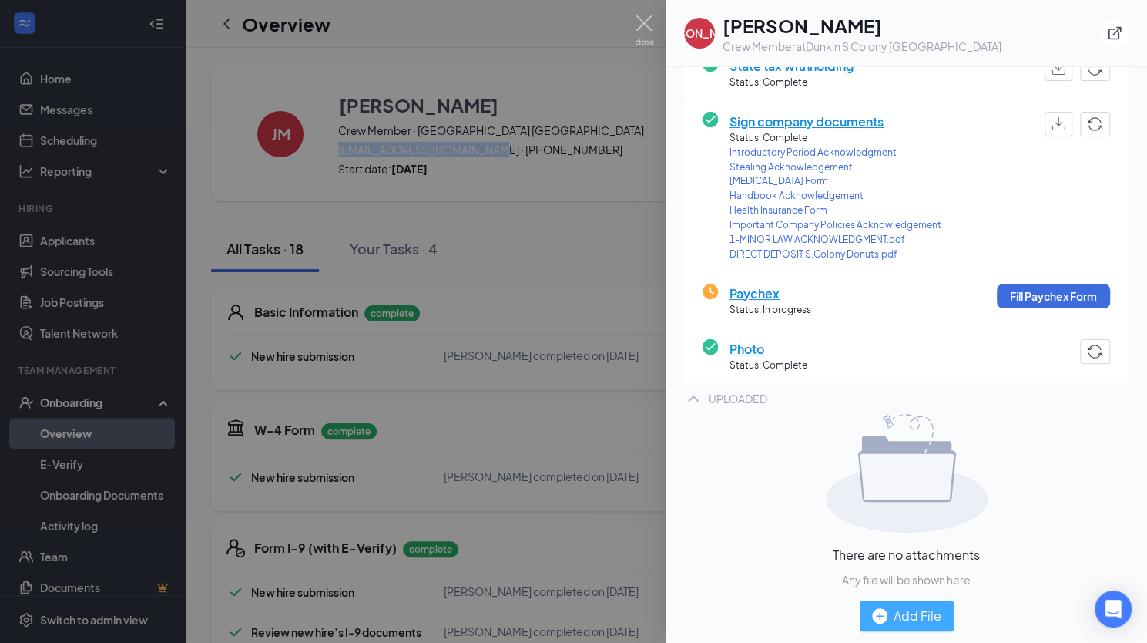
click at [822, 619] on div "Add File" at bounding box center [906, 615] width 69 height 19
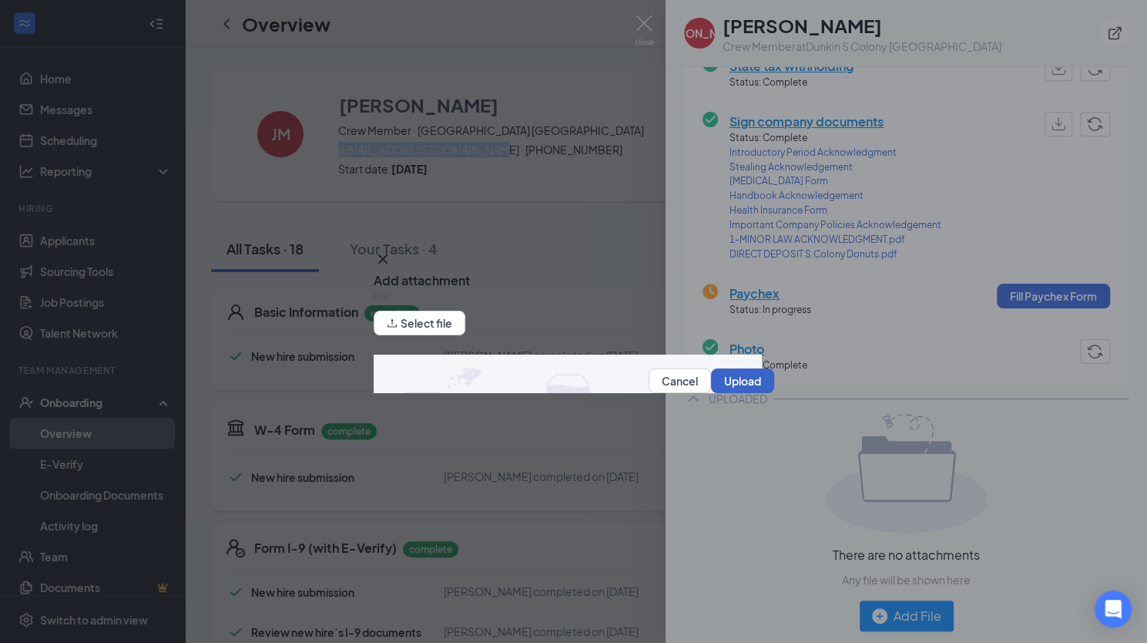
click at [727, 386] on button "Upload" at bounding box center [742, 380] width 63 height 25
click at [433, 327] on button "Select file" at bounding box center [420, 323] width 92 height 25
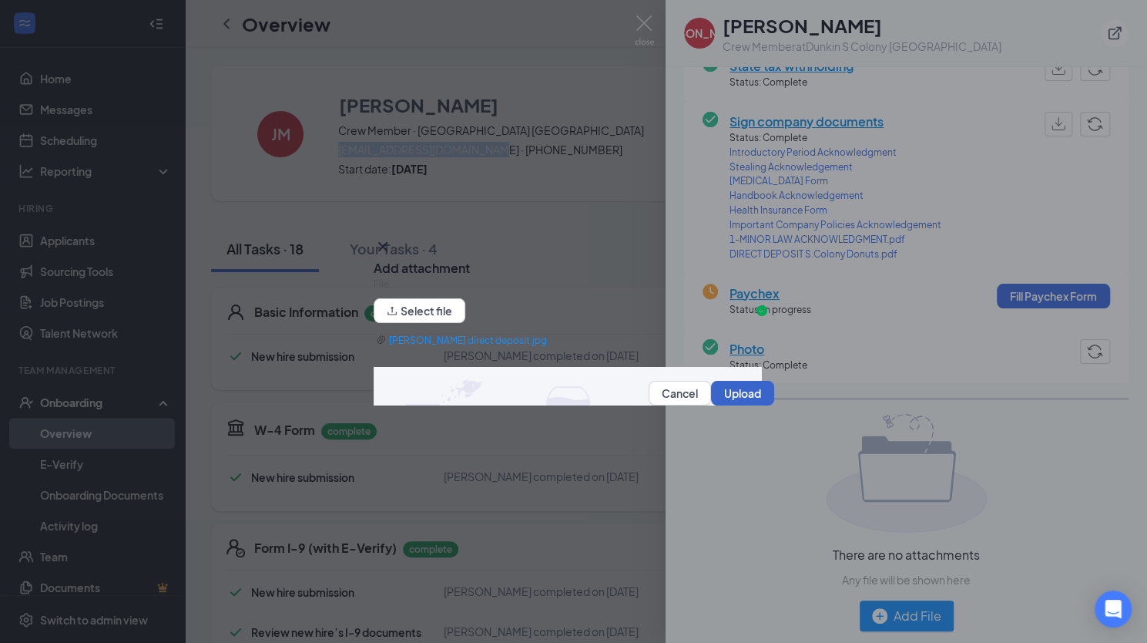
click at [711, 388] on button "Upload" at bounding box center [742, 393] width 63 height 25
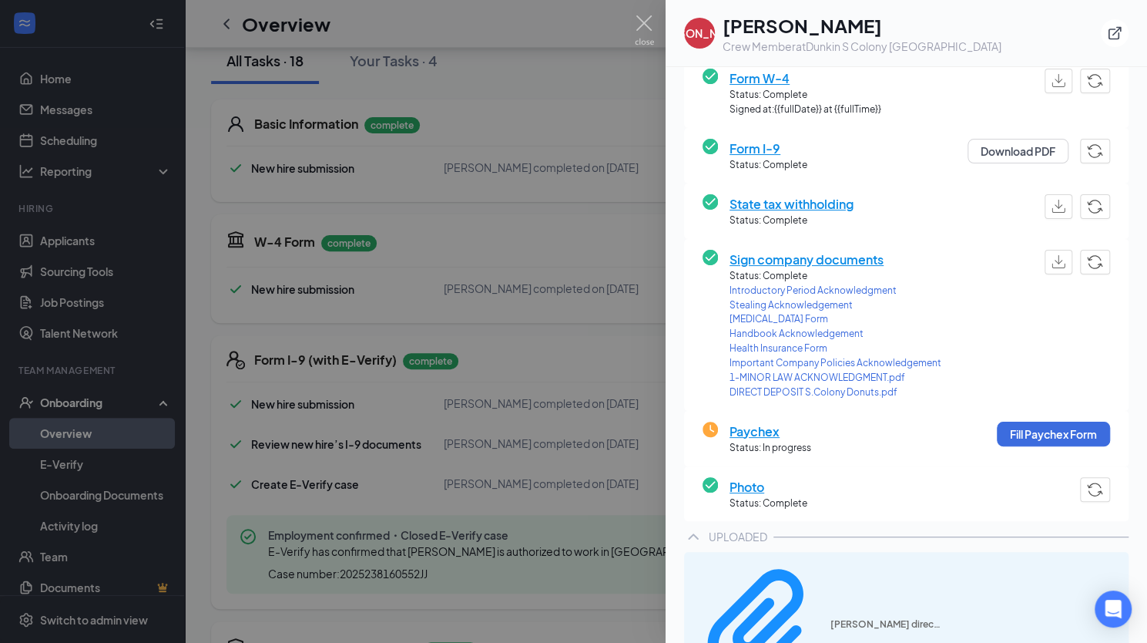
scroll to position [190, 0]
click at [624, 487] on div at bounding box center [573, 321] width 1147 height 643
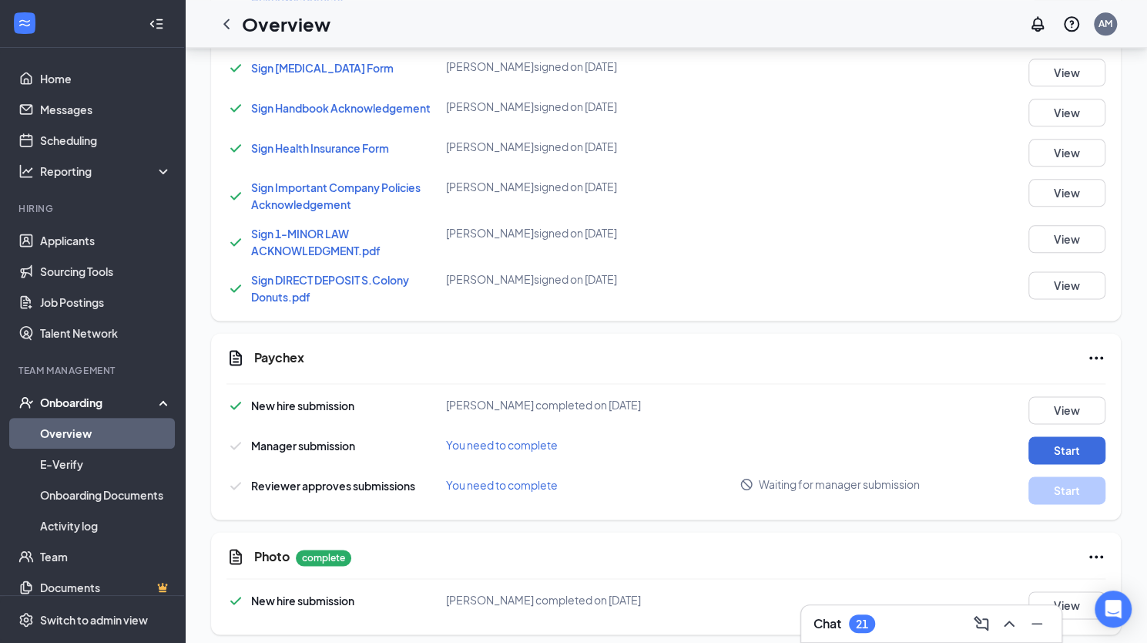
scroll to position [1031, 0]
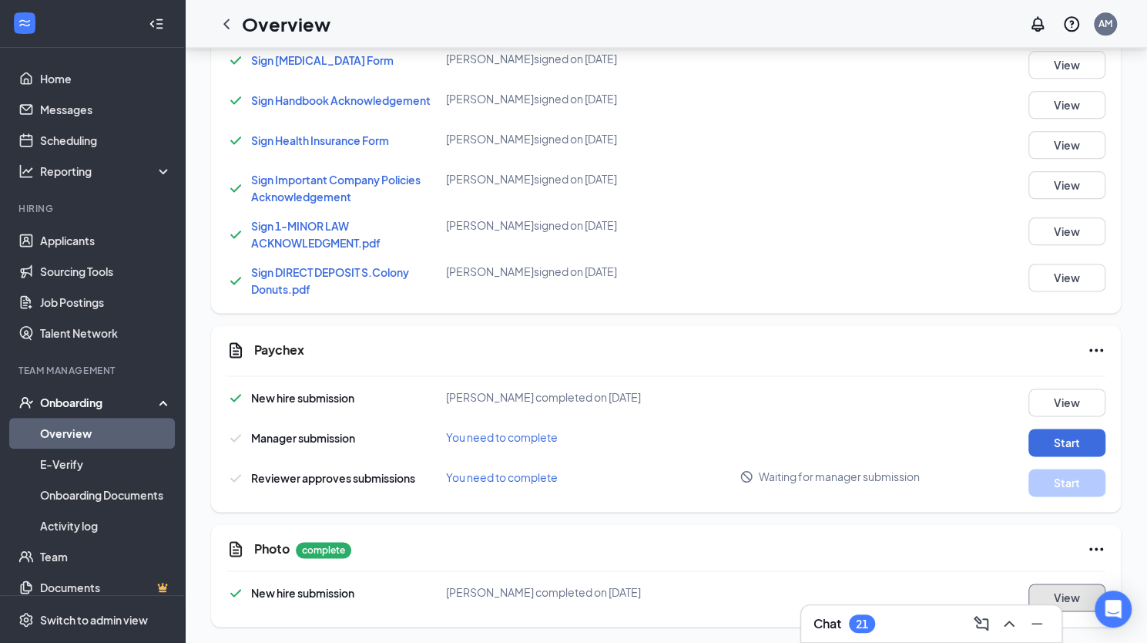
click at [822, 588] on button "View" at bounding box center [1067, 597] width 77 height 28
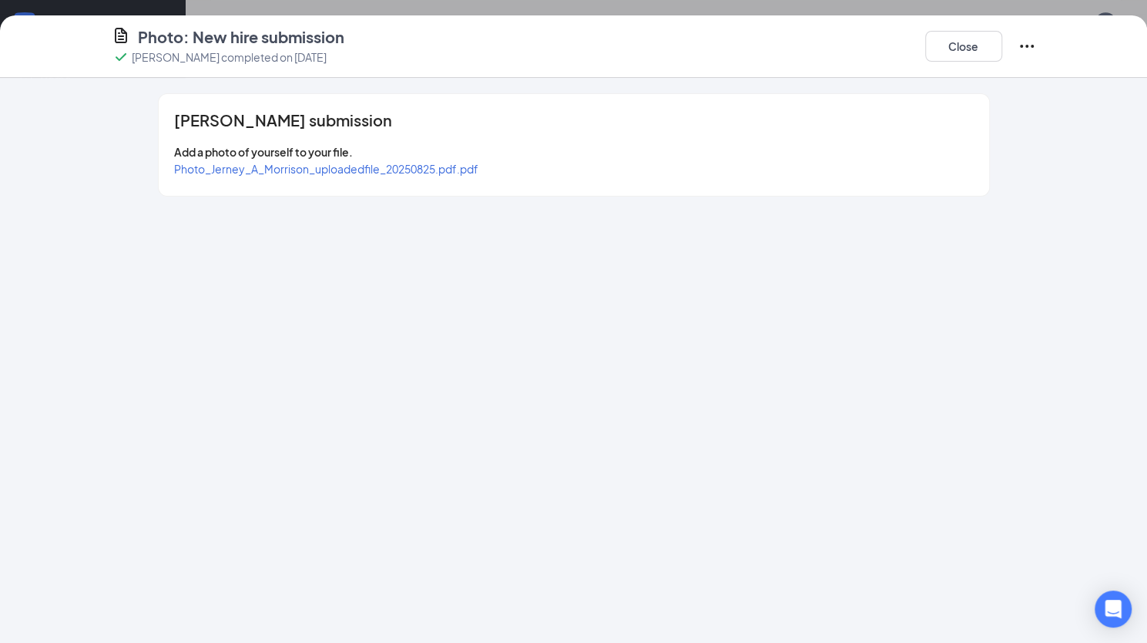
click at [431, 172] on span "Photo_Jerney_A_Morrison_uploadedfile_20250825.pdf.pdf" at bounding box center [326, 169] width 304 height 14
click at [822, 43] on button "Close" at bounding box center [963, 46] width 77 height 31
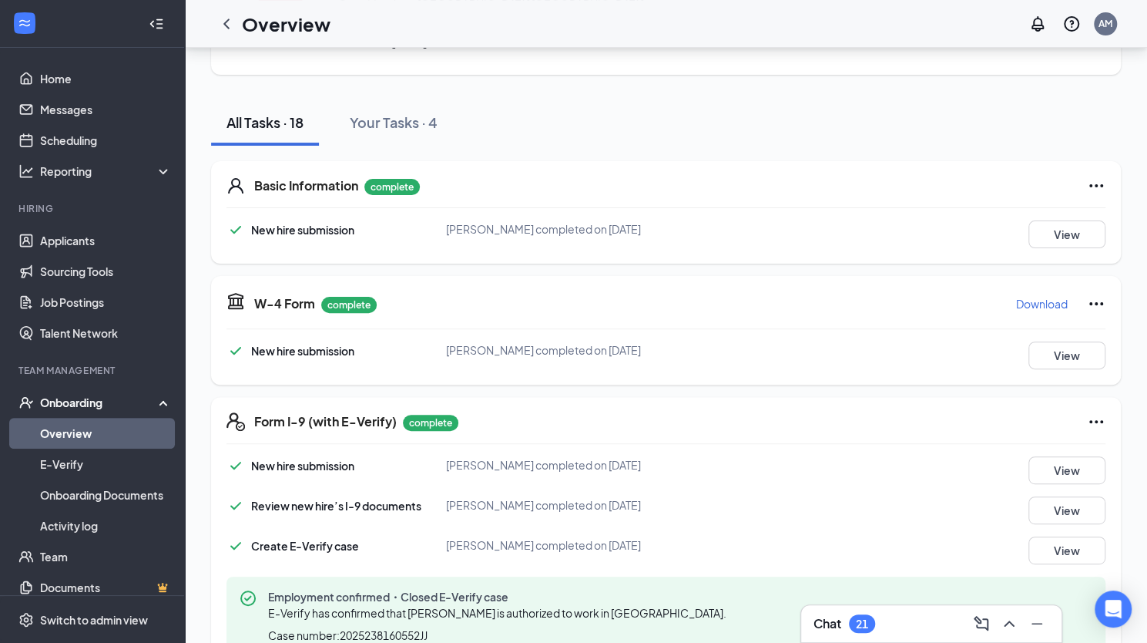
scroll to position [0, 0]
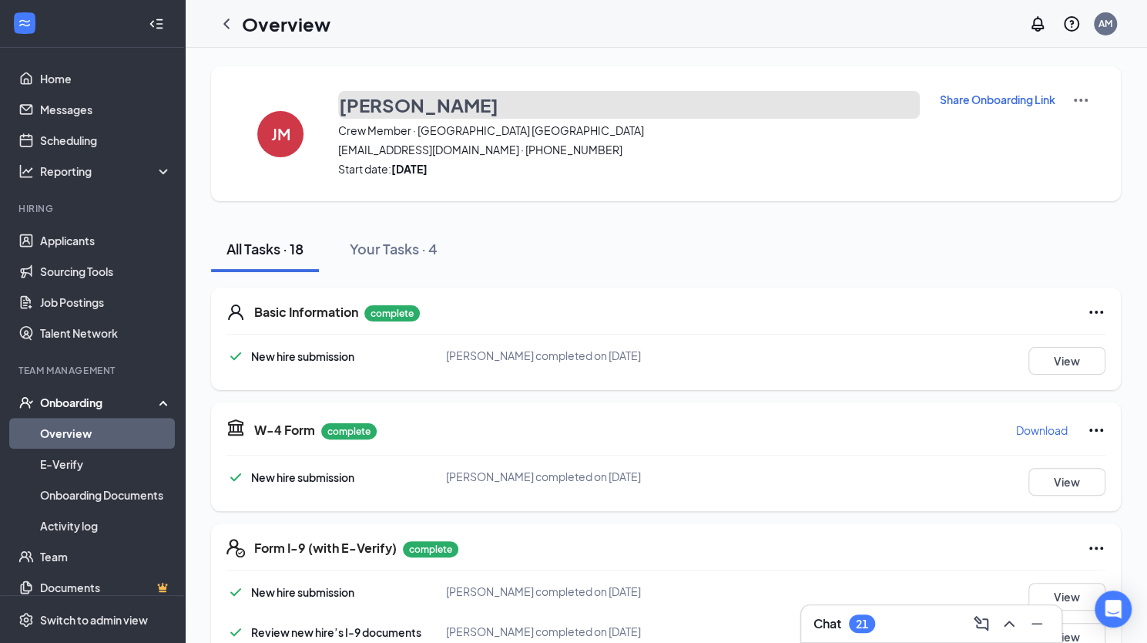
click at [438, 108] on h3 "[PERSON_NAME]" at bounding box center [418, 105] width 159 height 26
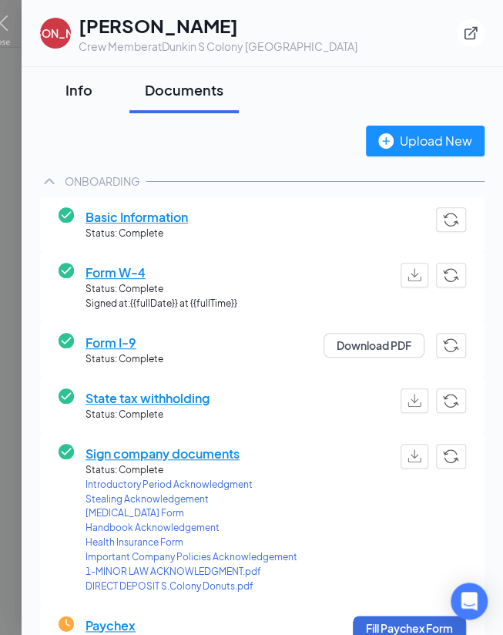
click at [77, 97] on div "Info" at bounding box center [78, 89] width 46 height 19
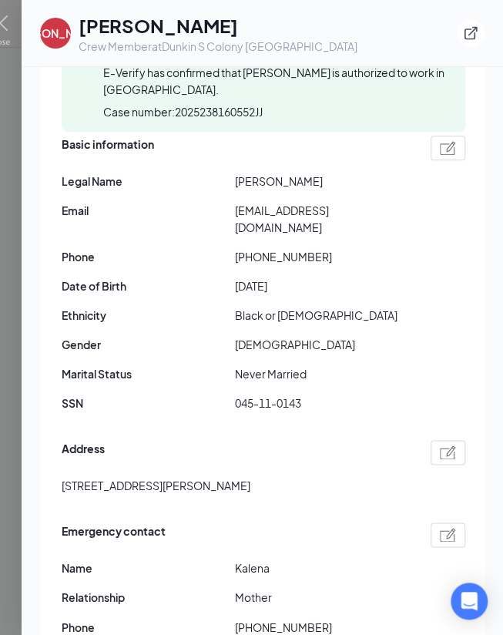
scroll to position [213, 0]
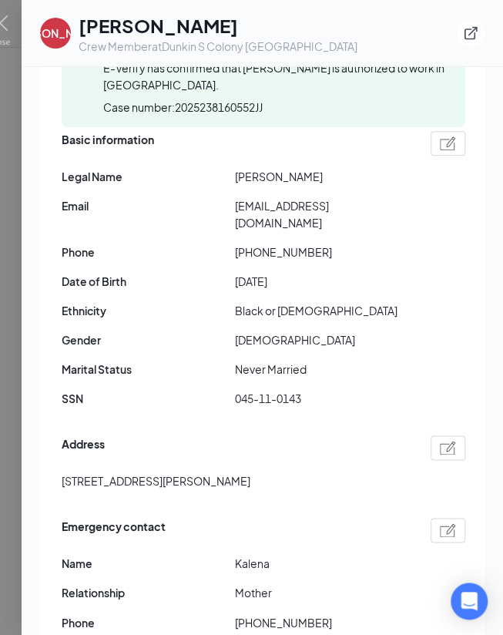
drag, startPoint x: 387, startPoint y: 204, endPoint x: 233, endPoint y: 203, distance: 153.3
click at [233, 203] on span "Email" at bounding box center [148, 205] width 173 height 17
drag, startPoint x: 233, startPoint y: 203, endPoint x: 384, endPoint y: 204, distance: 150.3
click at [384, 204] on div "Email [EMAIL_ADDRESS][DOMAIN_NAME]" at bounding box center [264, 214] width 404 height 34
copy div "[EMAIL_ADDRESS][DOMAIN_NAME]"
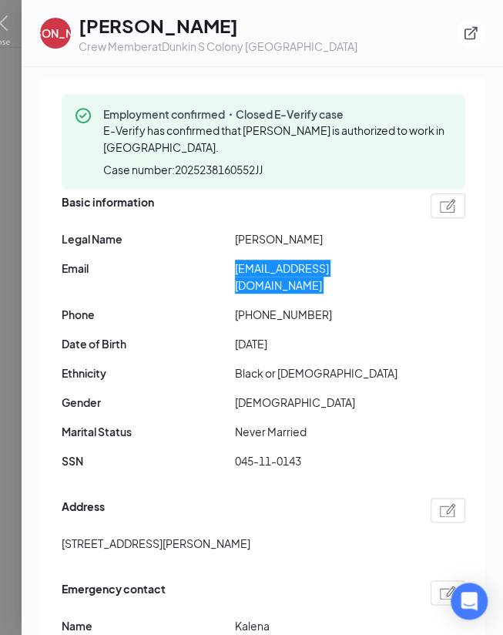
scroll to position [0, 0]
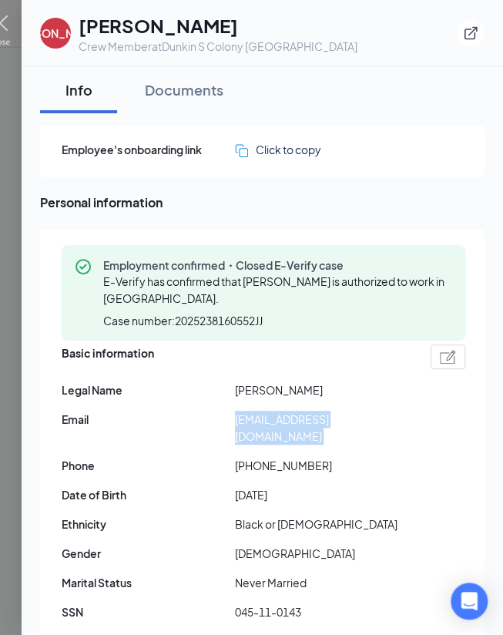
click at [8, 28] on img at bounding box center [0, 30] width 19 height 30
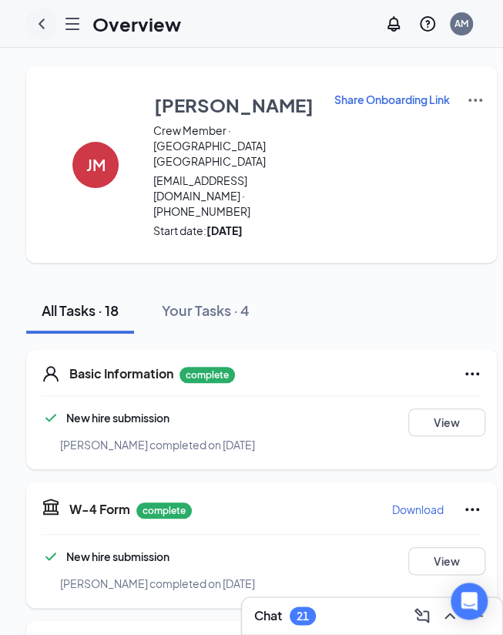
click at [39, 19] on icon "ChevronLeft" at bounding box center [41, 24] width 18 height 18
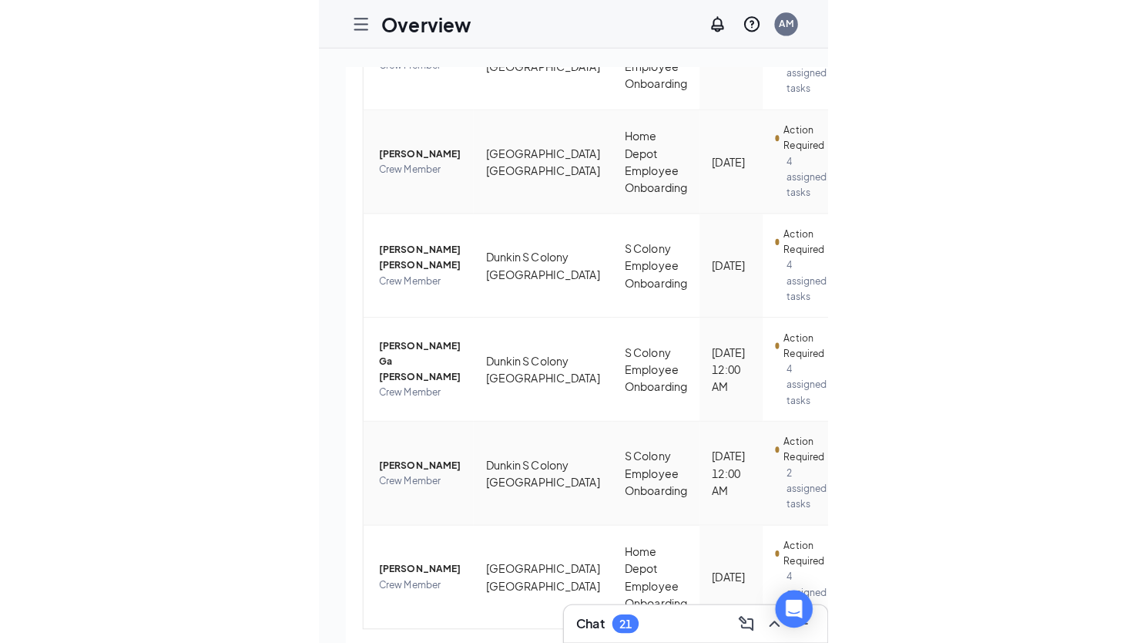
scroll to position [418, 0]
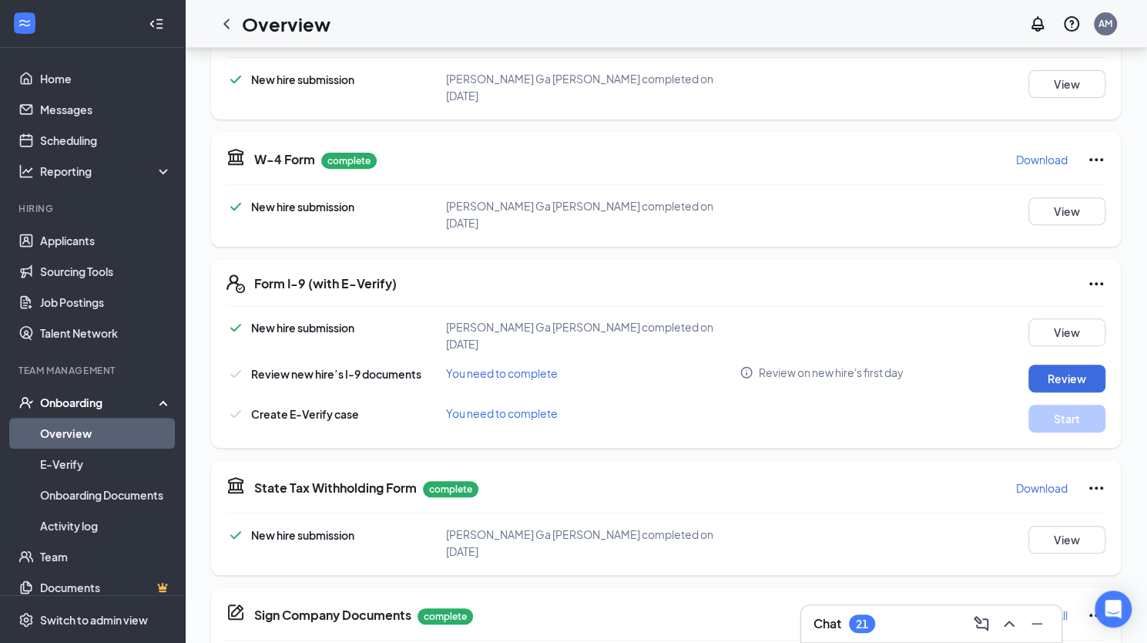
scroll to position [200, 0]
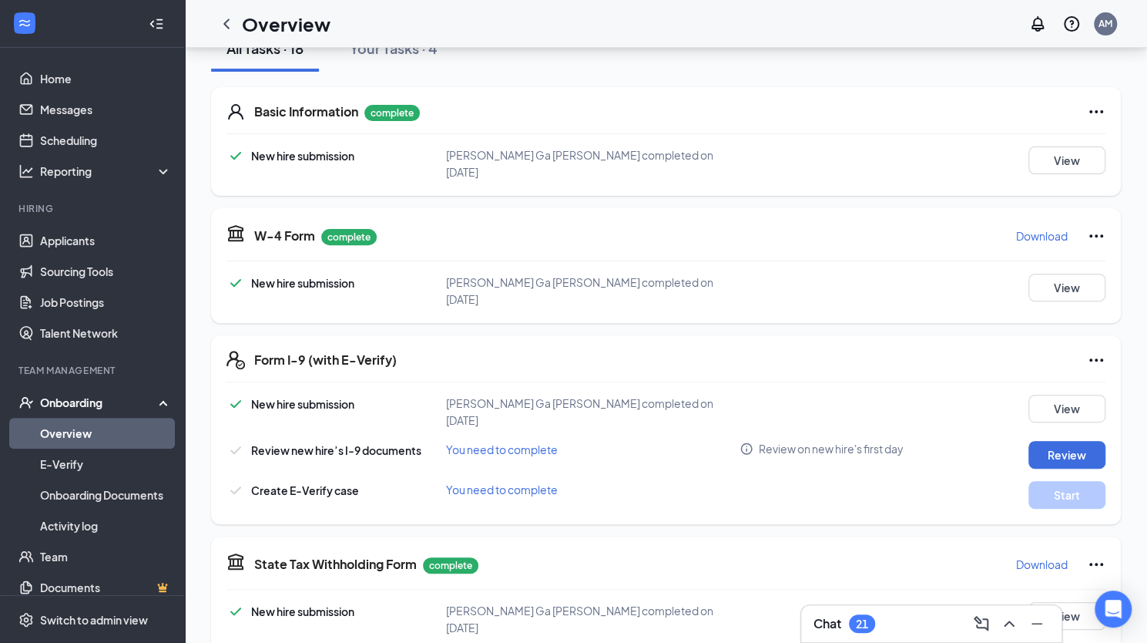
click at [822, 235] on p "Download" at bounding box center [1042, 235] width 52 height 15
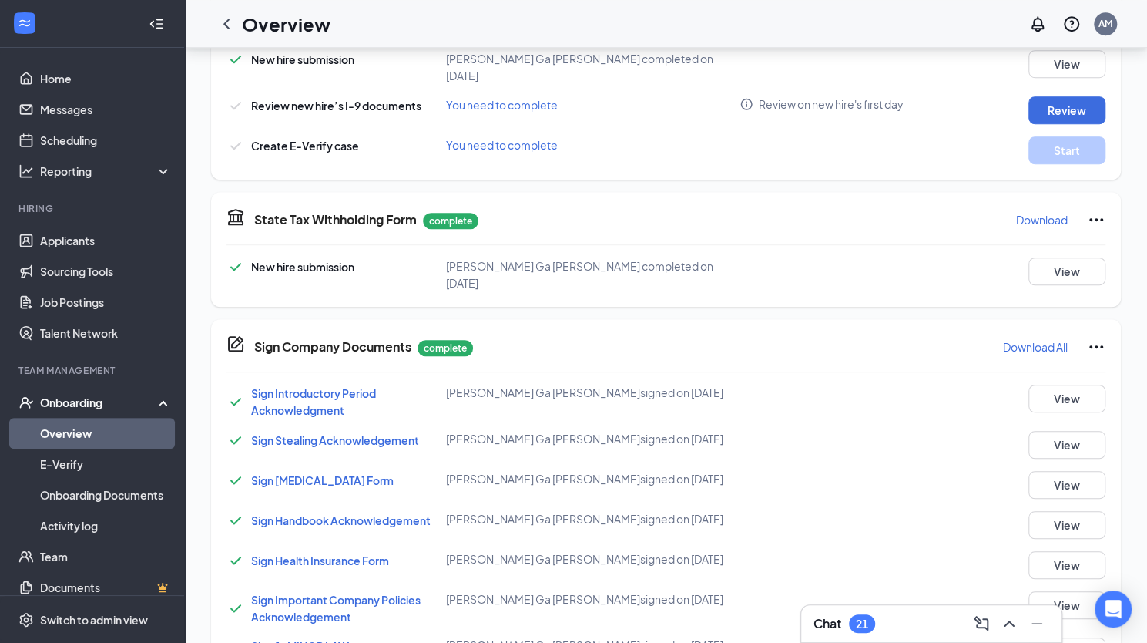
scroll to position [546, 0]
click at [822, 211] on p "Download" at bounding box center [1042, 218] width 52 height 15
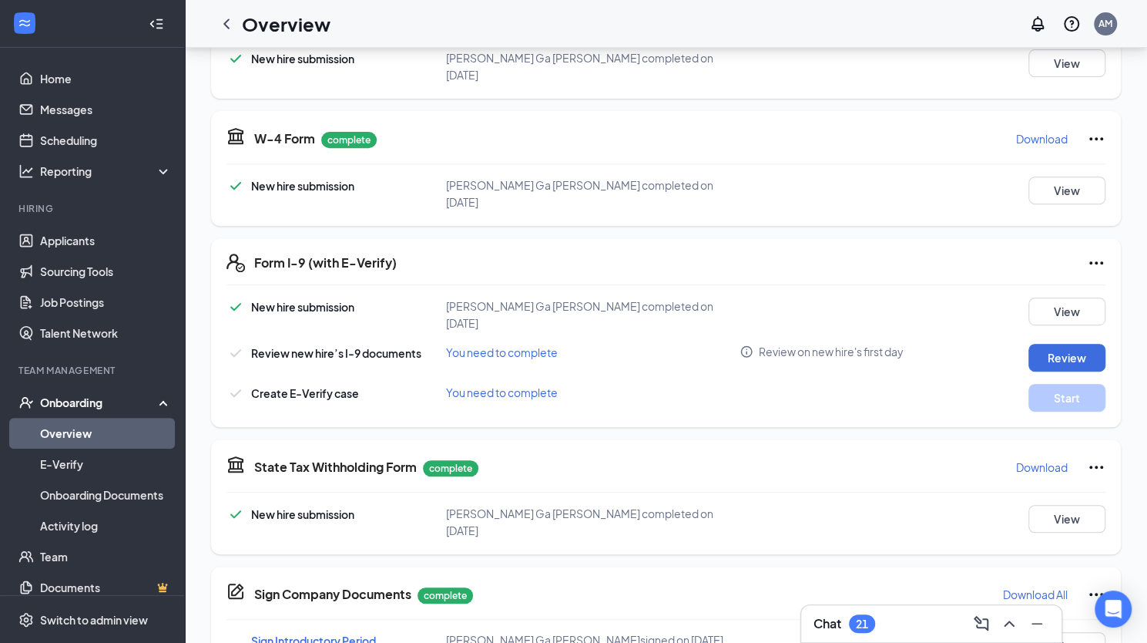
scroll to position [298, 0]
click at [822, 343] on button "Review" at bounding box center [1067, 357] width 77 height 28
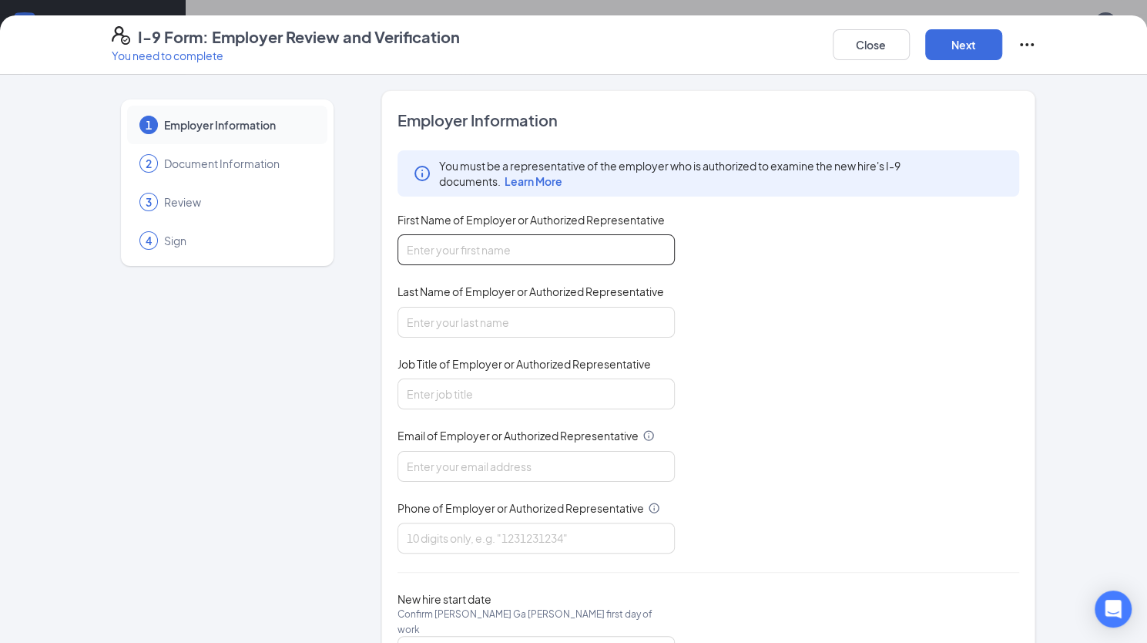
click at [536, 257] on input "First Name of Employer or Authorized Representative" at bounding box center [536, 249] width 277 height 31
type input "Amber"
type input "Montague"
type input "HR Manager"
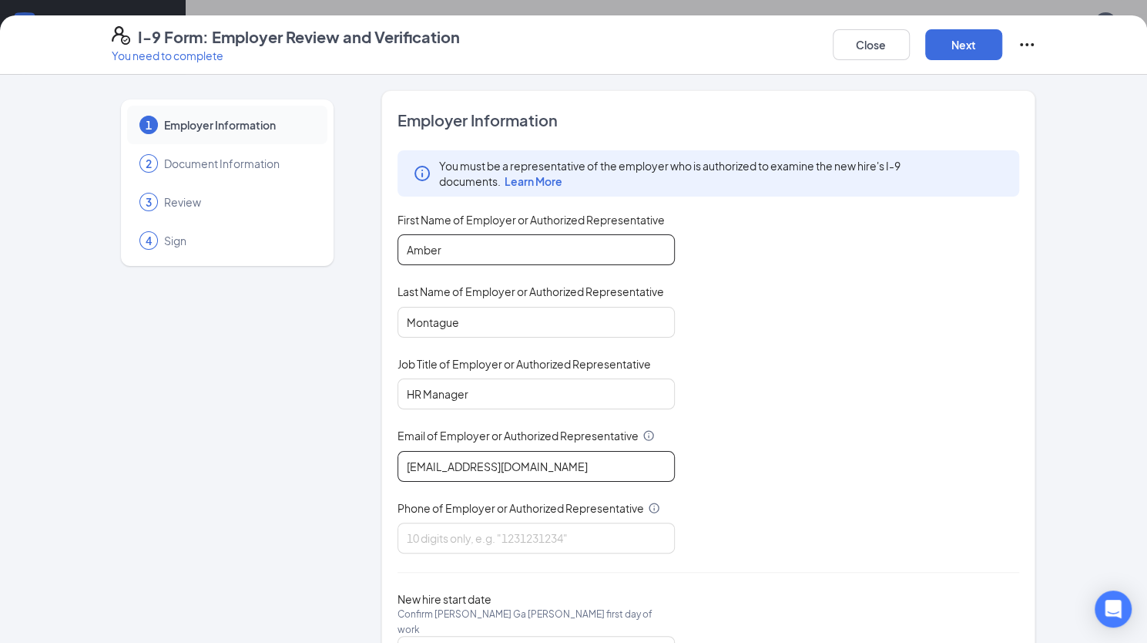
type input "[EMAIL_ADDRESS][DOMAIN_NAME]"
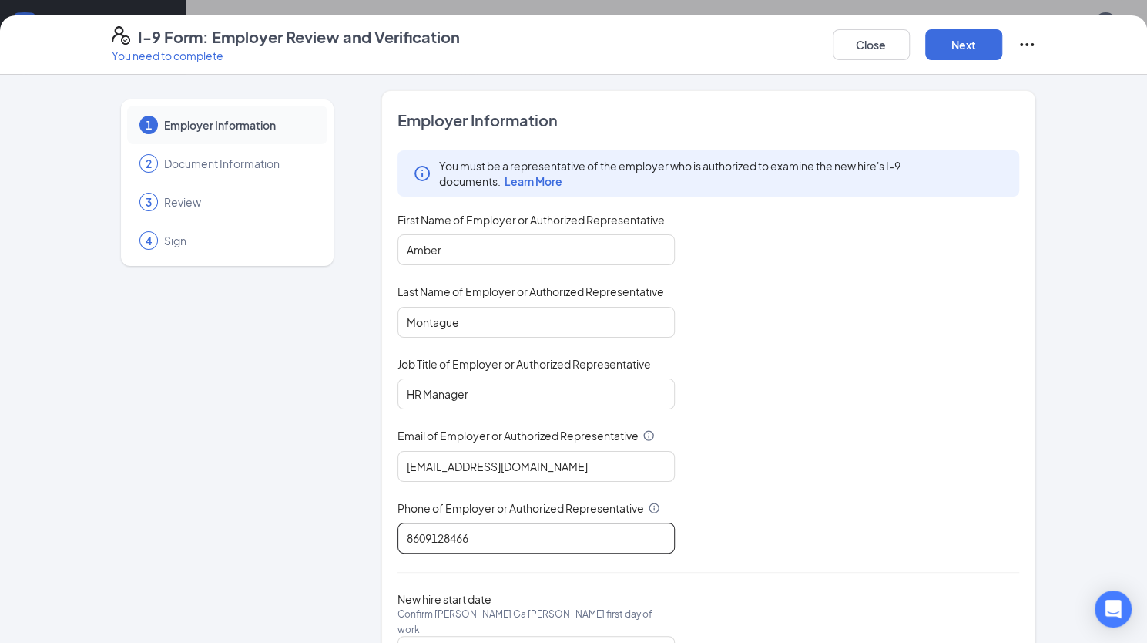
type input "8609128466"
click at [822, 419] on div "You must be a representative of the employer who is authorized to examine the n…" at bounding box center [709, 351] width 623 height 403
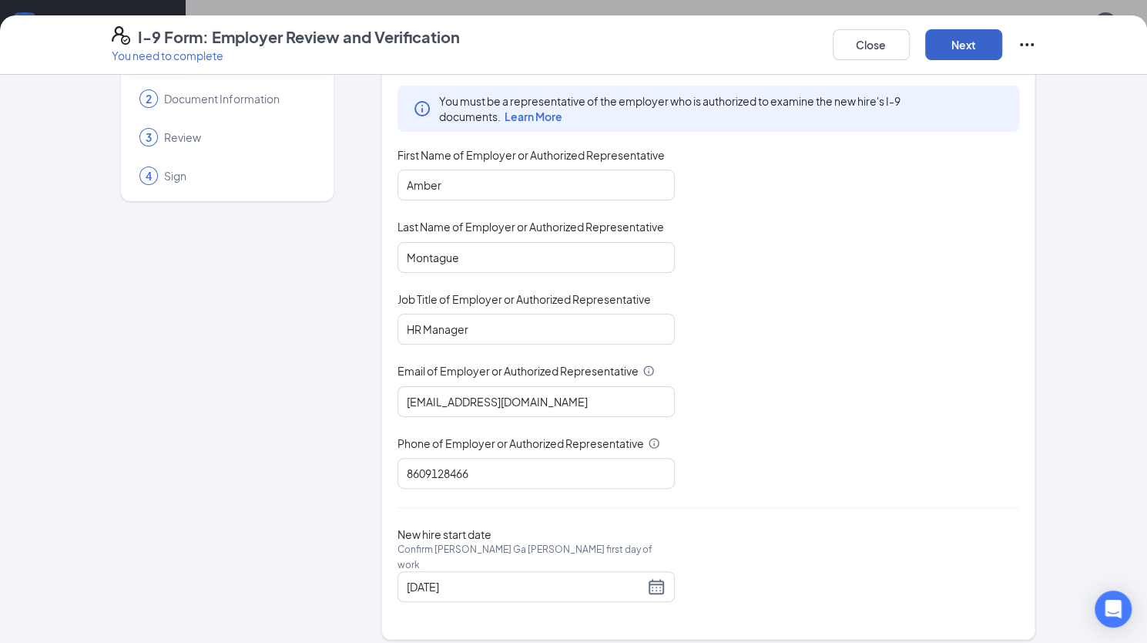
click at [822, 42] on button "Next" at bounding box center [963, 44] width 77 height 31
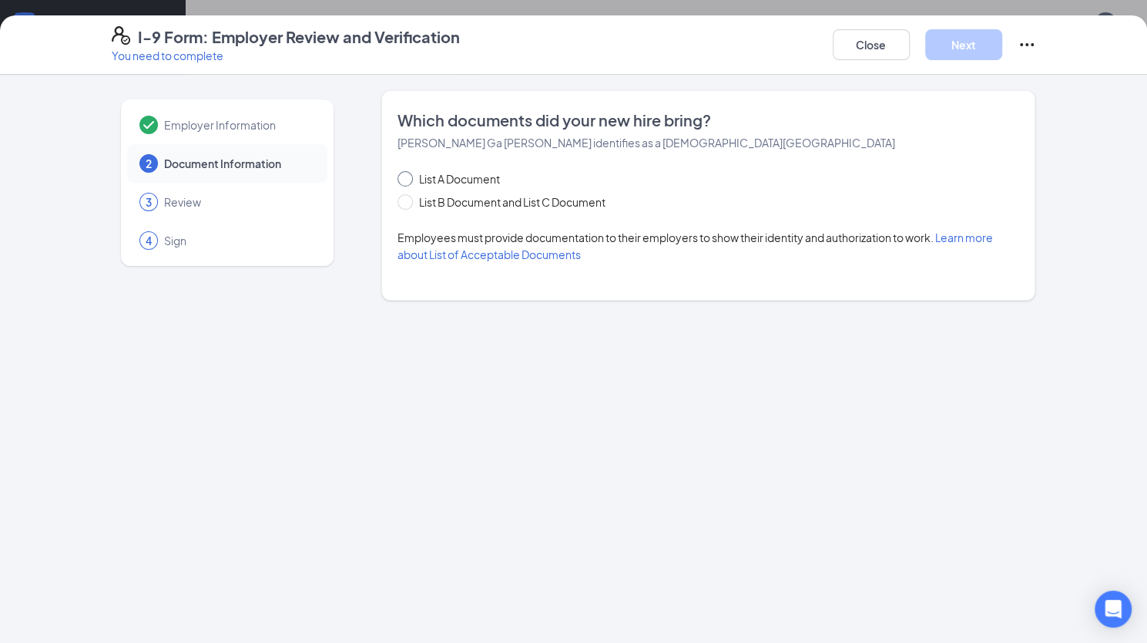
click at [408, 176] on span at bounding box center [405, 178] width 15 height 15
click at [408, 176] on input "List A Document" at bounding box center [403, 176] width 11 height 11
radio input "true"
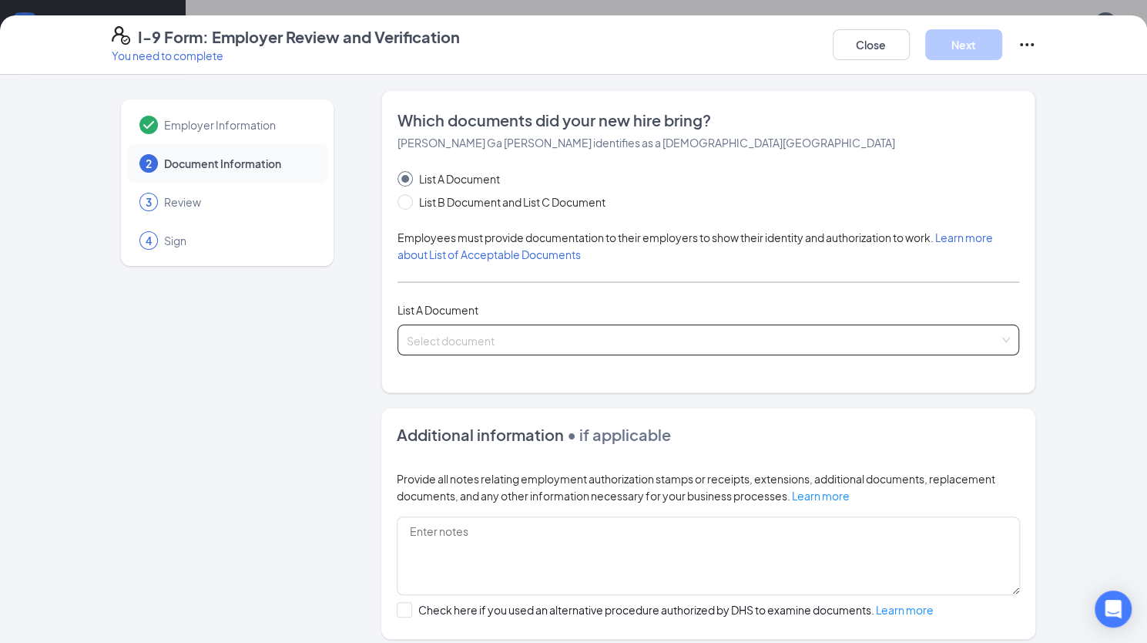
click at [468, 341] on div "Select document List A Documents U.S. Passport or Passport Card Receipt showing…" at bounding box center [709, 339] width 623 height 31
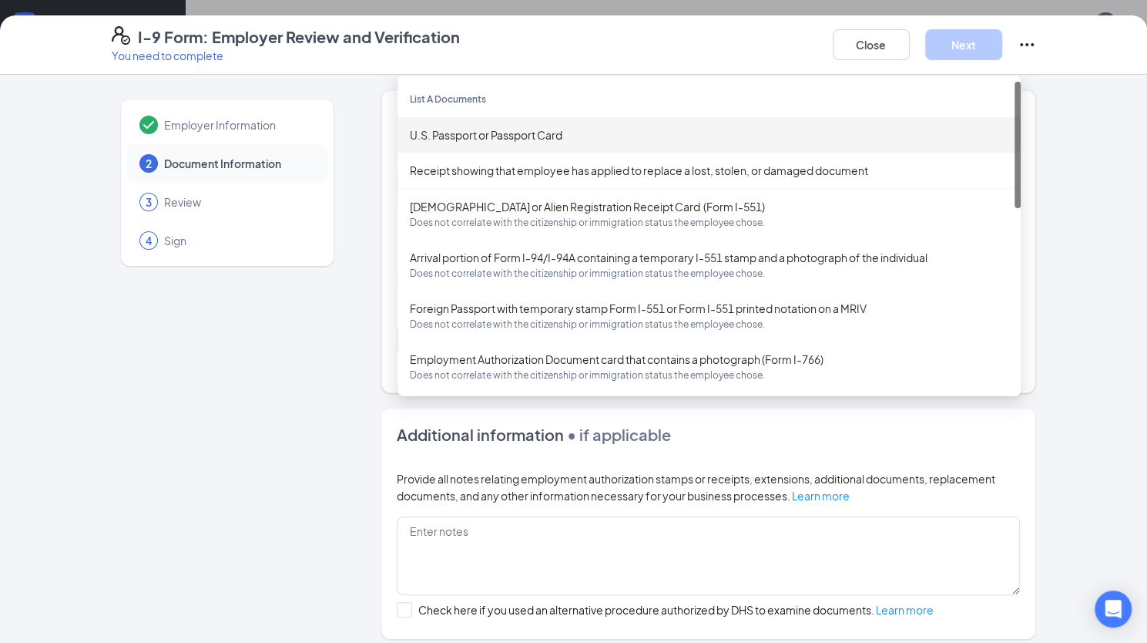
click at [522, 135] on div "U.S. Passport or Passport Card" at bounding box center [709, 134] width 599 height 17
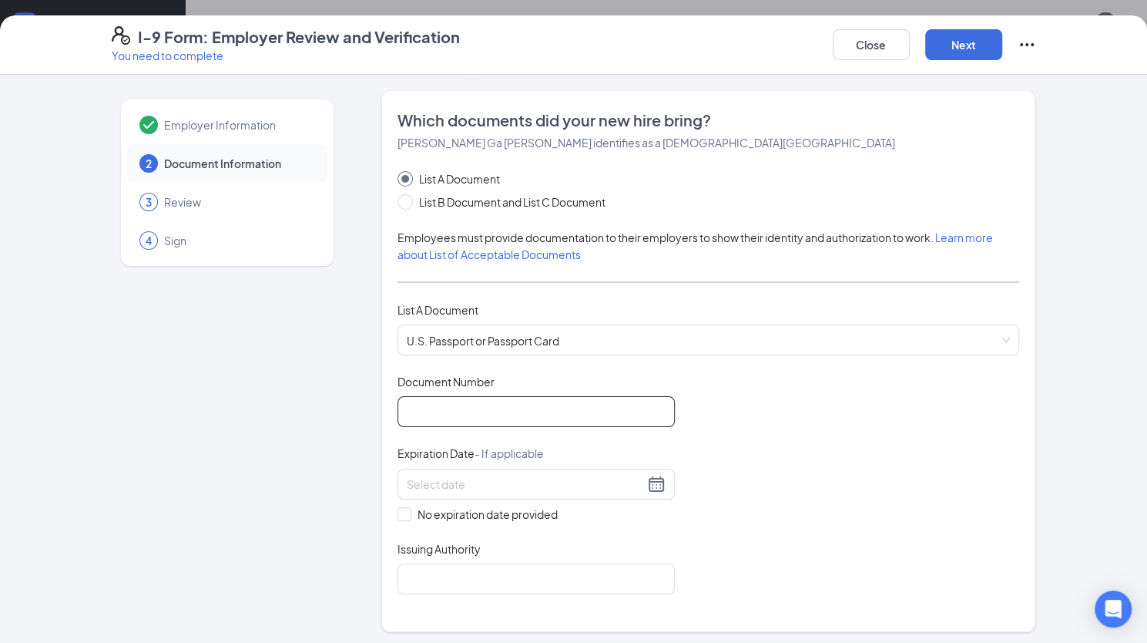
click at [442, 406] on input "Document Number" at bounding box center [536, 411] width 277 height 31
type input "C41025670"
click at [644, 483] on div at bounding box center [536, 484] width 259 height 18
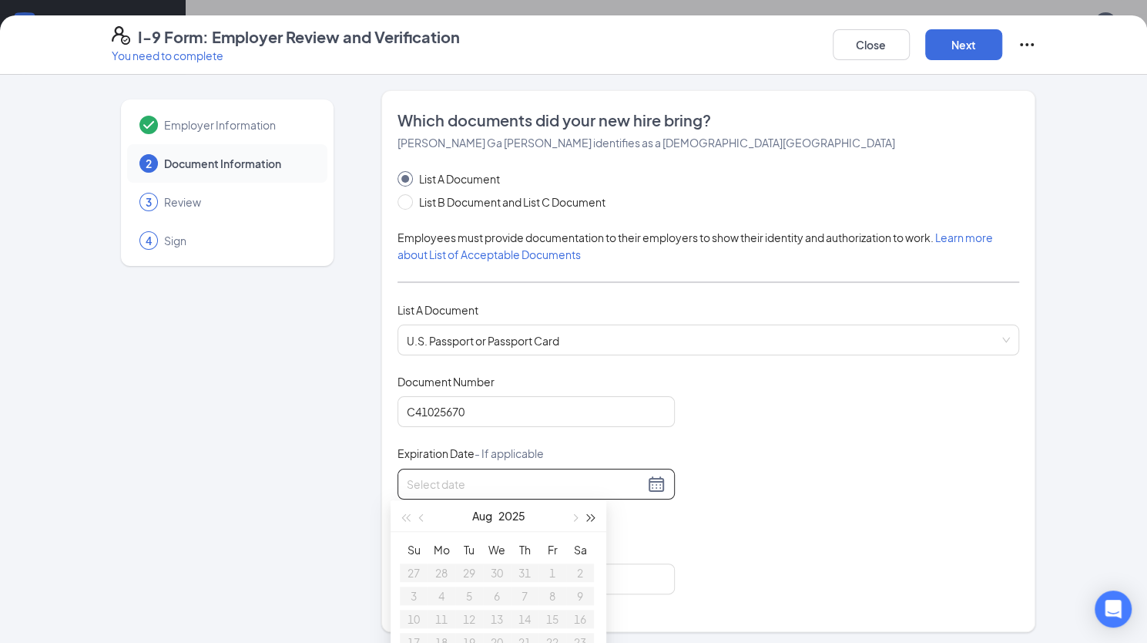
click at [593, 515] on span "button" at bounding box center [592, 517] width 8 height 8
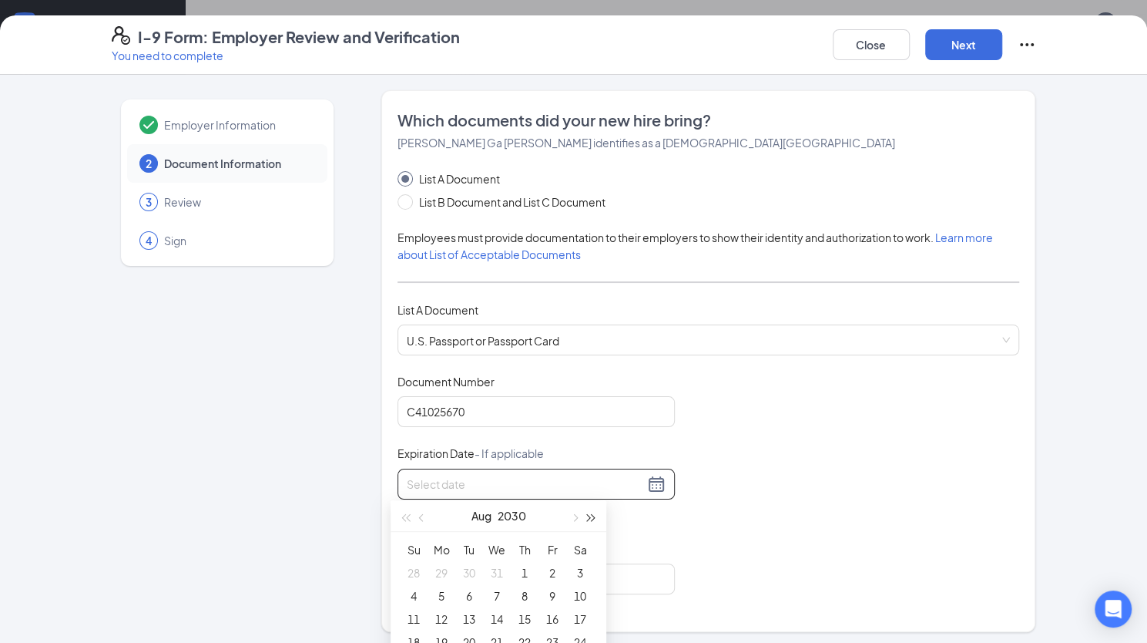
click at [593, 515] on span "button" at bounding box center [592, 517] width 8 height 8
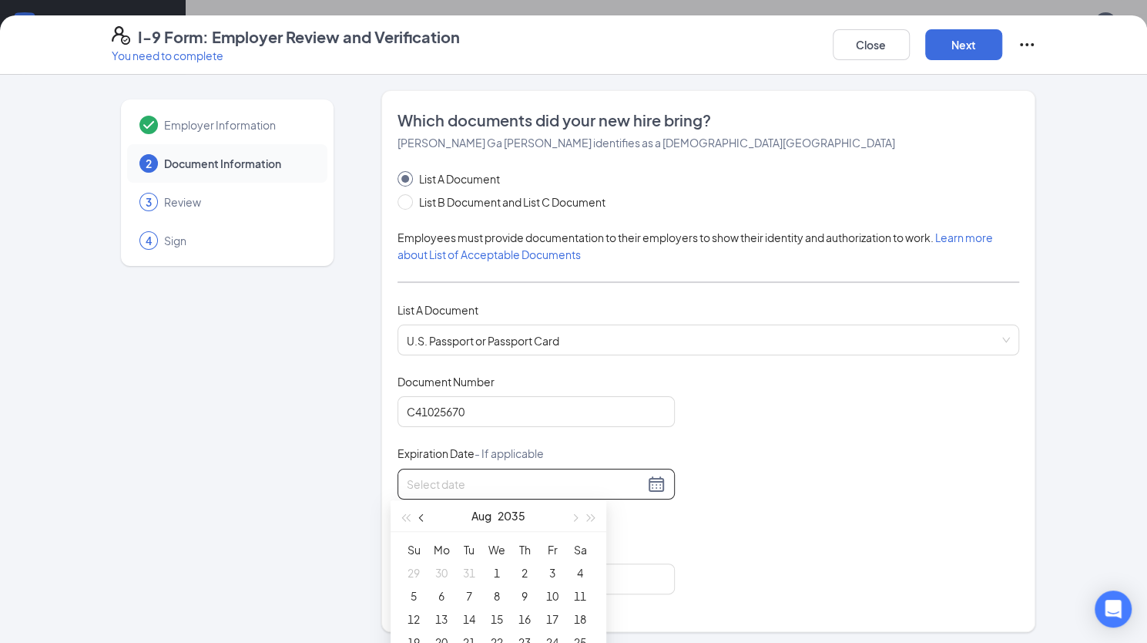
click at [420, 517] on span "button" at bounding box center [423, 517] width 8 height 8
type input "[DATE]"
click at [546, 619] on div "20" at bounding box center [552, 618] width 18 height 18
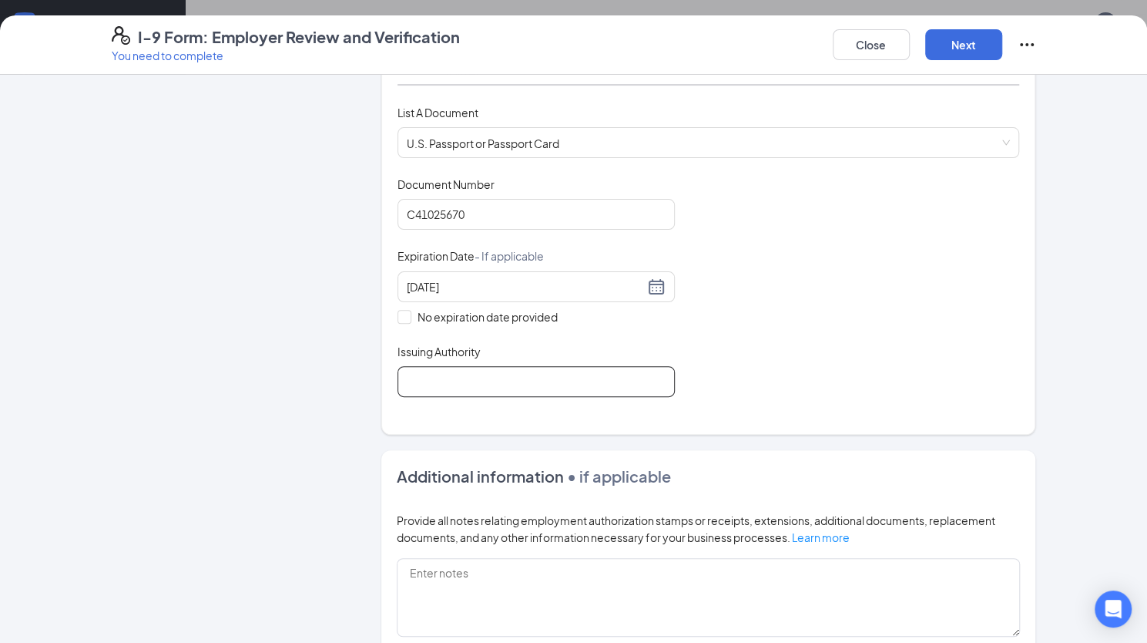
click at [586, 393] on input "Issuing Authority" at bounding box center [536, 381] width 277 height 31
drag, startPoint x: 863, startPoint y: 331, endPoint x: 850, endPoint y: 300, distance: 33.5
click at [822, 331] on div "Document Title U.S. Passport or Passport Card Document Number [PASSPORT] Expira…" at bounding box center [709, 286] width 623 height 220
click at [482, 389] on input "Issuing Authority" at bounding box center [536, 381] width 277 height 31
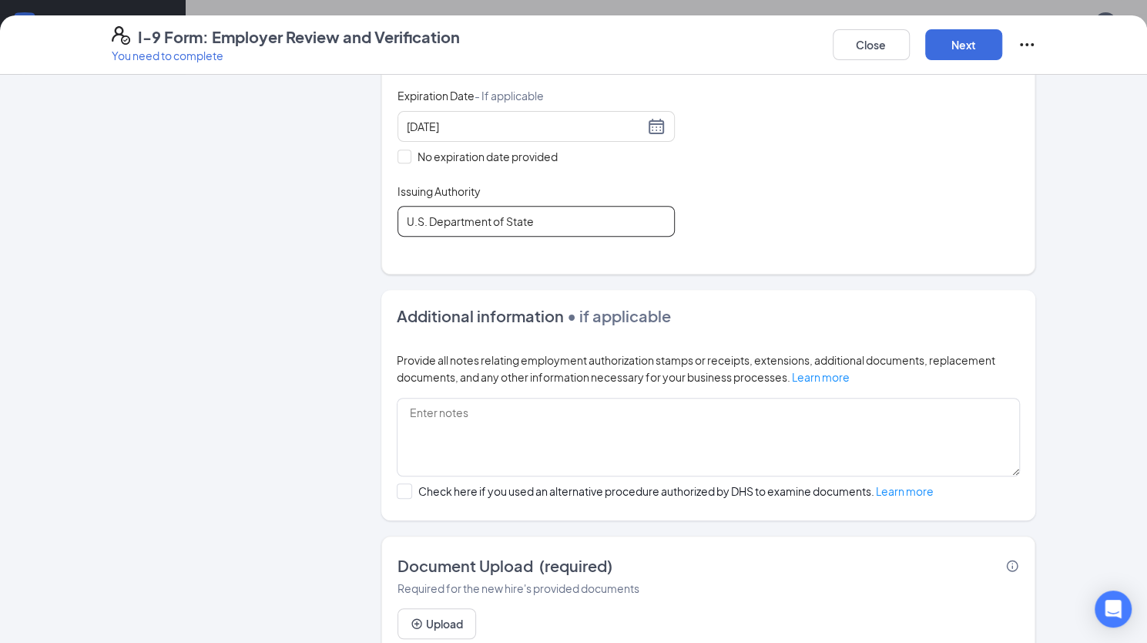
scroll to position [412, 0]
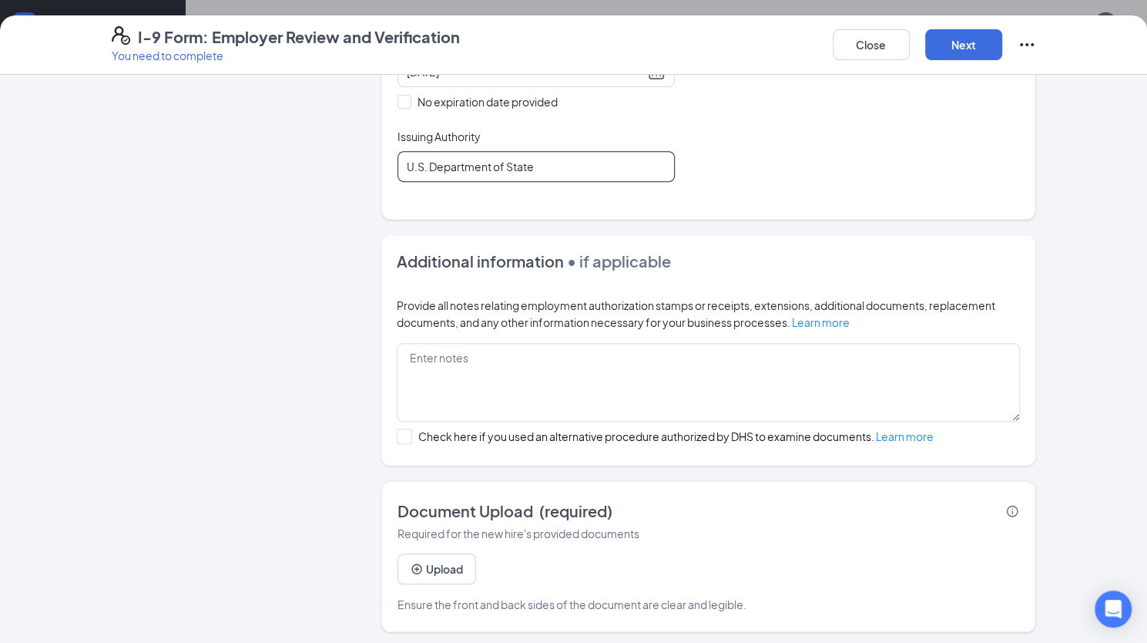
type input "U.S. Department of State"
click at [431, 561] on button "Upload" at bounding box center [437, 568] width 79 height 31
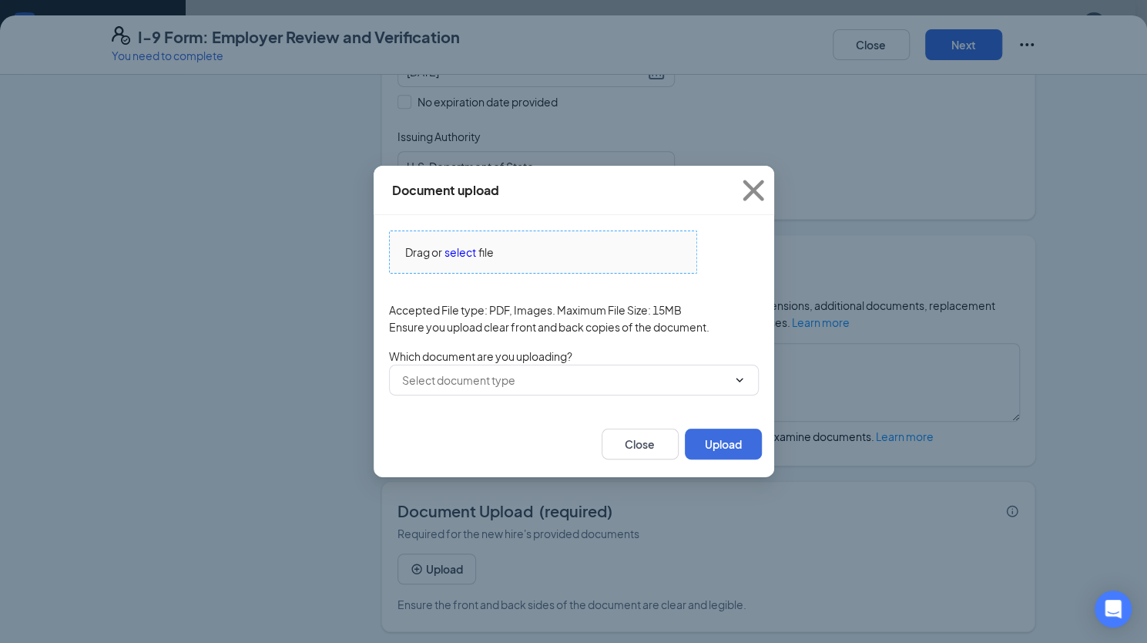
click at [466, 250] on span "select" at bounding box center [461, 251] width 32 height 17
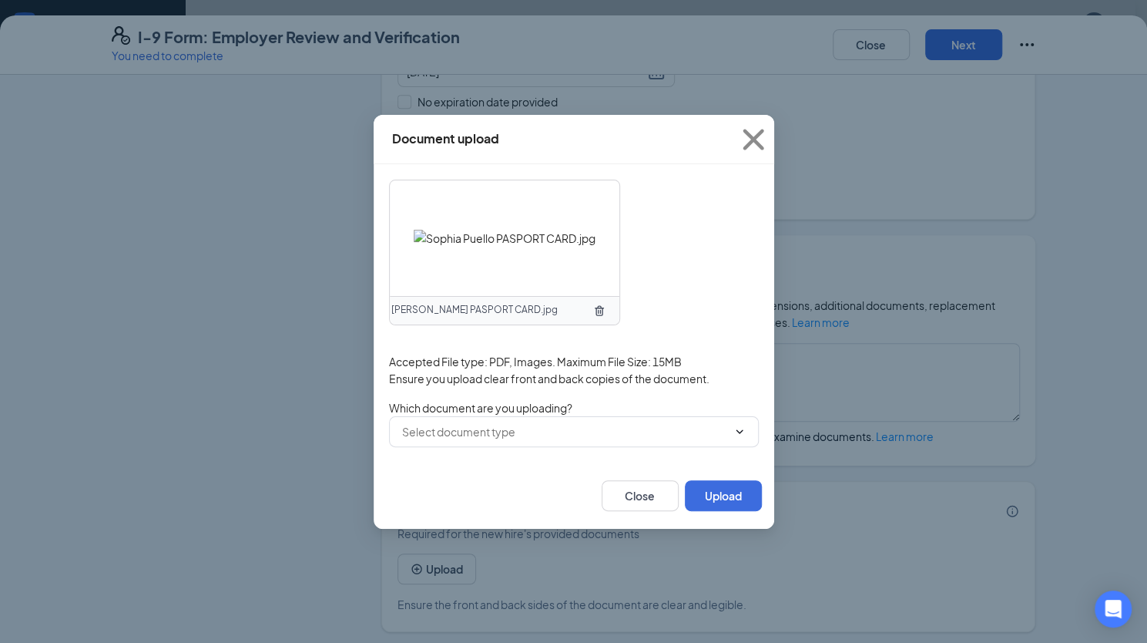
click at [464, 306] on span "[PERSON_NAME] PASPORT CARD.jpg" at bounding box center [474, 310] width 166 height 15
click at [602, 313] on icon "TrashOutline" at bounding box center [599, 310] width 9 height 10
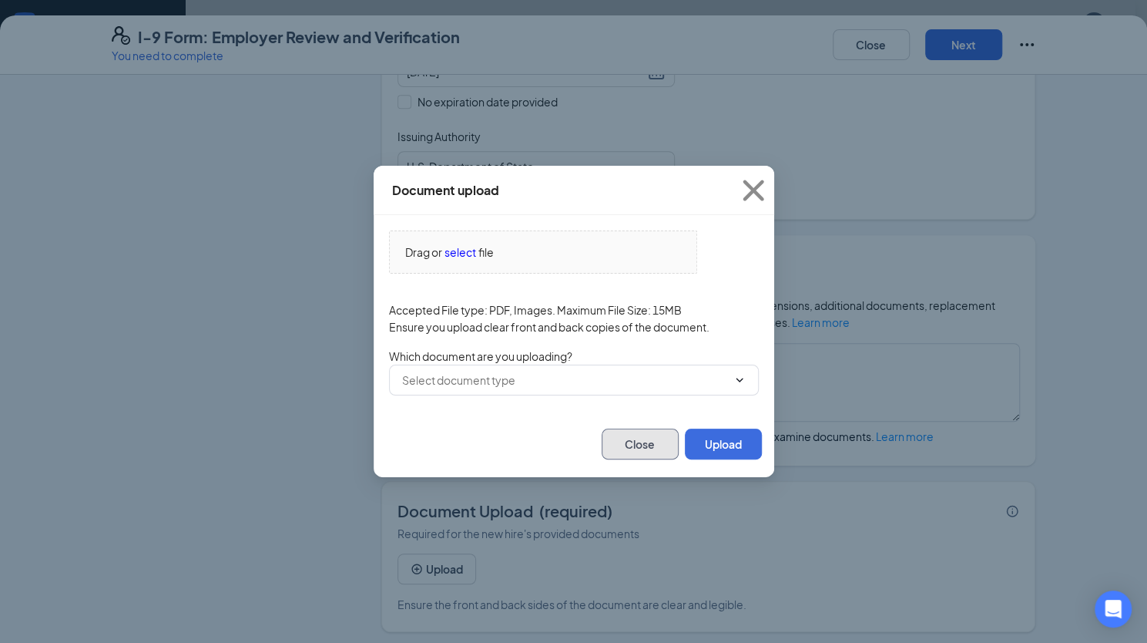
click at [656, 441] on button "Close" at bounding box center [640, 443] width 77 height 31
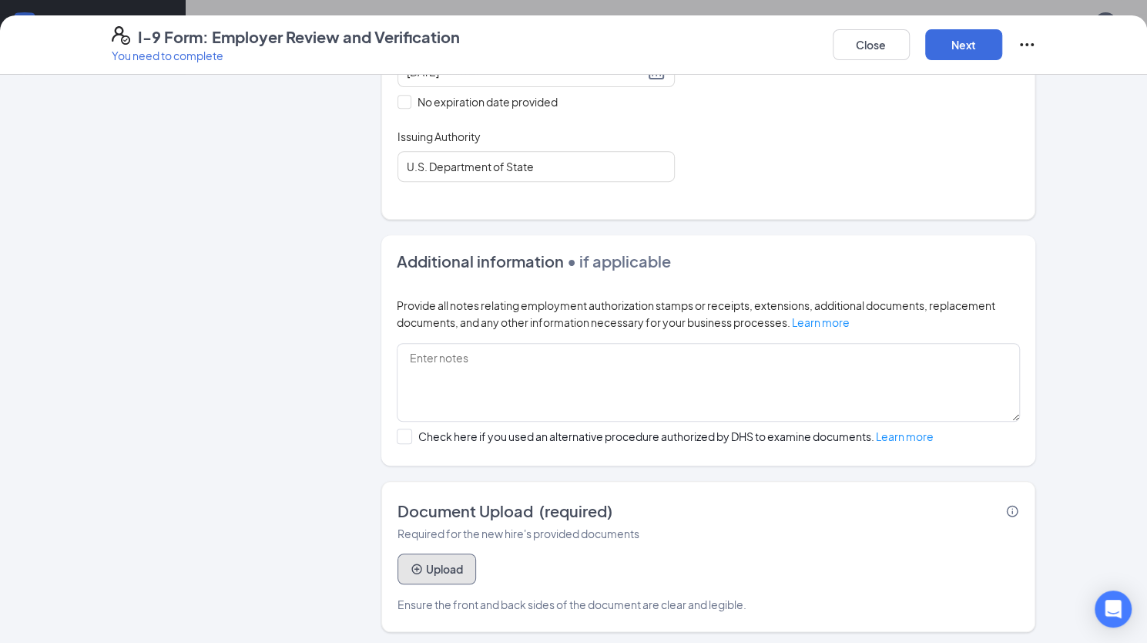
click at [447, 565] on button "Upload" at bounding box center [437, 568] width 79 height 31
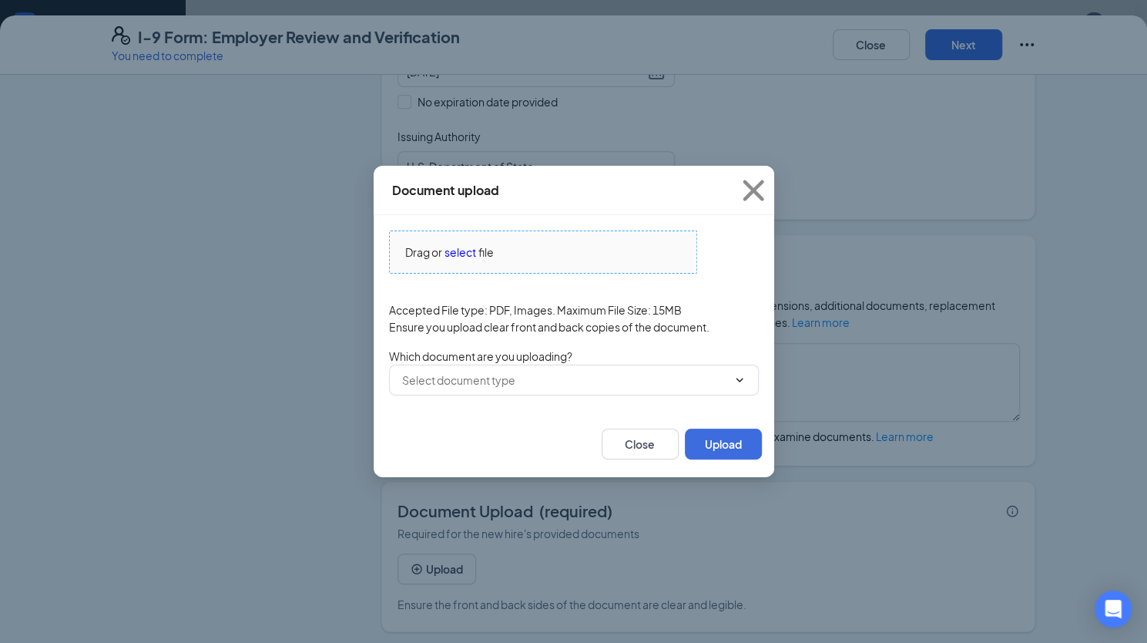
click at [460, 252] on span "select" at bounding box center [461, 251] width 32 height 17
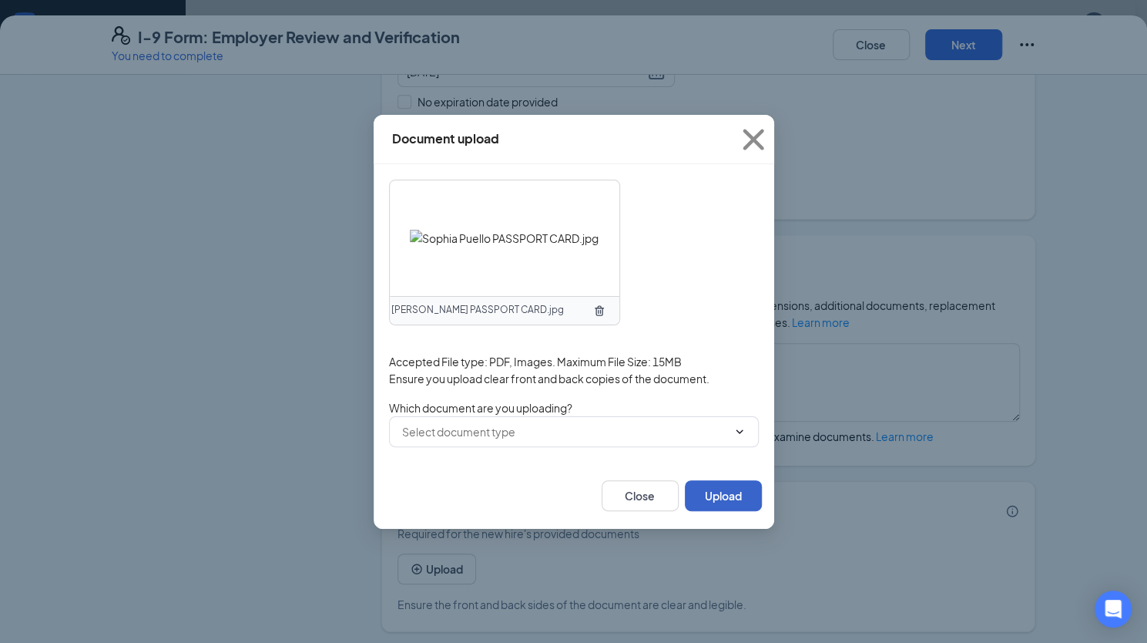
click at [712, 490] on button "Upload" at bounding box center [723, 495] width 77 height 31
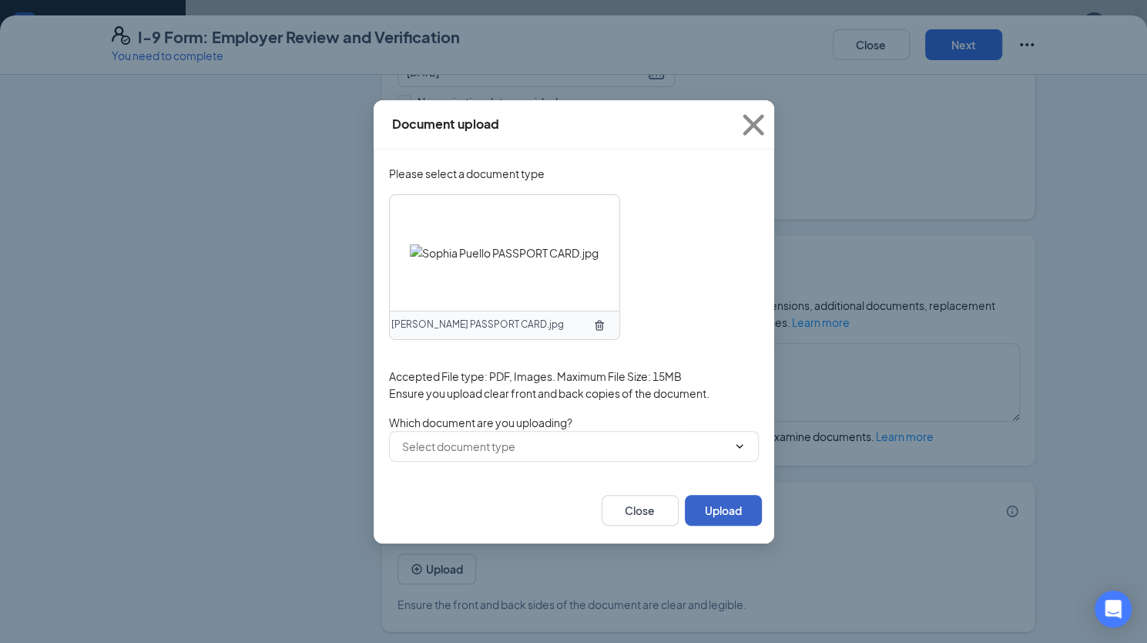
click at [738, 503] on button "Upload" at bounding box center [723, 510] width 77 height 31
click at [499, 444] on input "text" at bounding box center [564, 446] width 325 height 17
click at [475, 481] on div "U.S. Passport or Passport Card" at bounding box center [464, 472] width 153 height 17
type input "U.S. Passport or Passport Card"
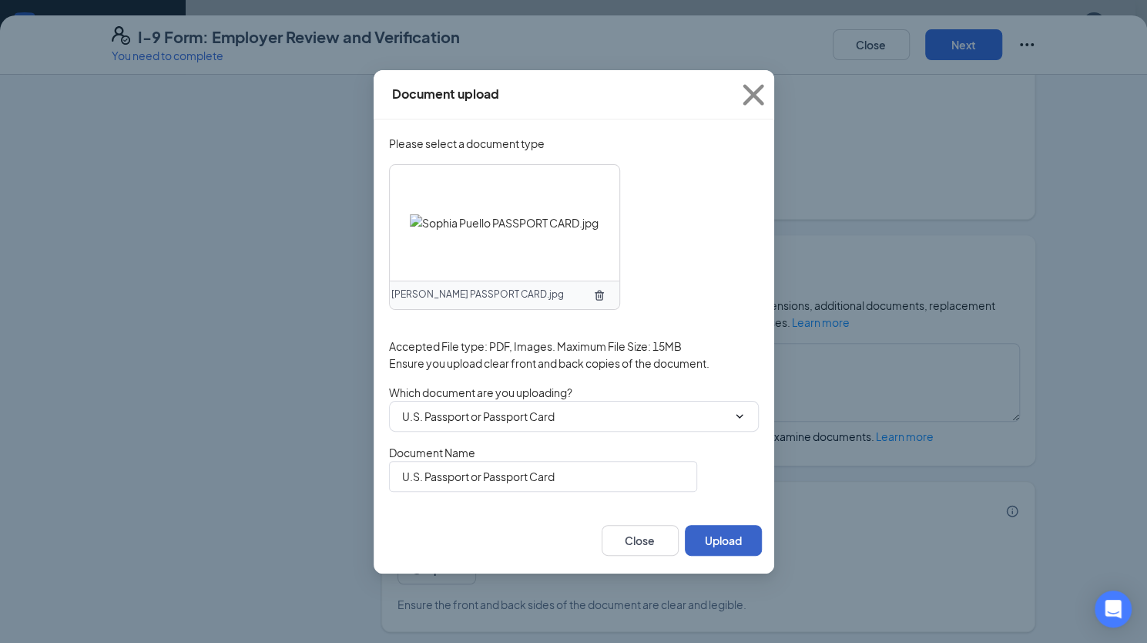
click at [717, 539] on button "Upload" at bounding box center [723, 540] width 77 height 31
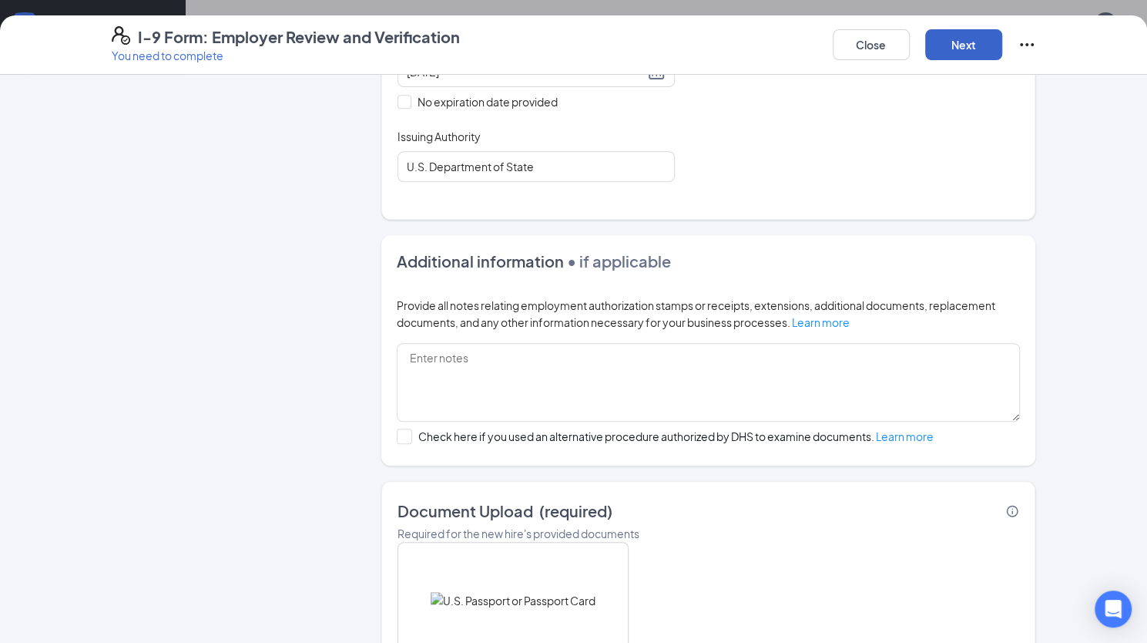
click at [822, 40] on button "Next" at bounding box center [963, 44] width 77 height 31
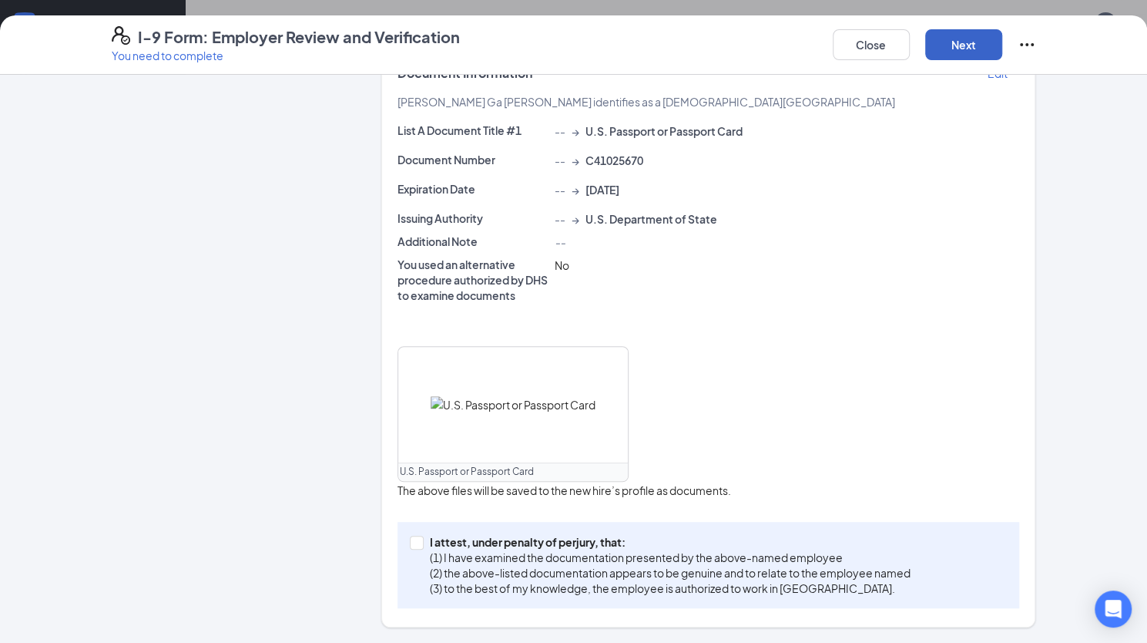
scroll to position [401, 0]
click at [410, 545] on input "I attest, under penalty of [PERSON_NAME], that: (1) I have examined the documen…" at bounding box center [415, 541] width 11 height 11
checkbox input "true"
click at [822, 35] on button "Next" at bounding box center [963, 44] width 77 height 31
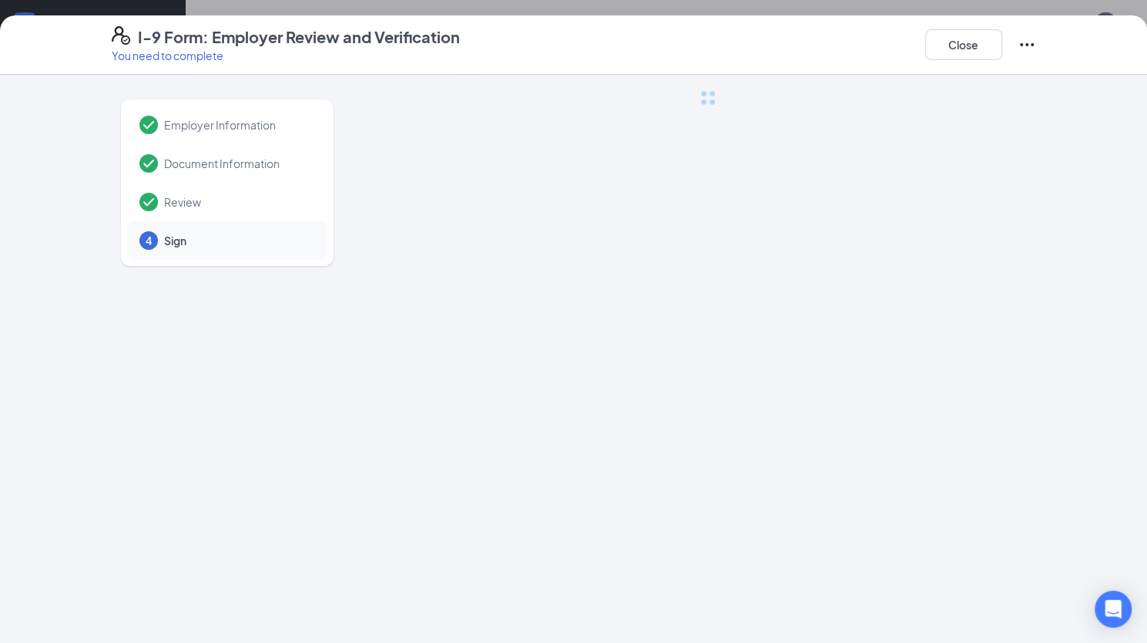
scroll to position [0, 0]
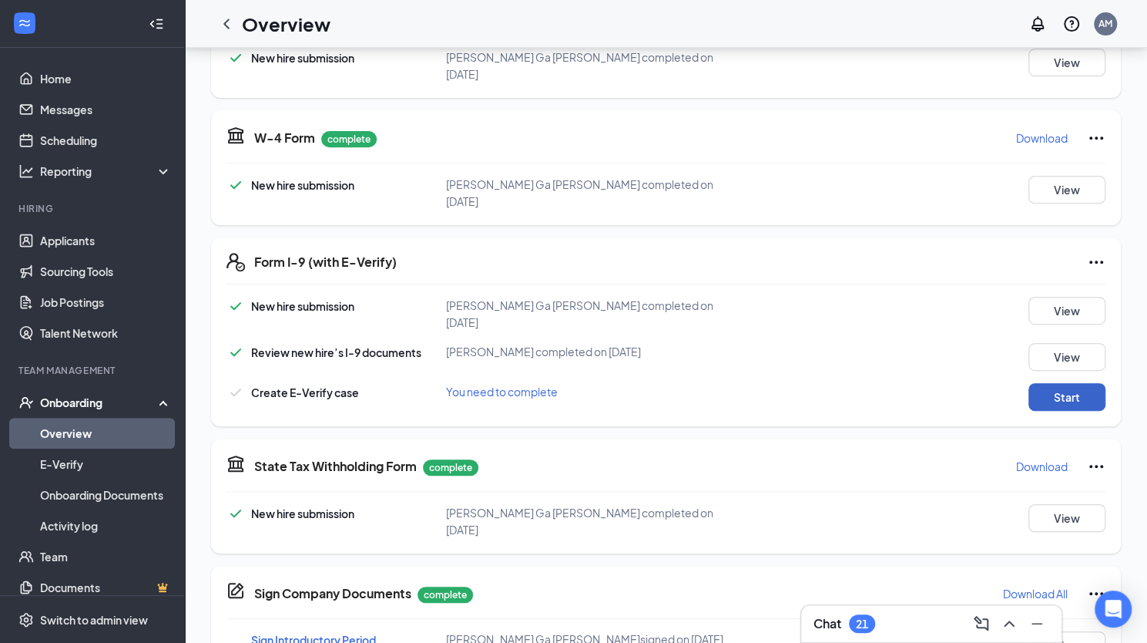
click at [822, 383] on button "Start" at bounding box center [1067, 397] width 77 height 28
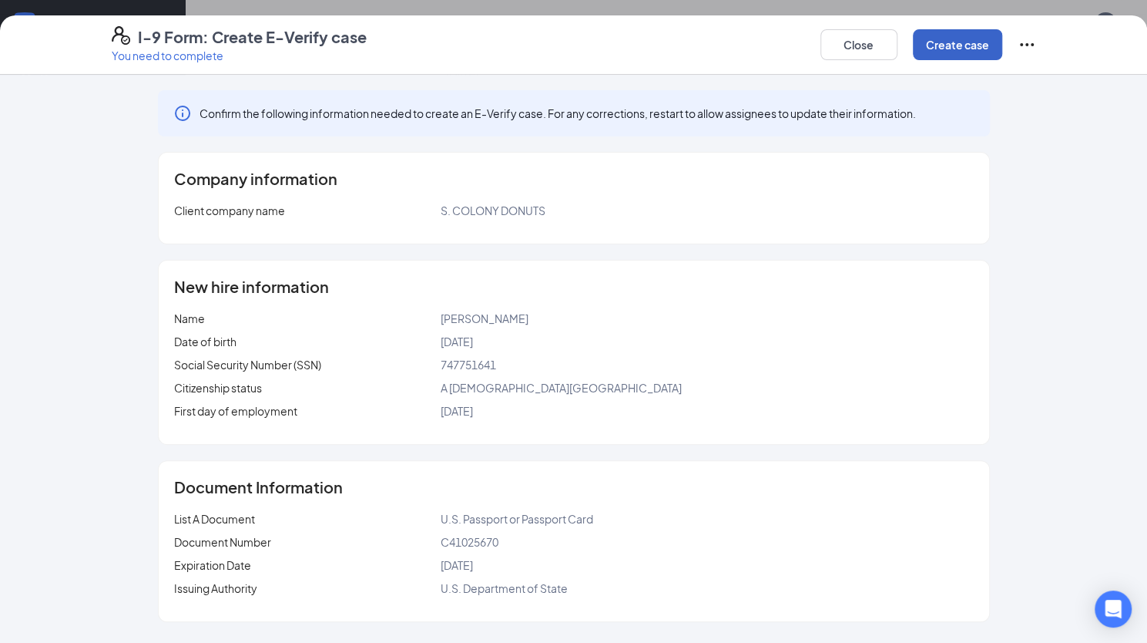
click at [822, 47] on button "Create case" at bounding box center [957, 44] width 89 height 31
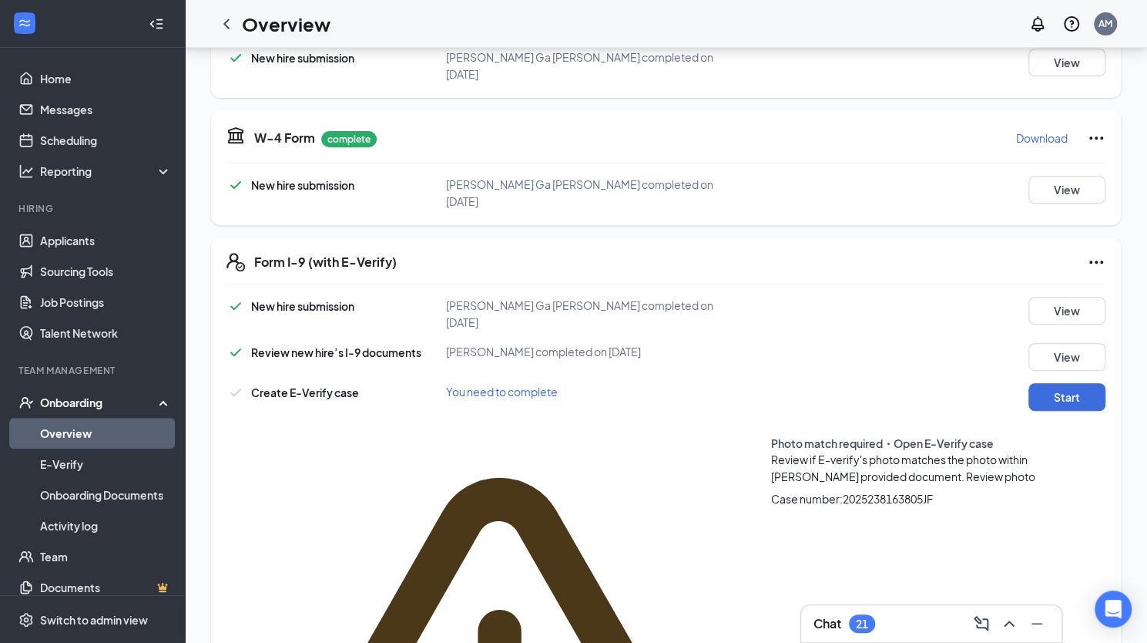
click at [822, 469] on span "Review photo" at bounding box center [1000, 476] width 69 height 14
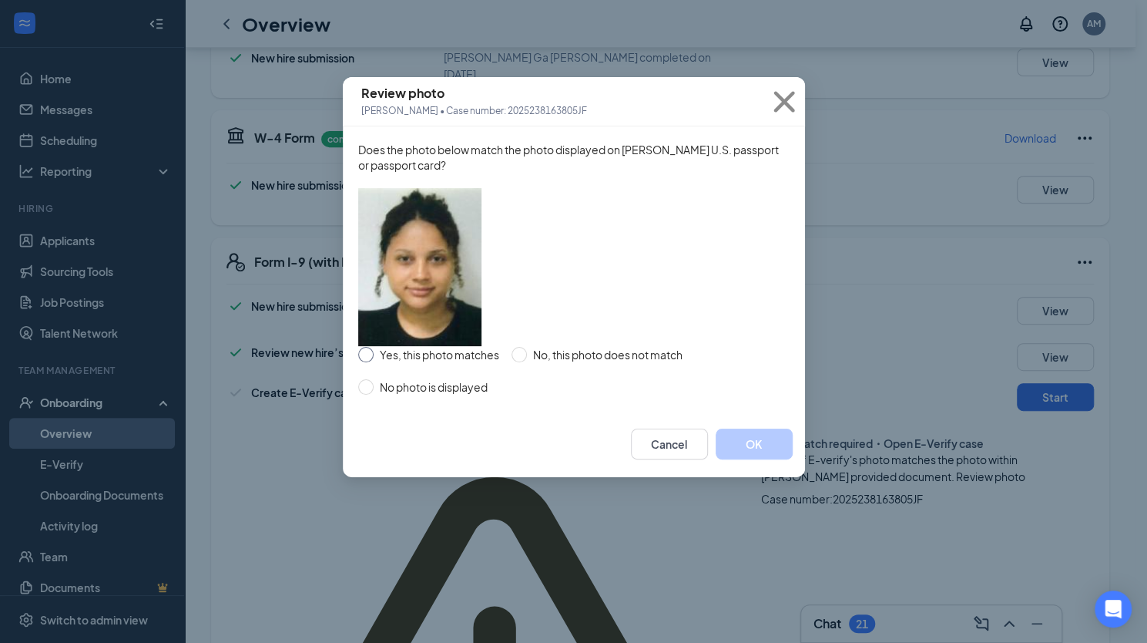
click at [368, 362] on input "Yes, this photo matches" at bounding box center [365, 354] width 15 height 15
radio input "true"
click at [740, 459] on button "OK" at bounding box center [754, 443] width 77 height 31
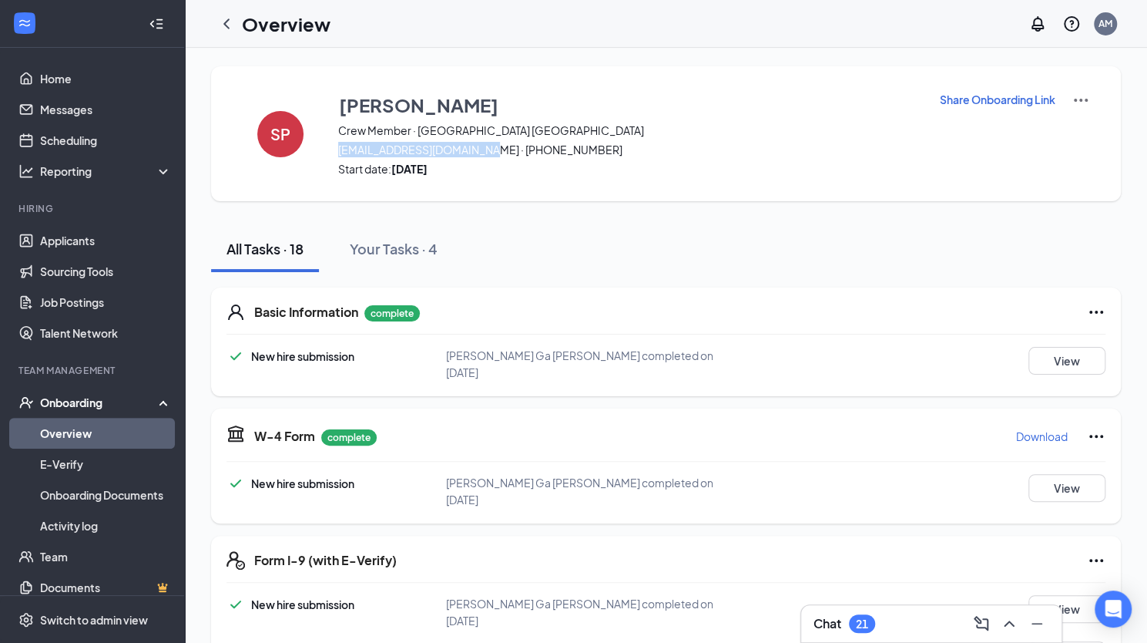
drag, startPoint x: 338, startPoint y: 149, endPoint x: 484, endPoint y: 147, distance: 145.6
click at [484, 147] on span "[EMAIL_ADDRESS][DOMAIN_NAME] · [PHONE_NUMBER]" at bounding box center [629, 149] width 582 height 15
copy span "[EMAIL_ADDRESS][DOMAIN_NAME]"
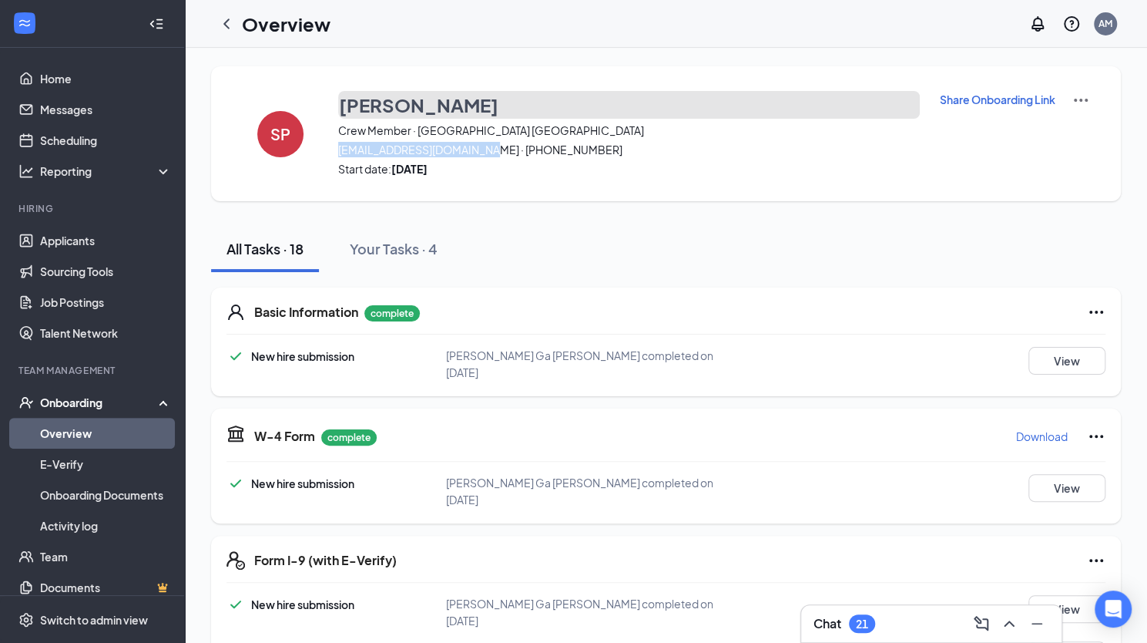
click at [445, 109] on h3 "[PERSON_NAME]" at bounding box center [418, 105] width 159 height 26
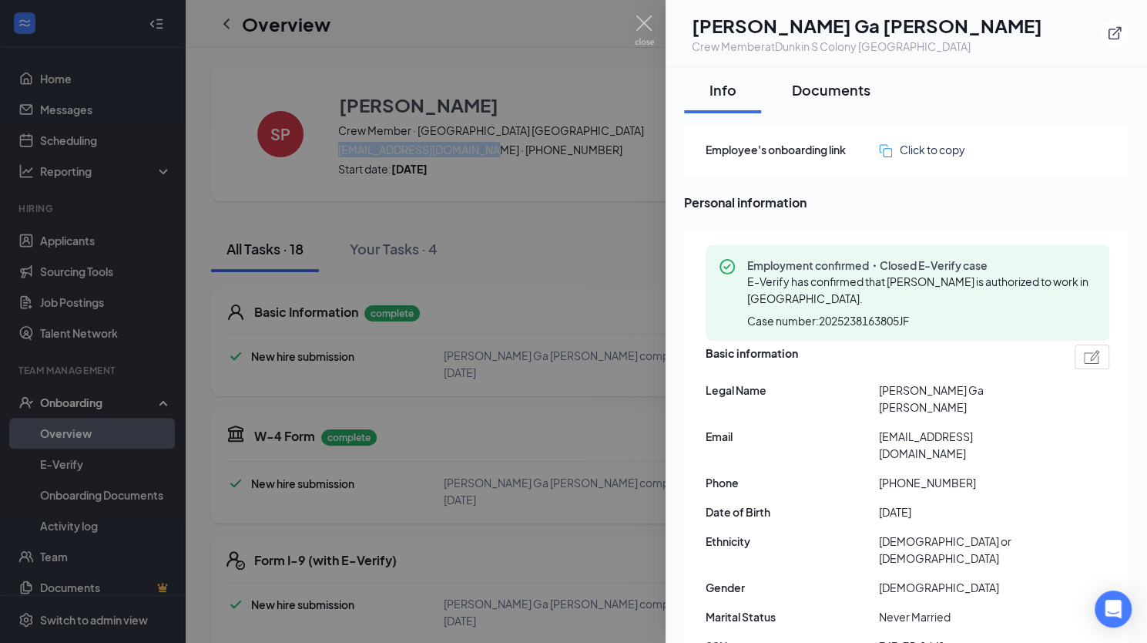
click at [822, 87] on div "Documents" at bounding box center [831, 89] width 79 height 19
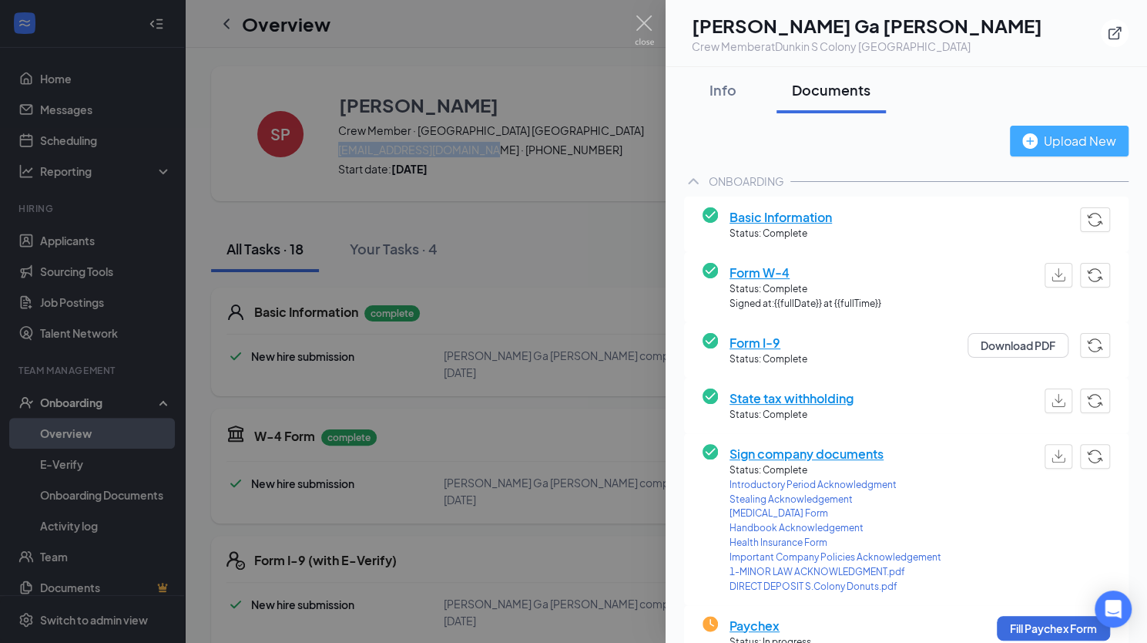
click at [822, 134] on div "Upload New" at bounding box center [1069, 140] width 94 height 19
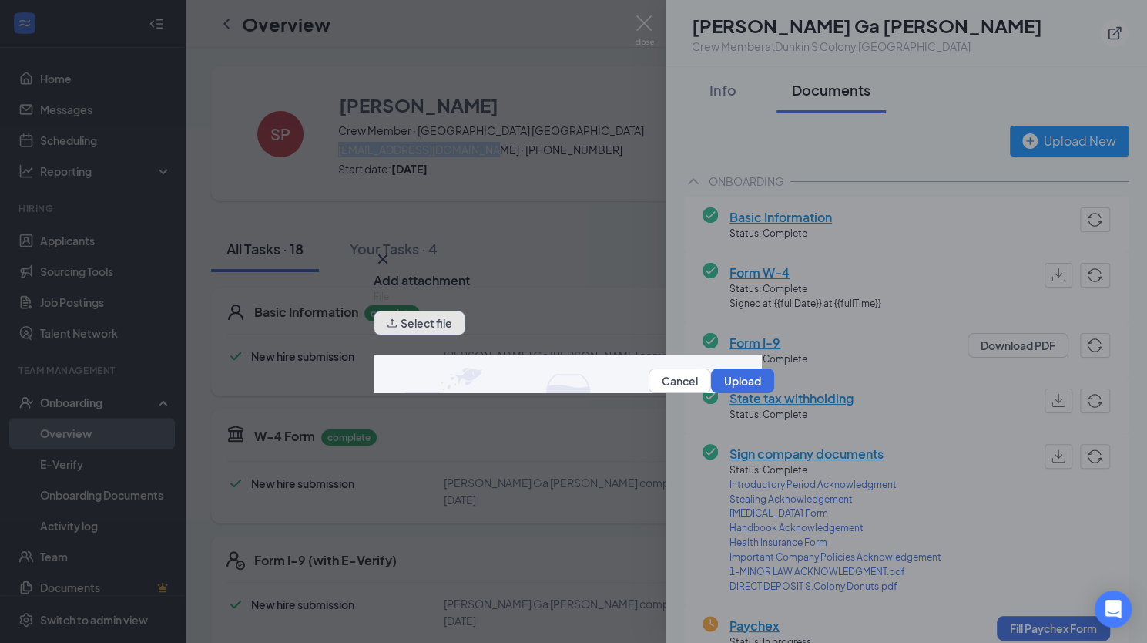
click at [443, 327] on button "Select file" at bounding box center [420, 323] width 92 height 25
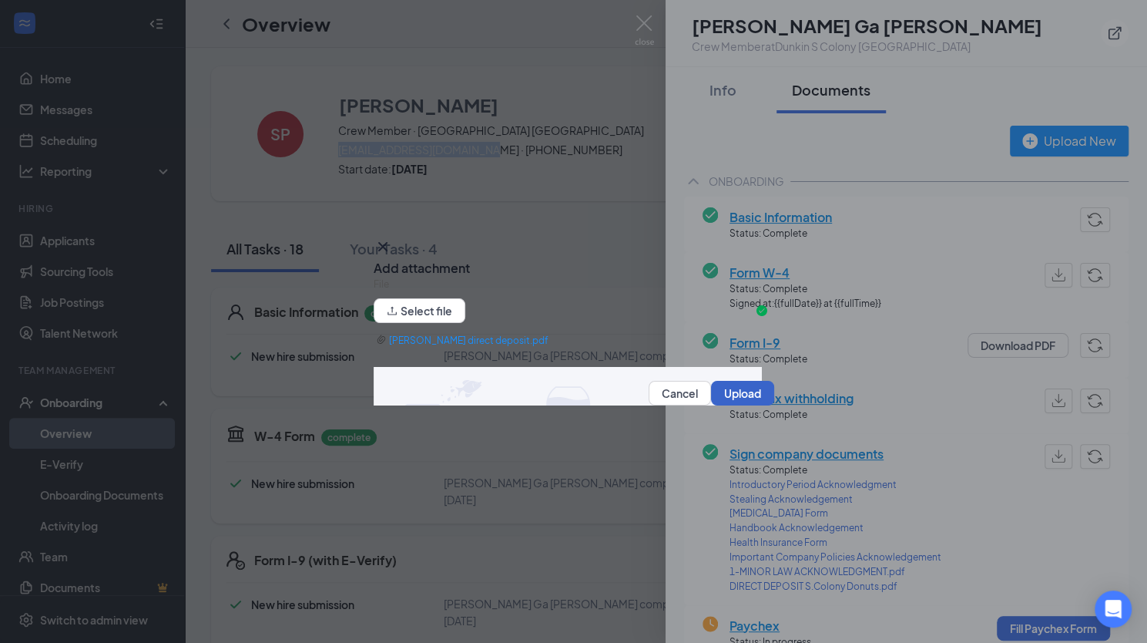
click at [720, 394] on button "Upload" at bounding box center [742, 393] width 63 height 25
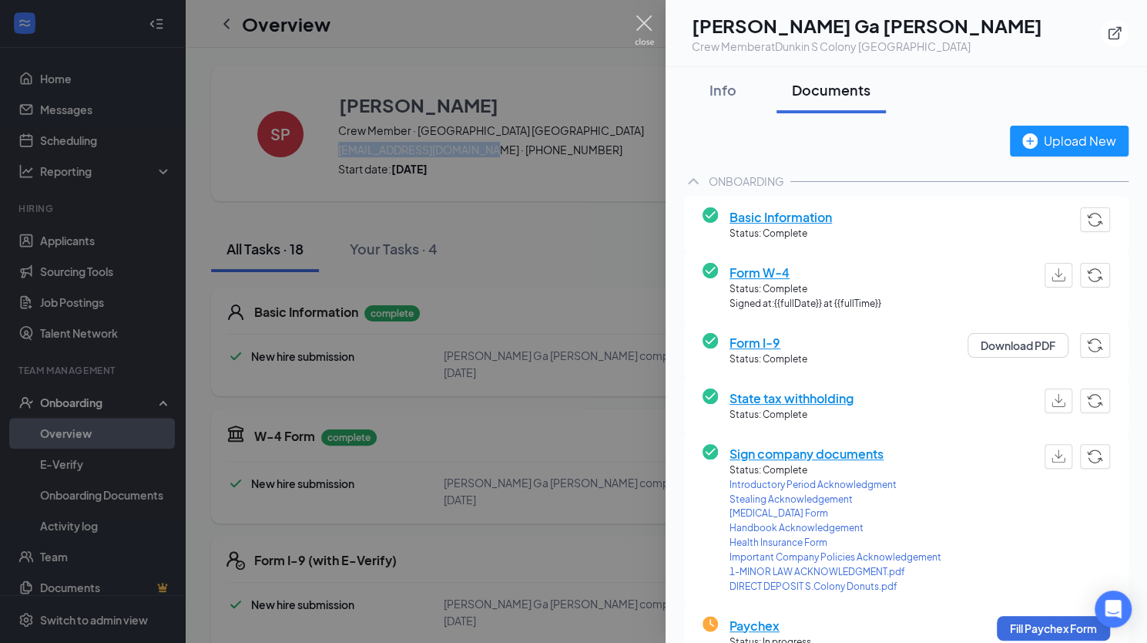
click at [641, 21] on img at bounding box center [644, 30] width 19 height 30
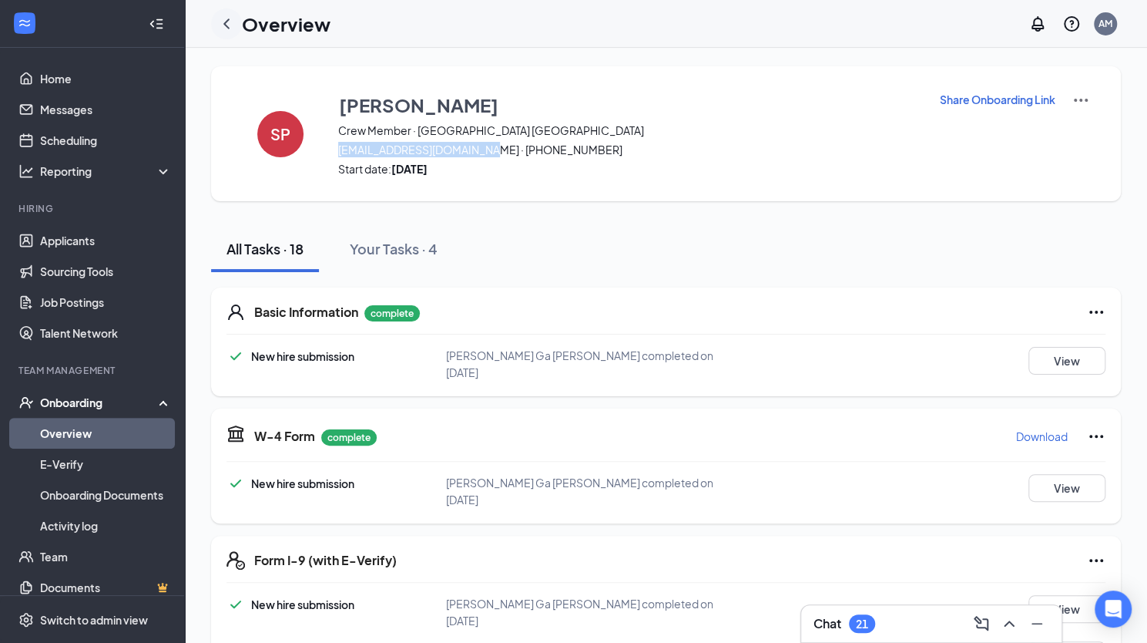
click at [219, 29] on icon "ChevronLeft" at bounding box center [226, 24] width 18 height 18
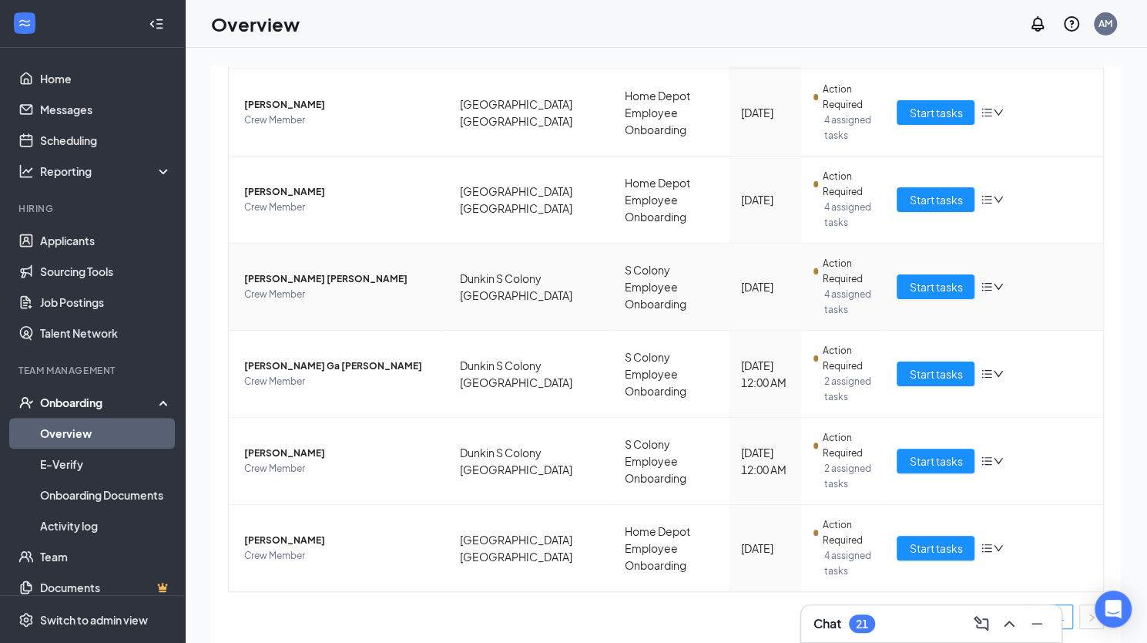
scroll to position [346, 0]
click at [822, 551] on span "Start tasks" at bounding box center [935, 547] width 53 height 17
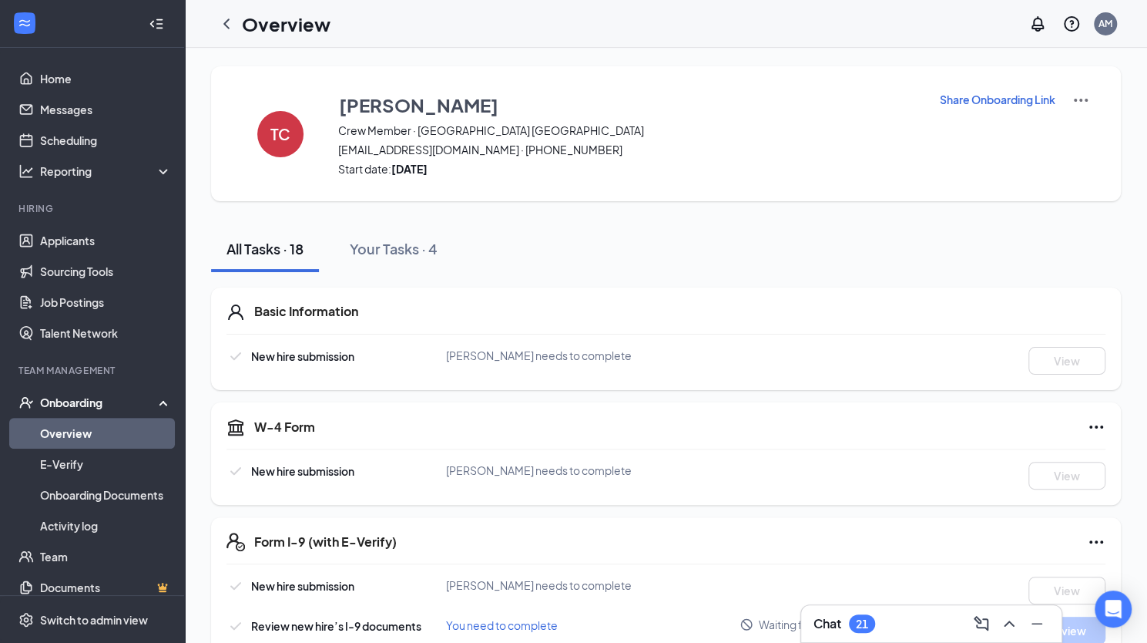
click at [822, 100] on p "Share Onboarding Link" at bounding box center [998, 99] width 116 height 15
type textarea "Hi [PERSON_NAME], This is a gentle reminder to complete your onboarding before …"
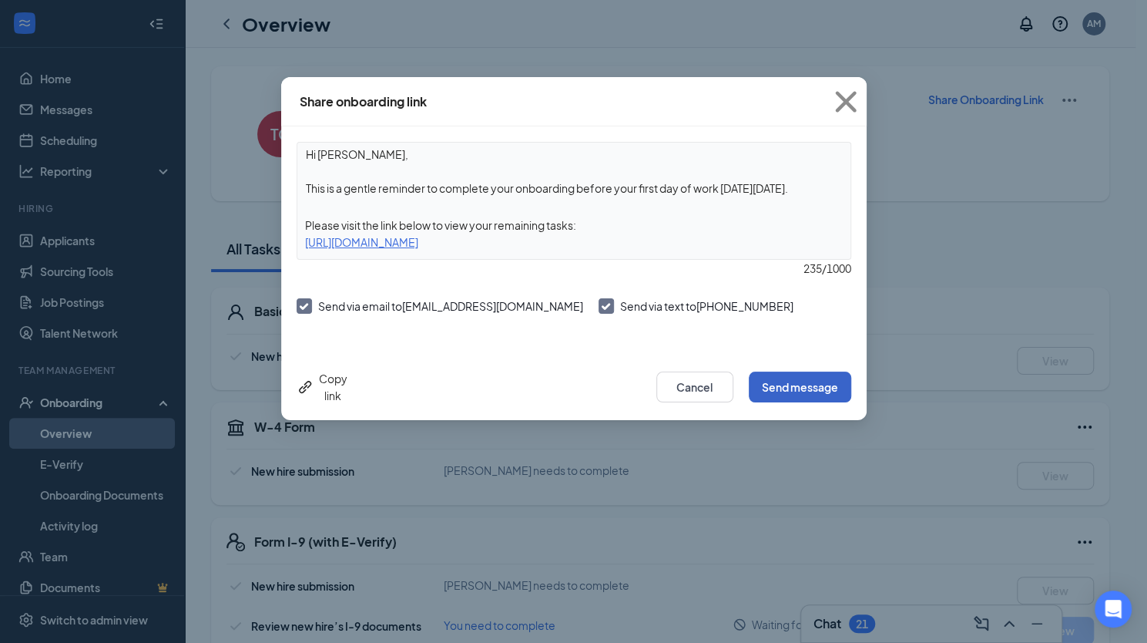
click at [781, 381] on button "Send message" at bounding box center [800, 386] width 102 height 31
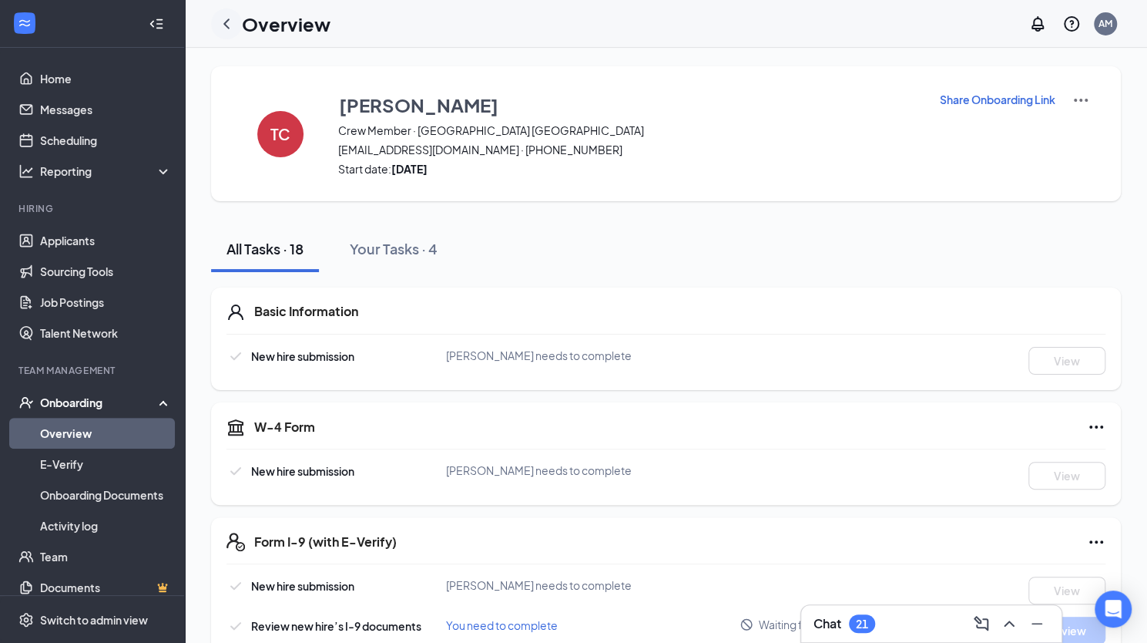
click at [225, 29] on icon "ChevronLeft" at bounding box center [226, 24] width 18 height 18
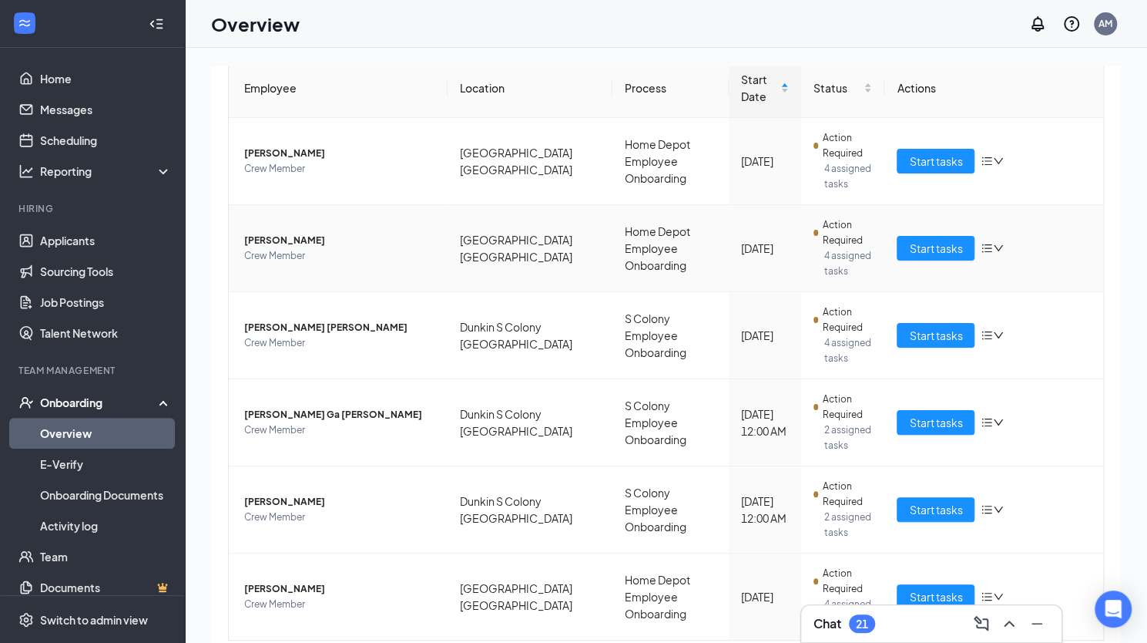
scroll to position [325, 0]
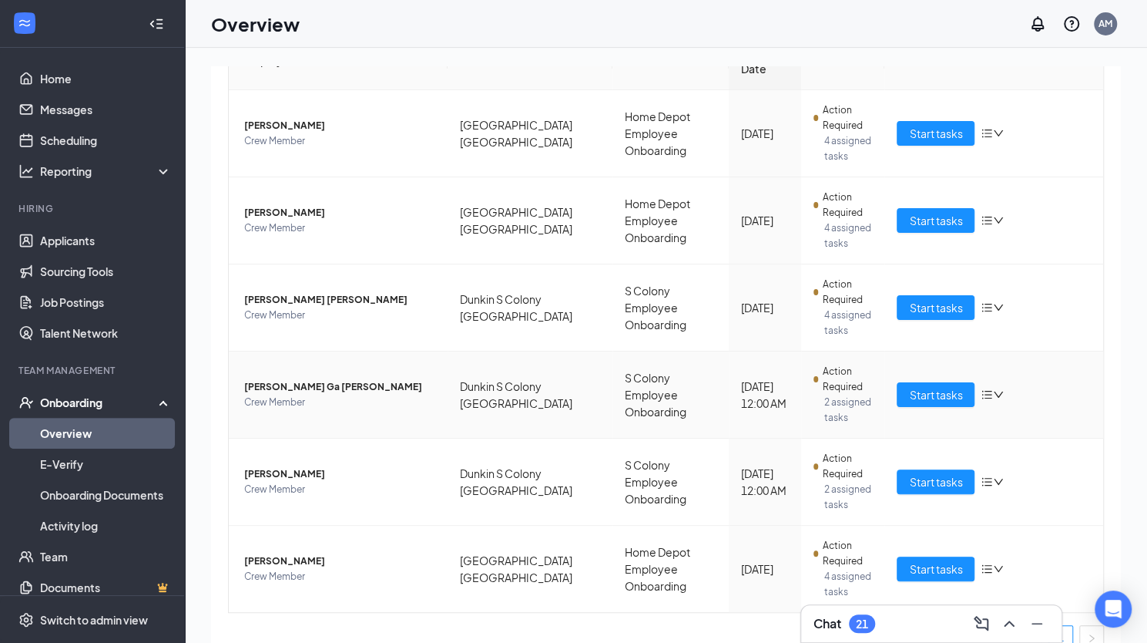
click at [280, 389] on span "[PERSON_NAME] Ga [PERSON_NAME]" at bounding box center [339, 386] width 191 height 15
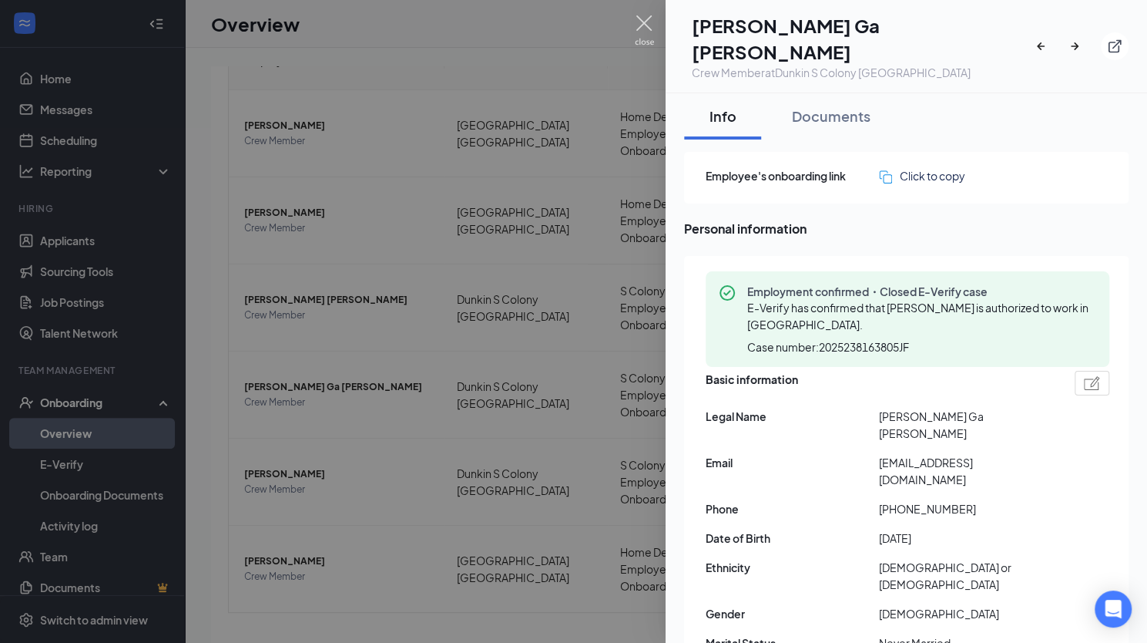
click at [644, 29] on img at bounding box center [644, 30] width 19 height 30
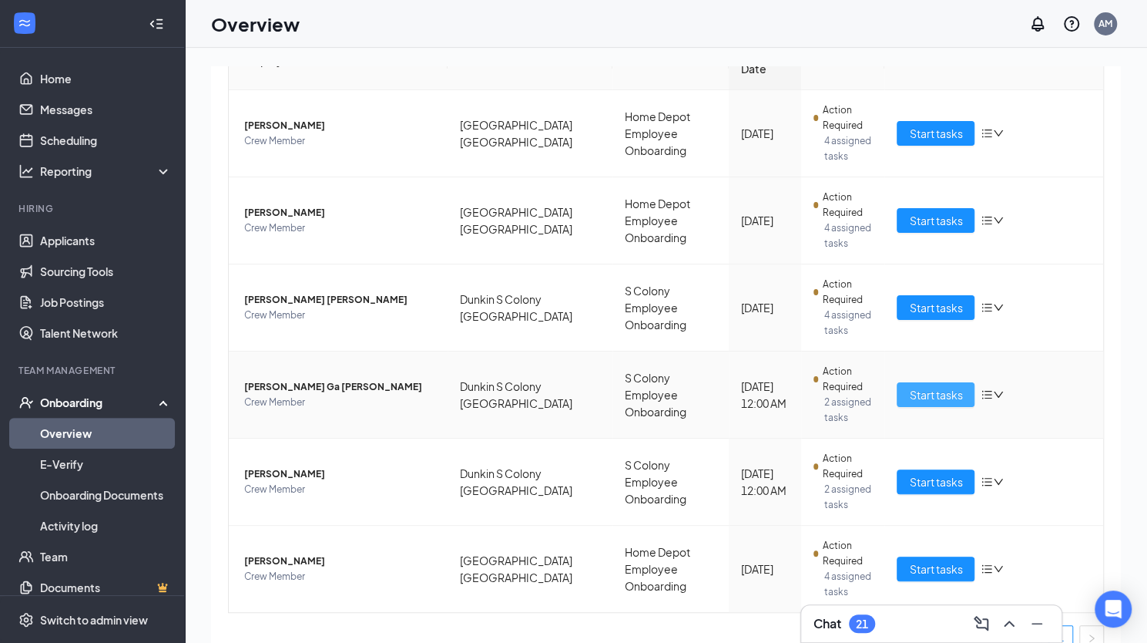
click at [822, 398] on span "Start tasks" at bounding box center [935, 394] width 53 height 17
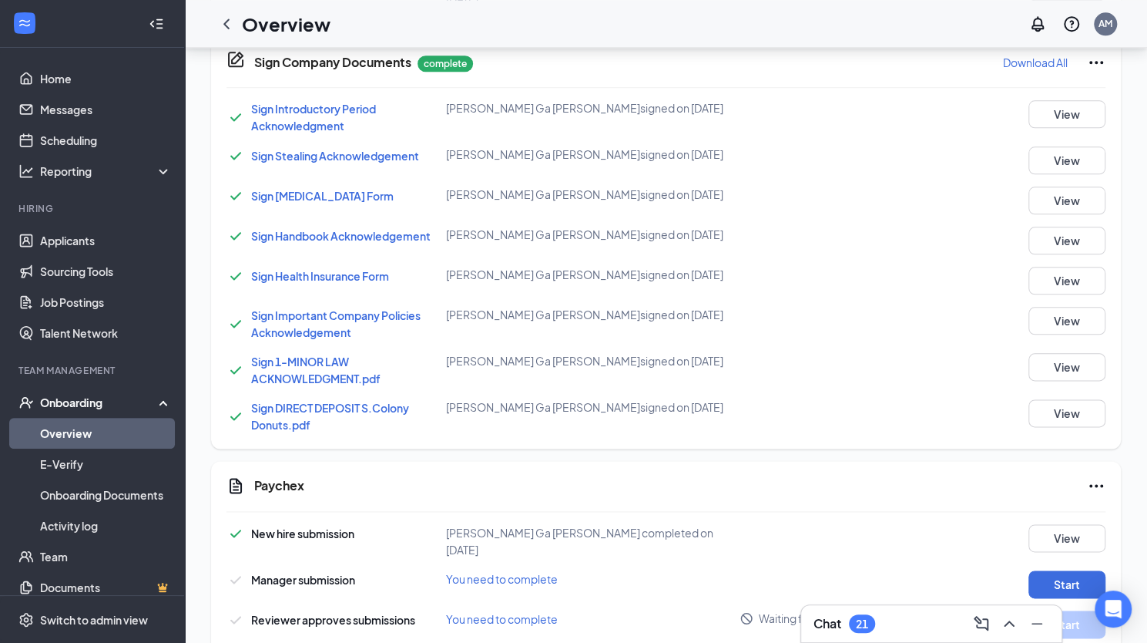
scroll to position [1037, 0]
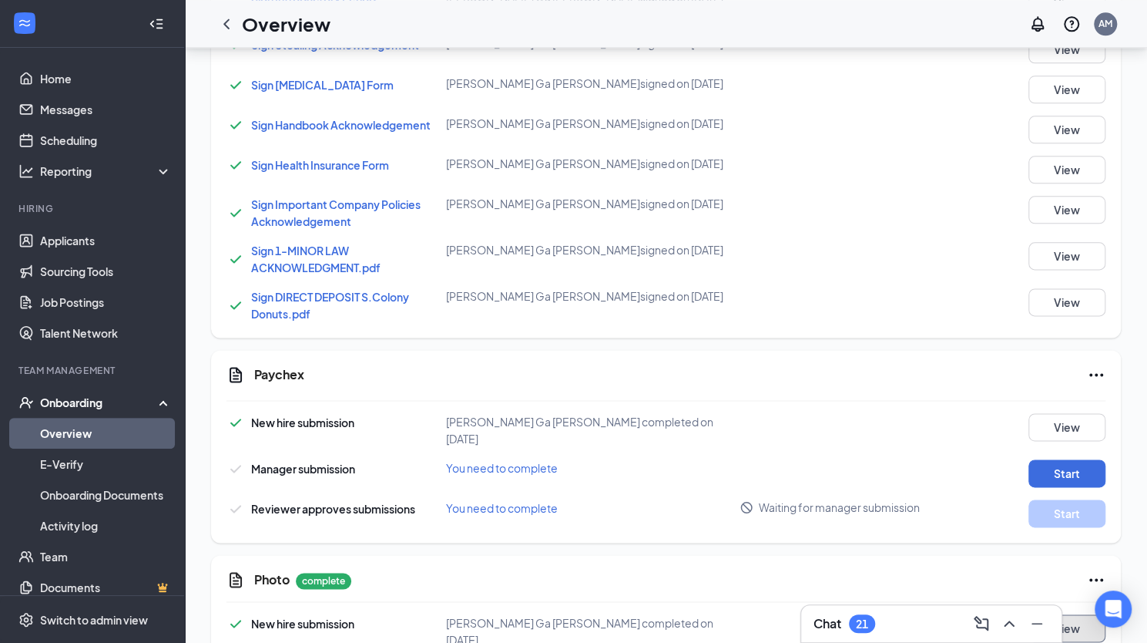
click at [822, 614] on button "View" at bounding box center [1067, 628] width 77 height 28
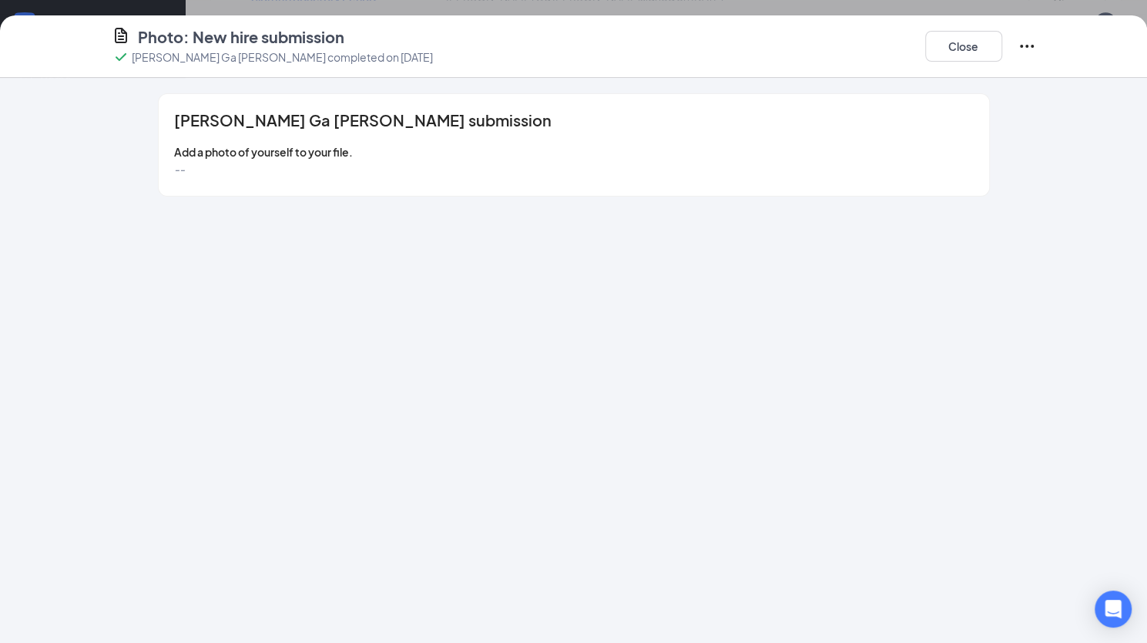
click at [176, 168] on span "--" at bounding box center [179, 169] width 11 height 14
click at [822, 35] on button "Close" at bounding box center [963, 46] width 77 height 31
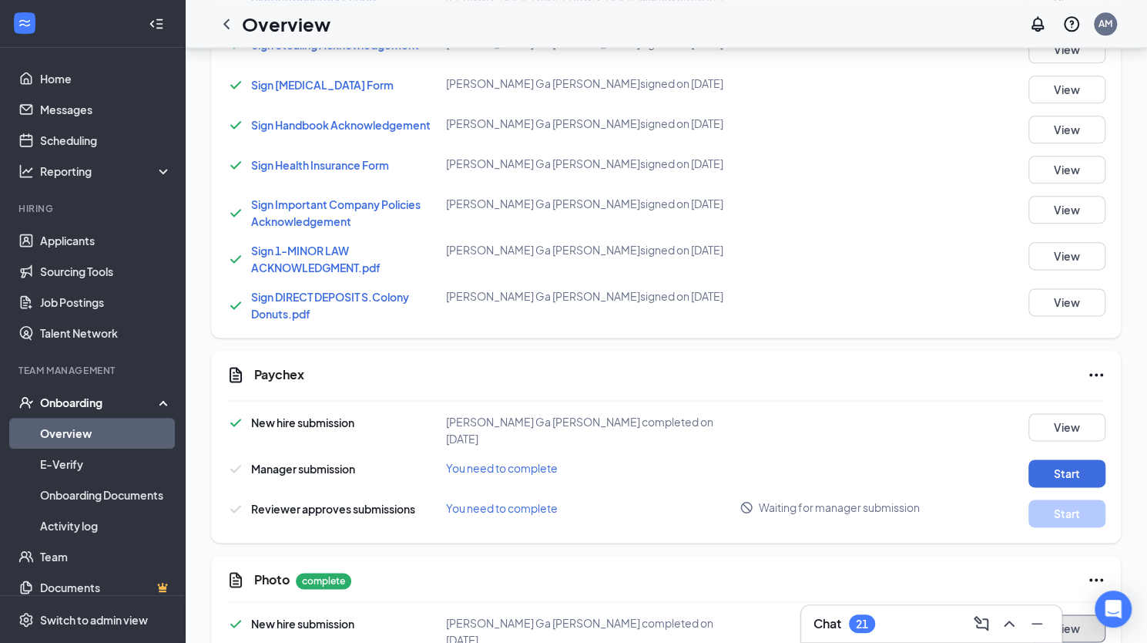
click at [822, 614] on button "View" at bounding box center [1067, 628] width 77 height 28
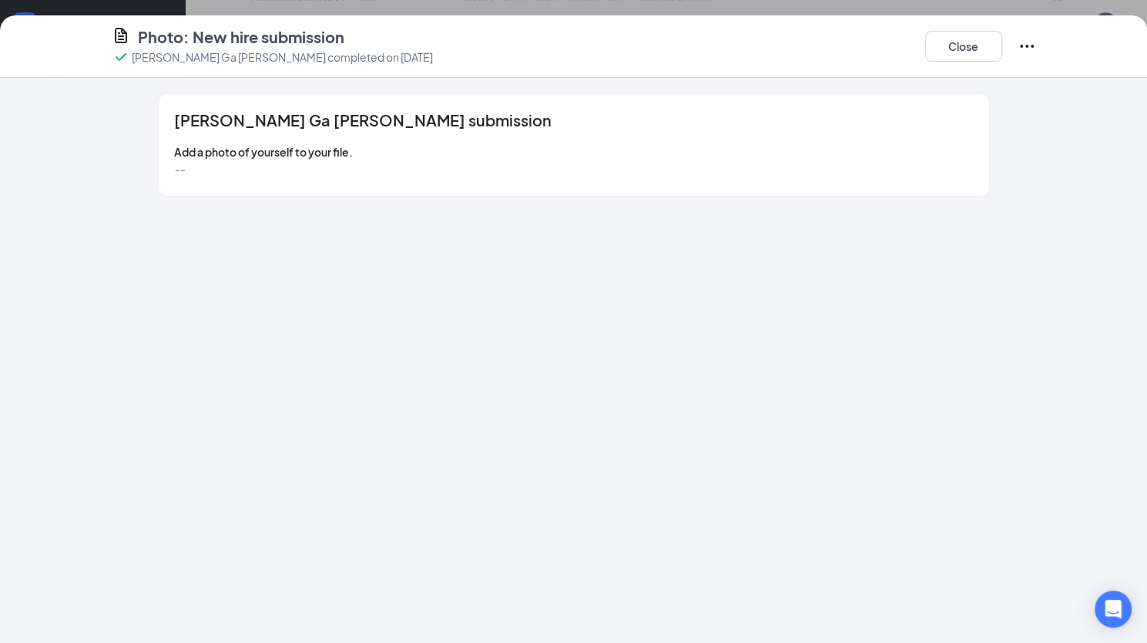
click at [178, 167] on span "--" at bounding box center [179, 169] width 11 height 14
click at [822, 42] on button "Close" at bounding box center [963, 46] width 77 height 31
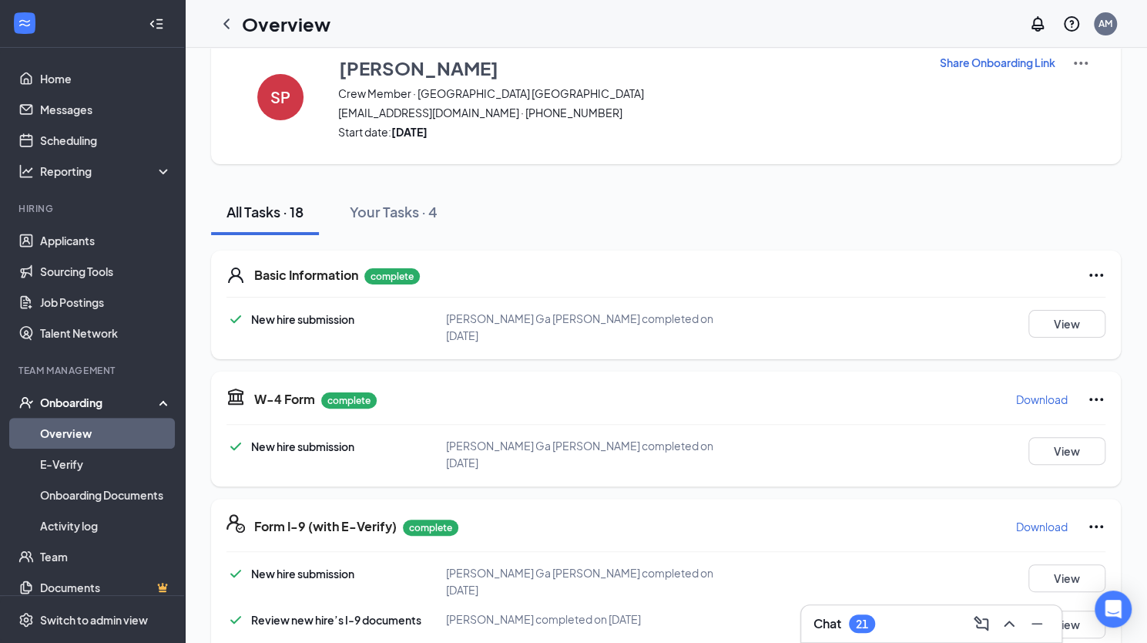
scroll to position [0, 0]
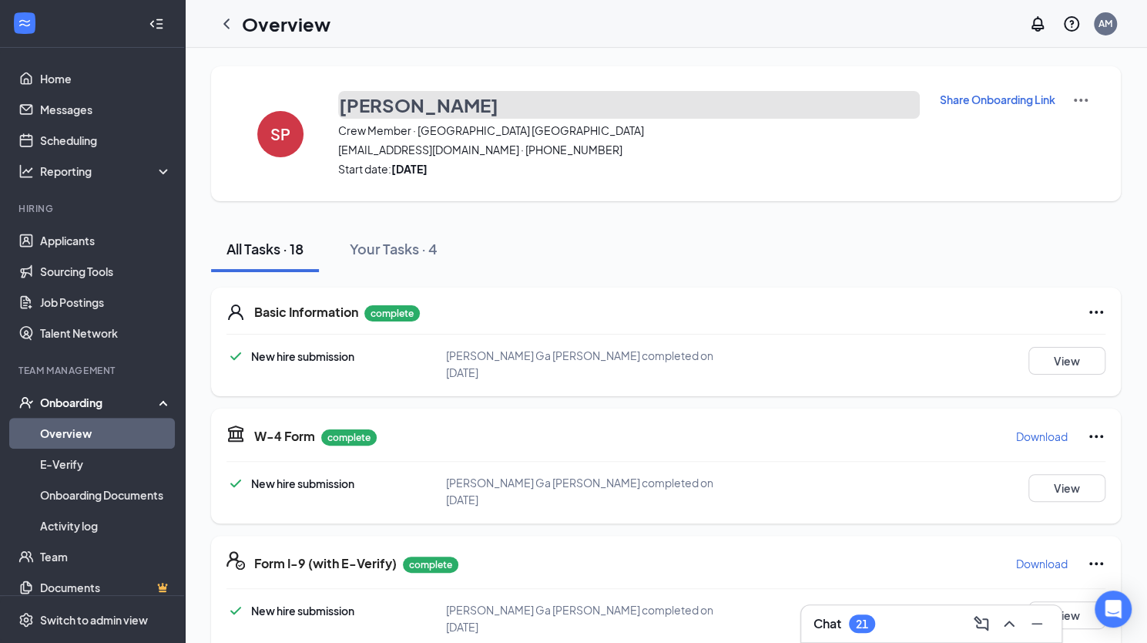
click at [452, 103] on h3 "[PERSON_NAME]" at bounding box center [418, 105] width 159 height 26
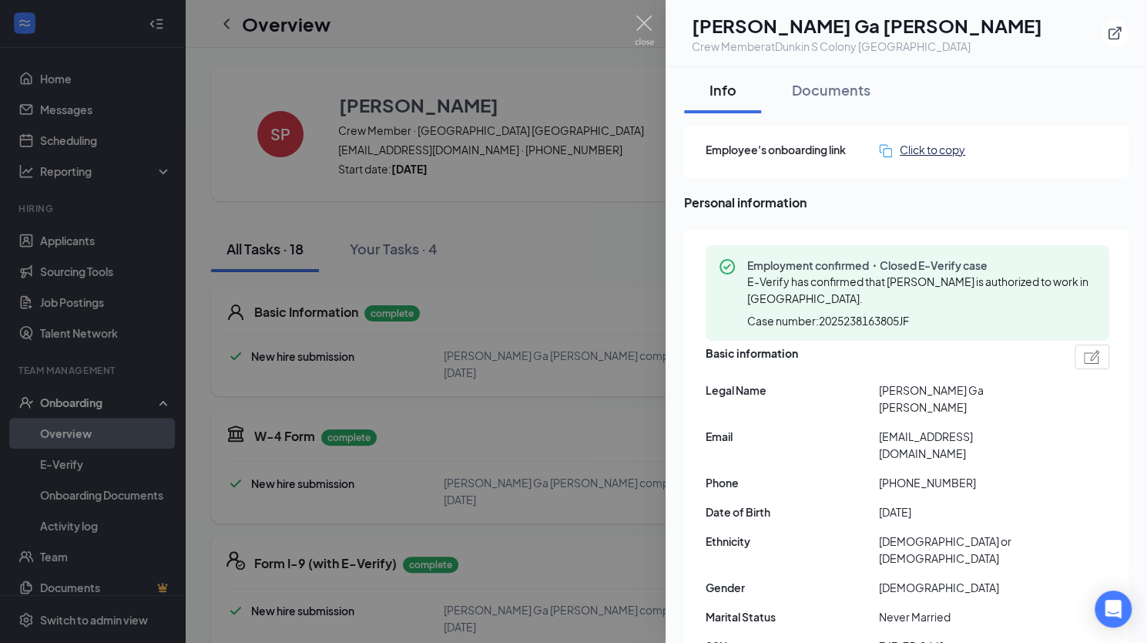
click at [822, 149] on div "Click to copy" at bounding box center [922, 149] width 86 height 17
click at [643, 20] on img at bounding box center [644, 30] width 19 height 30
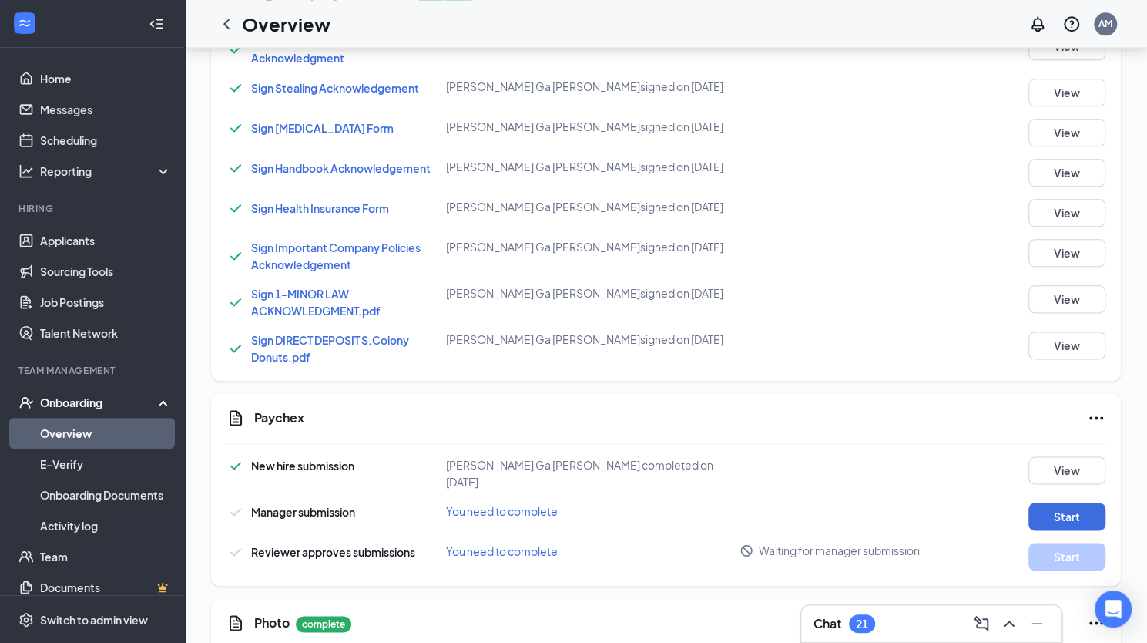
scroll to position [1037, 0]
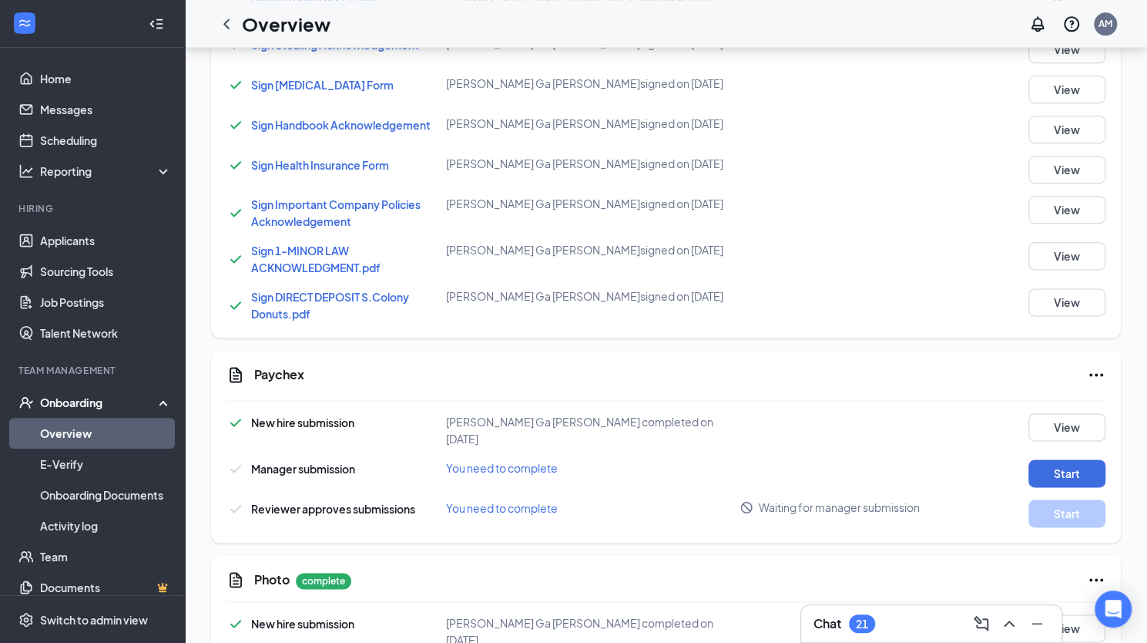
click at [822, 570] on icon "Ellipses" at bounding box center [1096, 579] width 18 height 18
click at [822, 579] on span "Restart" at bounding box center [1065, 578] width 37 height 15
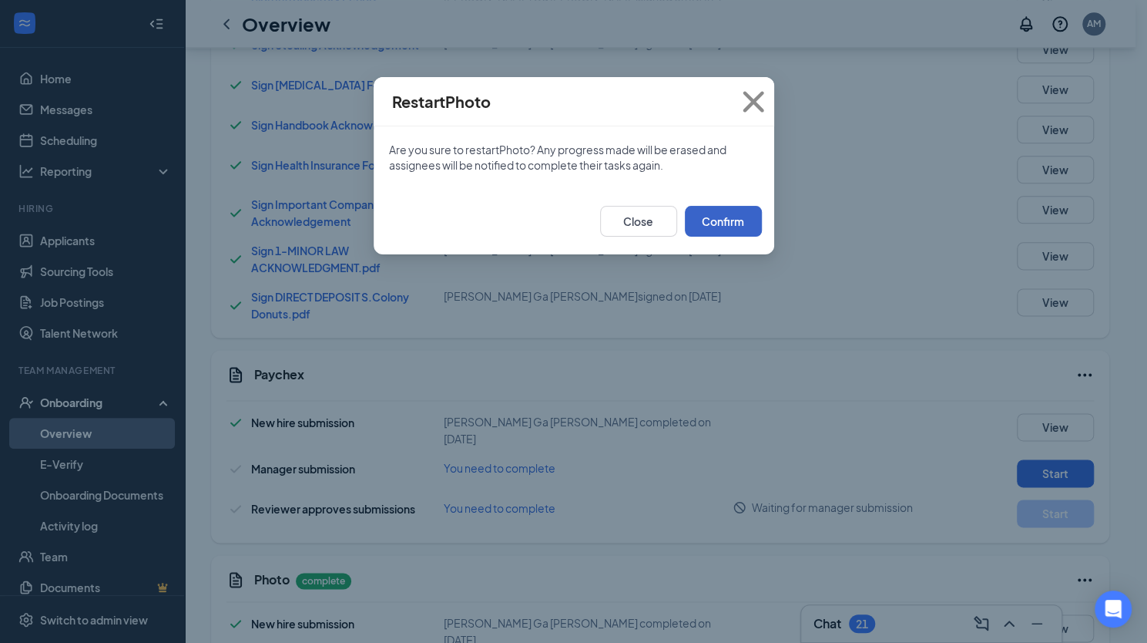
click at [732, 228] on button "Confirm" at bounding box center [723, 221] width 77 height 31
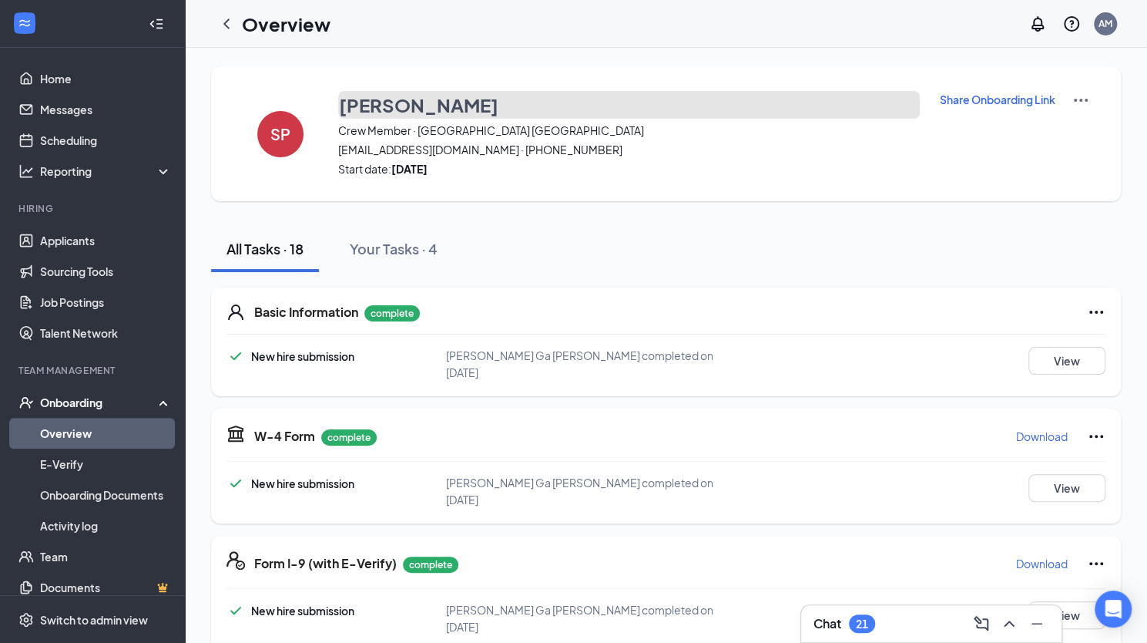
click at [447, 98] on h3 "[PERSON_NAME]" at bounding box center [418, 105] width 159 height 26
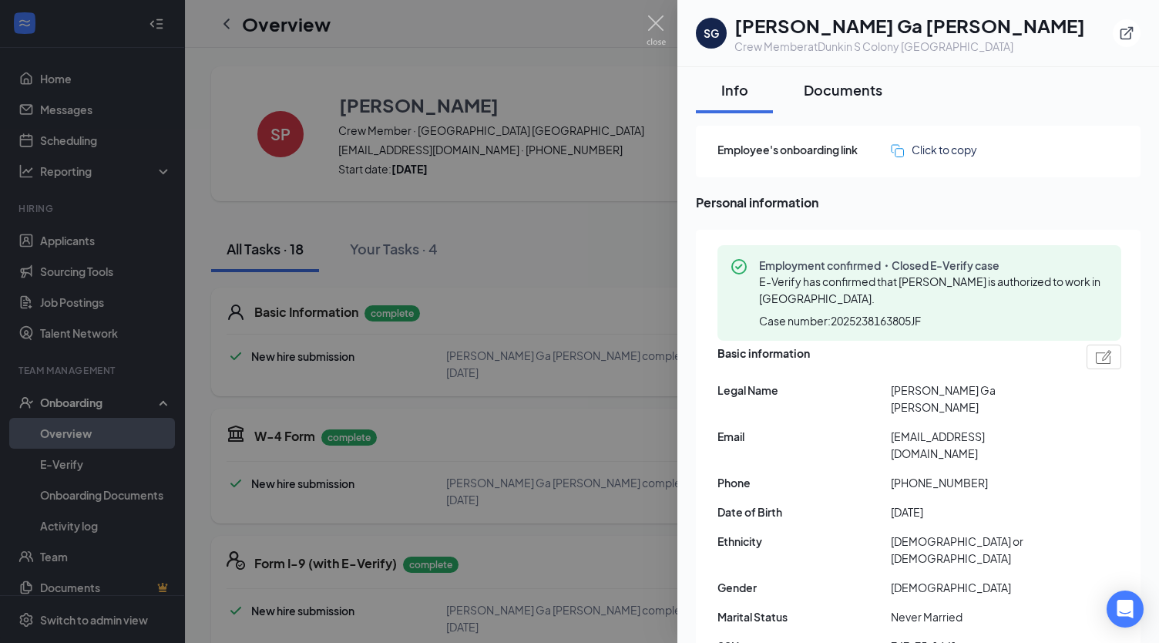
click at [865, 92] on div "Documents" at bounding box center [843, 89] width 79 height 19
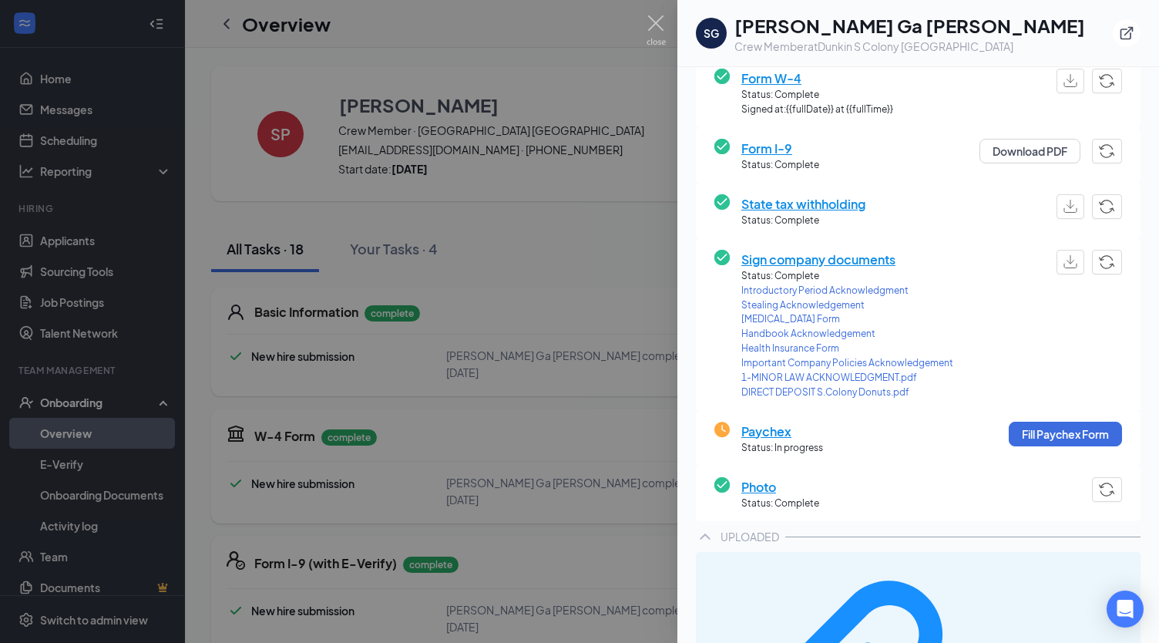
scroll to position [194, 0]
click at [655, 24] on img at bounding box center [655, 30] width 19 height 30
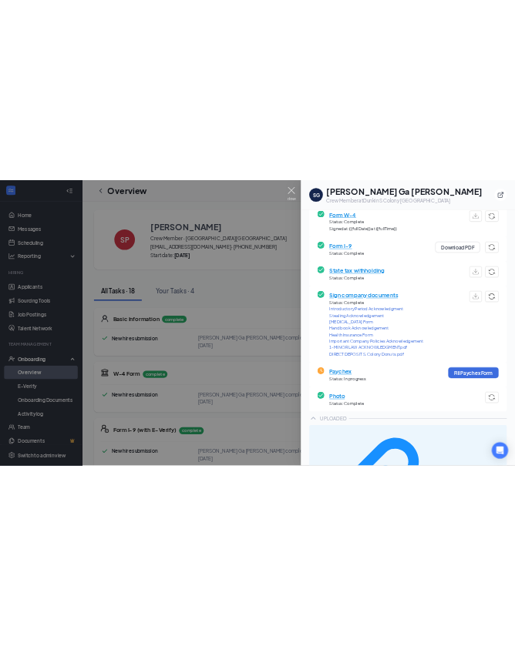
scroll to position [188, 0]
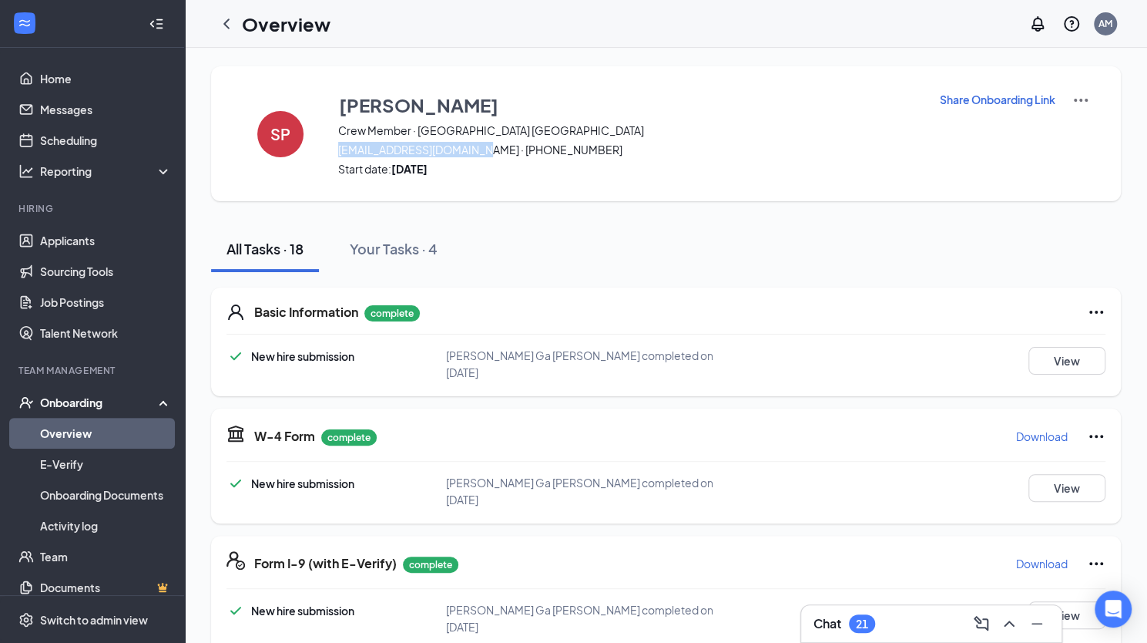
drag, startPoint x: 341, startPoint y: 149, endPoint x: 479, endPoint y: 149, distance: 138.7
click at [479, 149] on span "[EMAIL_ADDRESS][DOMAIN_NAME] · [PHONE_NUMBER]" at bounding box center [629, 149] width 582 height 15
copy span "[EMAIL_ADDRESS][DOMAIN_NAME]"
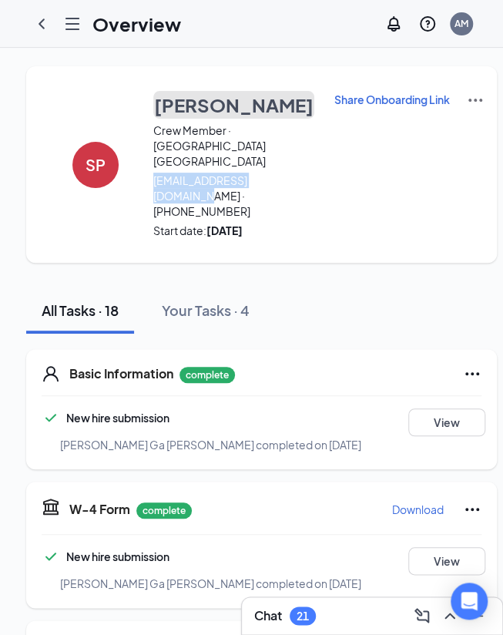
click at [237, 106] on h3 "[PERSON_NAME]" at bounding box center [233, 105] width 159 height 26
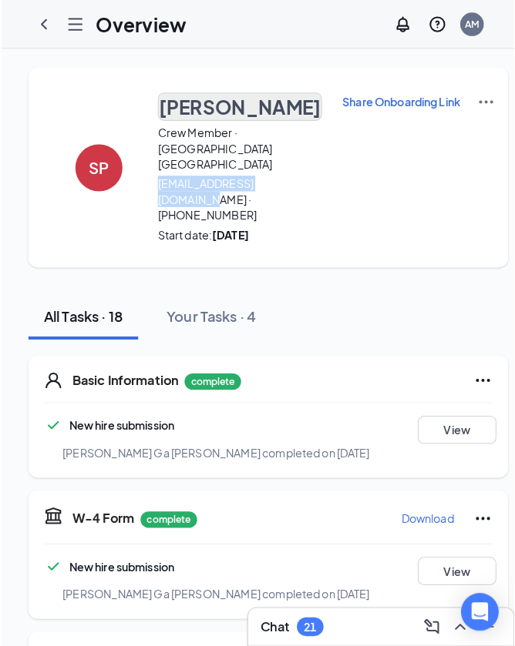
scroll to position [0, 0]
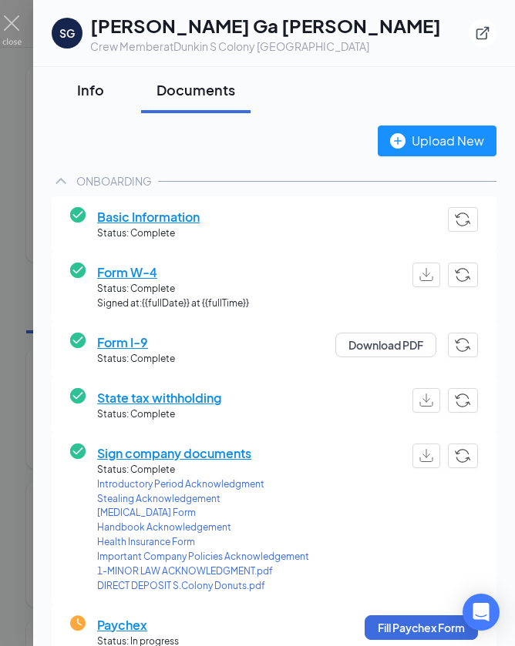
click at [92, 90] on div "Info" at bounding box center [90, 89] width 46 height 19
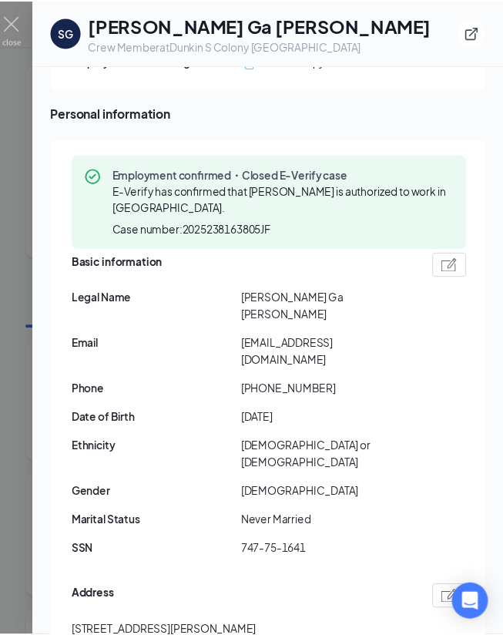
scroll to position [91, 0]
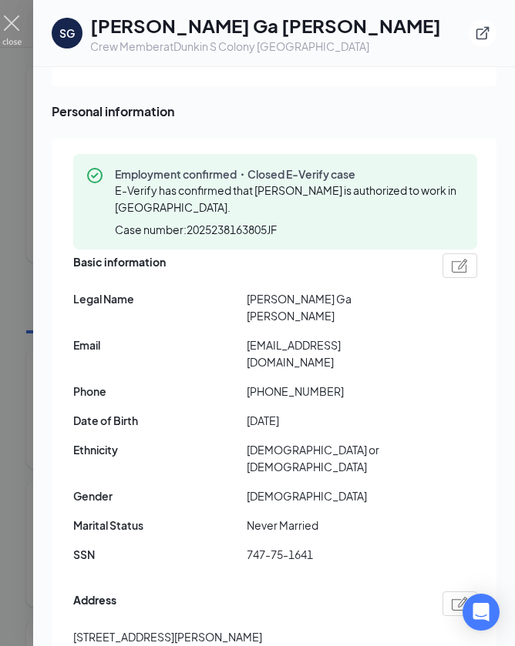
click at [12, 27] on img at bounding box center [11, 30] width 19 height 30
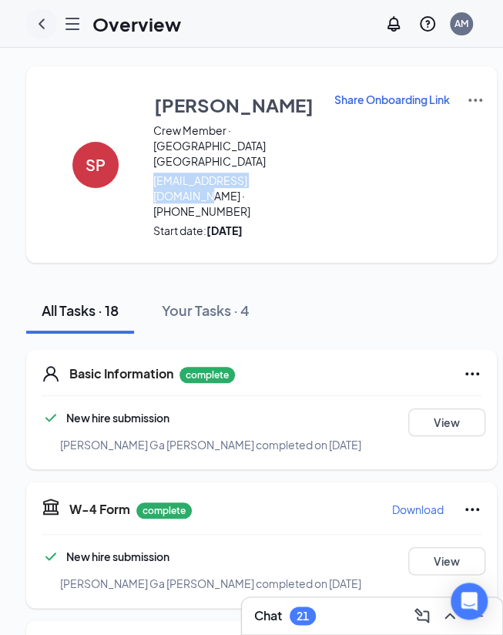
click at [44, 23] on icon "ChevronLeft" at bounding box center [41, 24] width 18 height 18
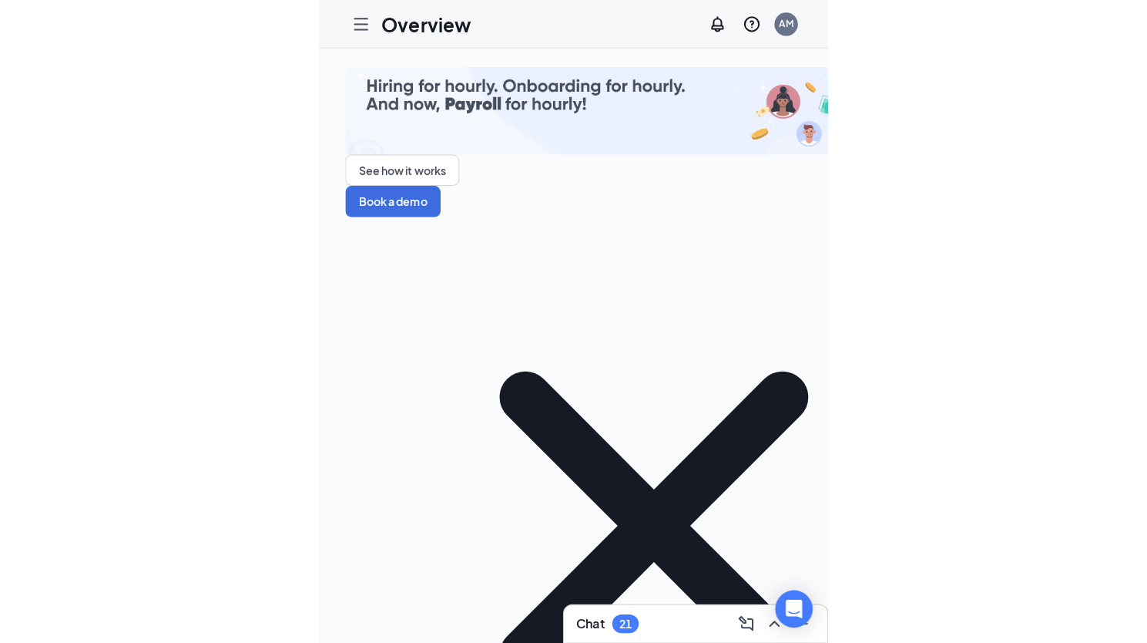
scroll to position [211, 0]
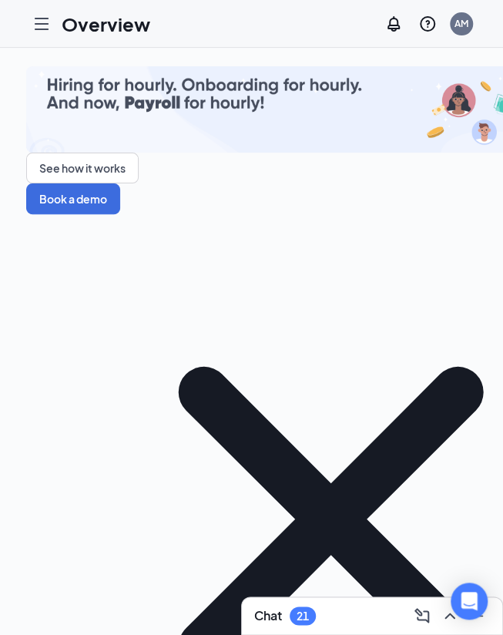
click at [289, 62] on div "See how it works Book a demo 0 New 6 In progress 381 Completed Employees that n…" at bounding box center [331, 376] width 662 height 656
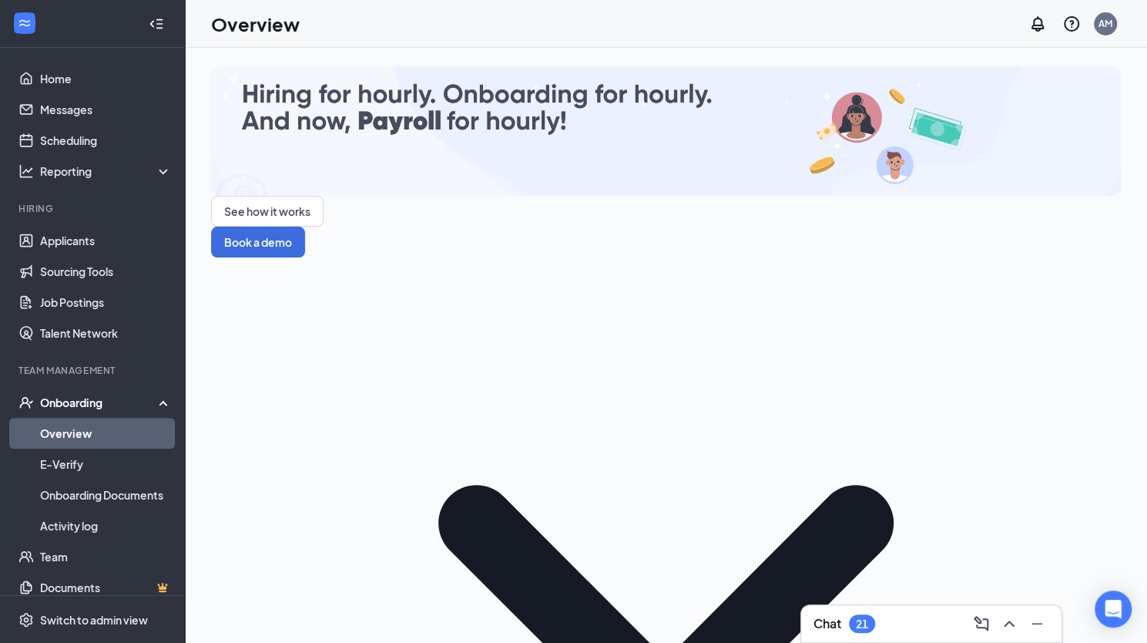
scroll to position [256, 0]
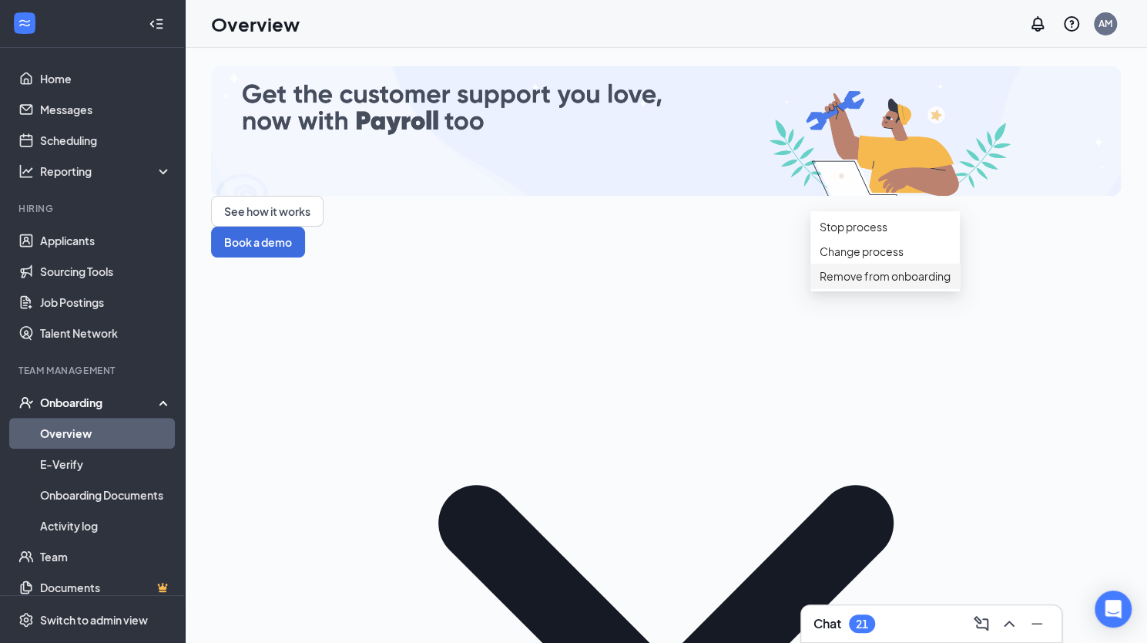
click at [918, 284] on div "Remove from onboarding" at bounding box center [885, 275] width 131 height 17
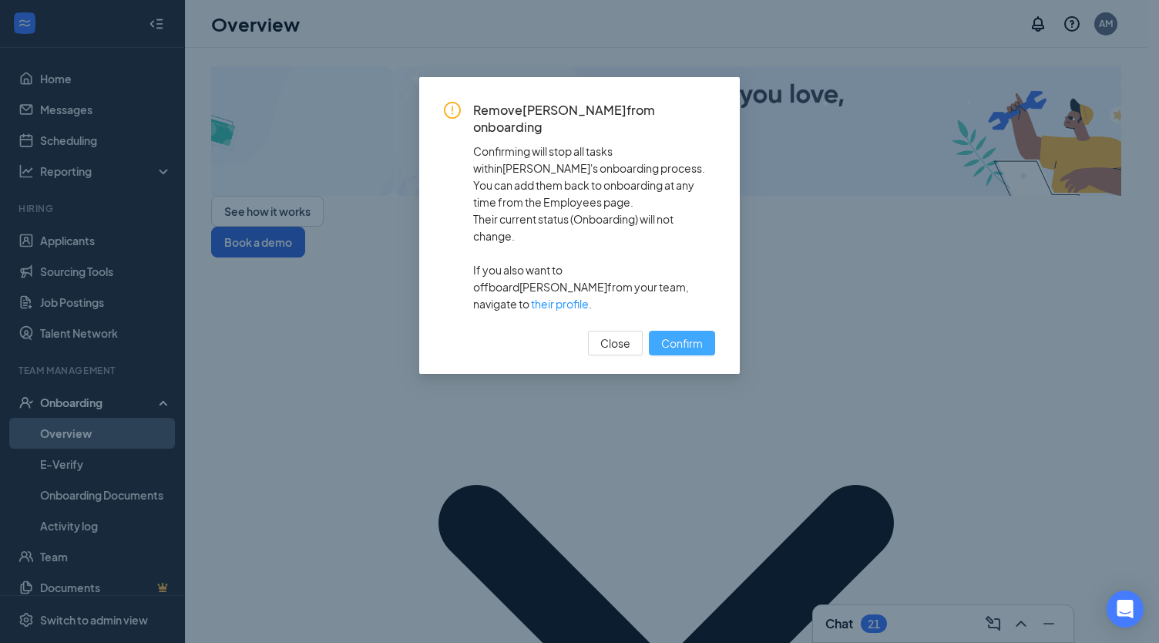
click at [677, 334] on span "Confirm" at bounding box center [682, 342] width 42 height 17
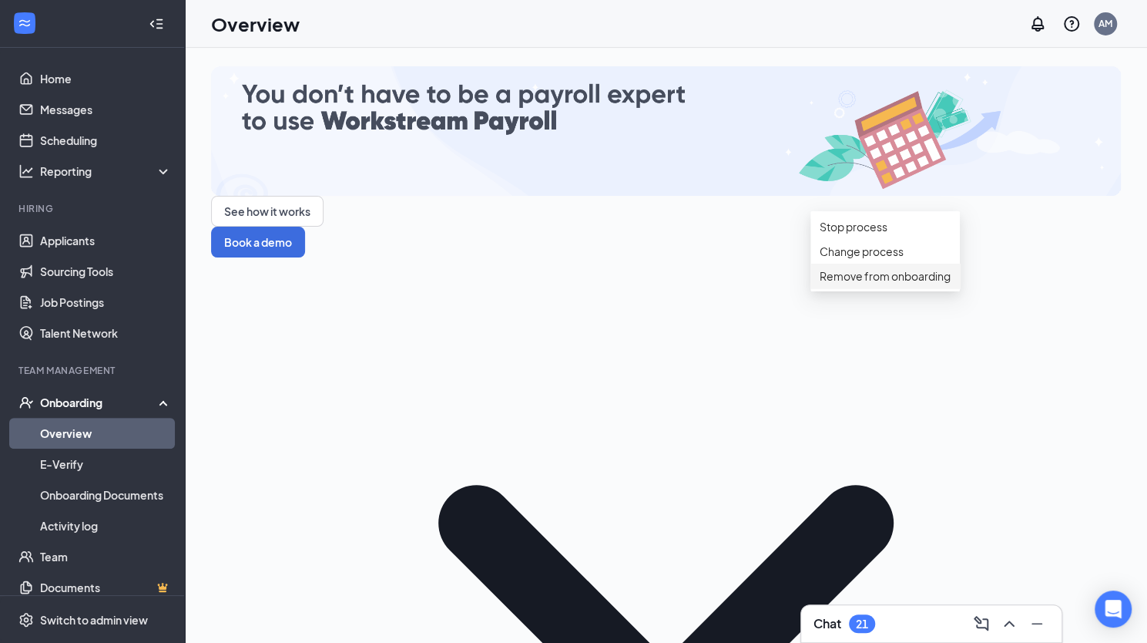
click at [878, 284] on div "Remove from onboarding" at bounding box center [885, 275] width 131 height 17
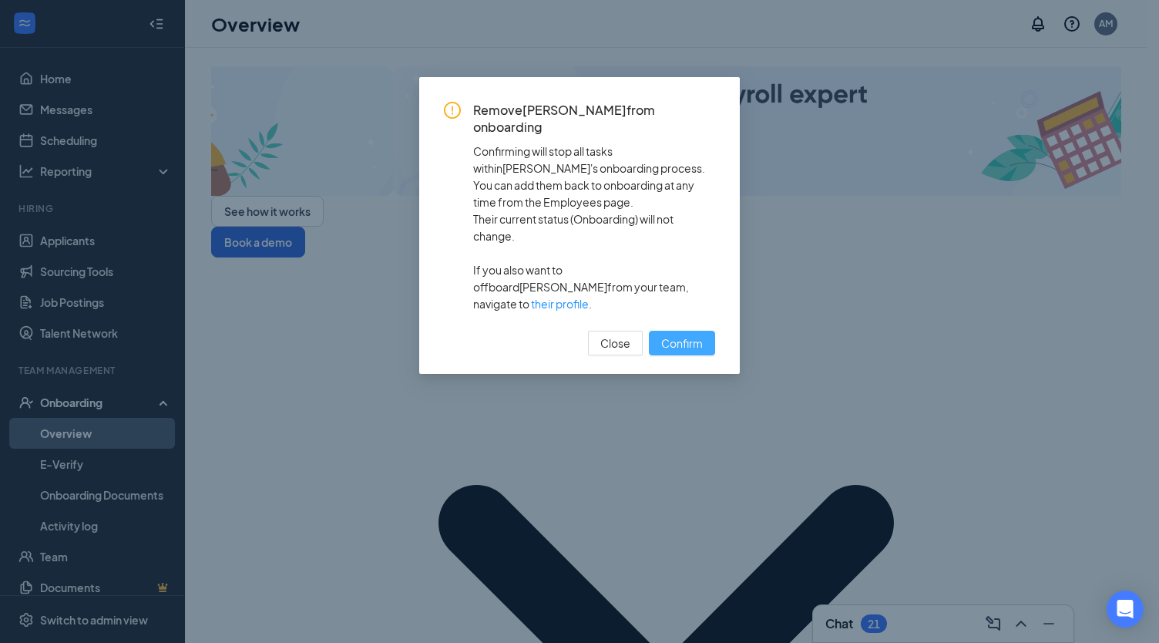
click at [668, 334] on span "Confirm" at bounding box center [682, 342] width 42 height 17
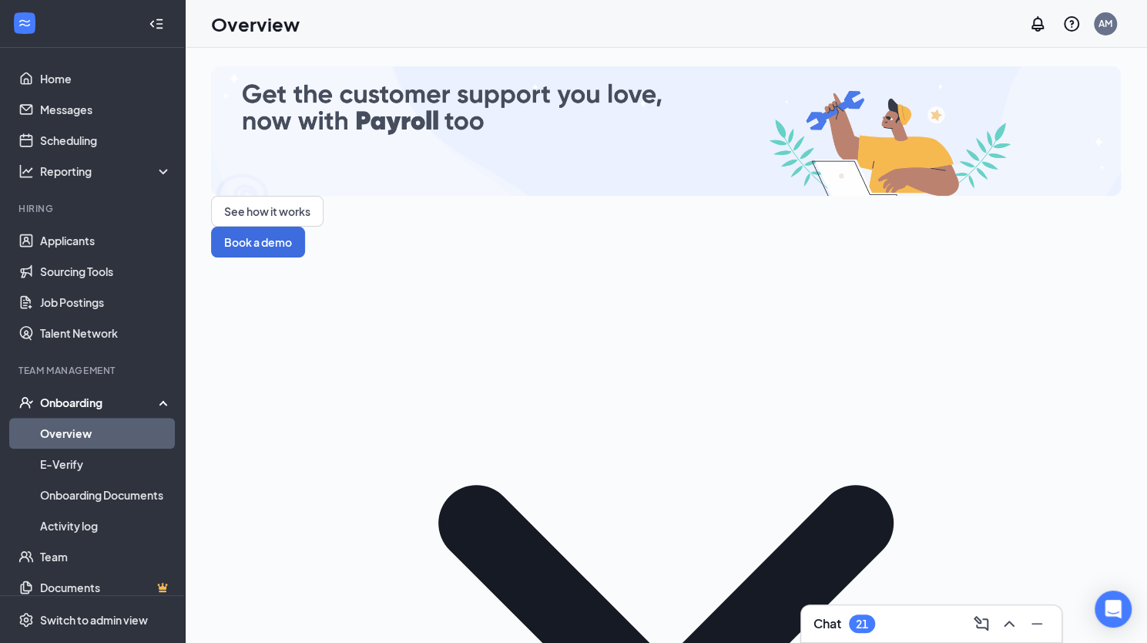
scroll to position [173, 0]
